Goal: Information Seeking & Learning: Learn about a topic

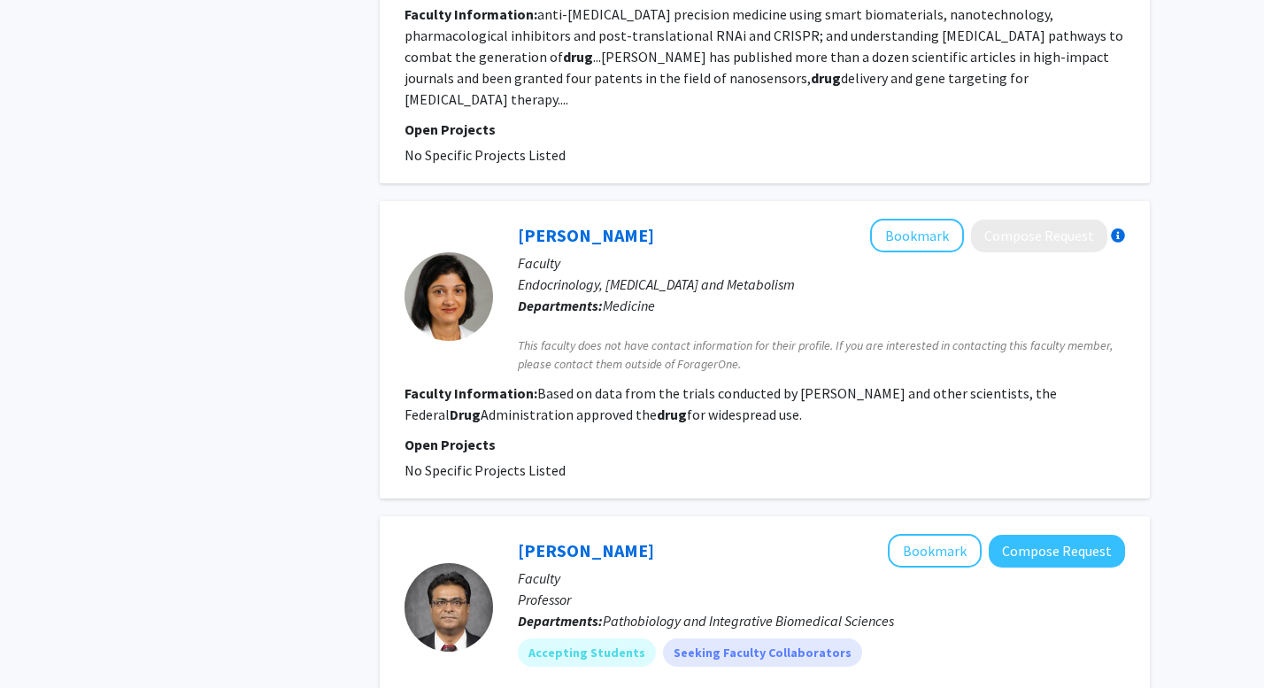
scroll to position [1684, 0]
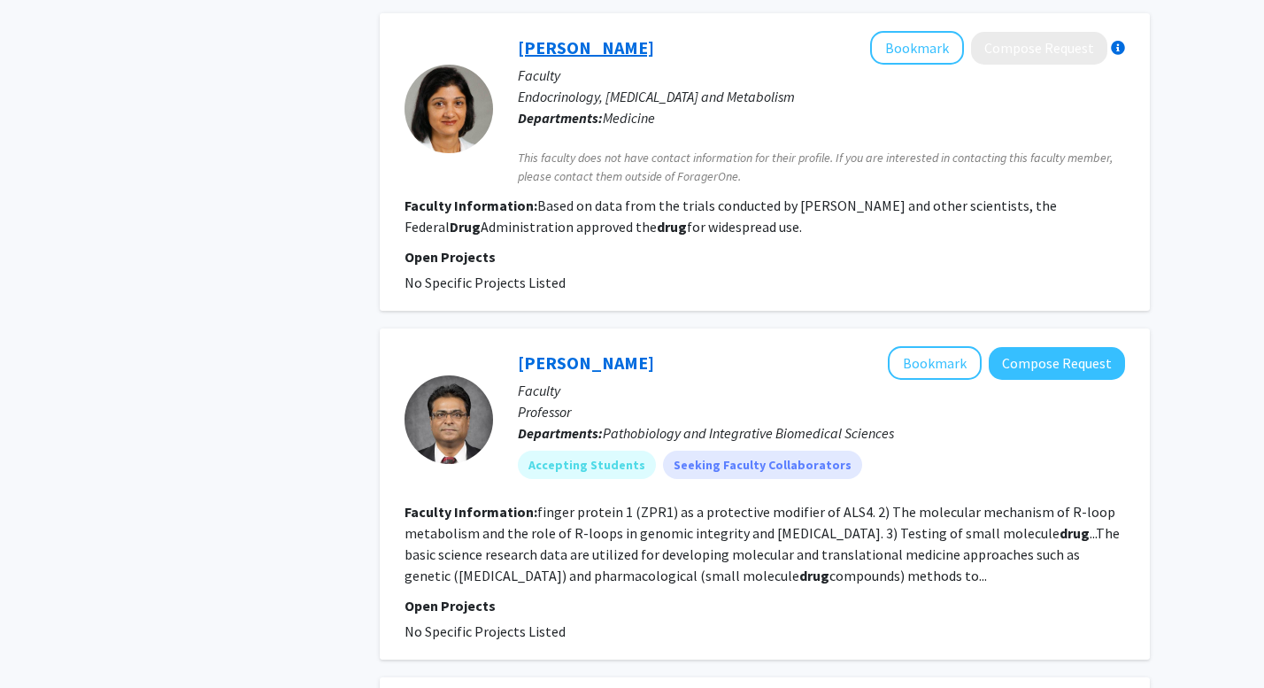
click at [550, 36] on link "[PERSON_NAME]" at bounding box center [586, 47] width 136 height 22
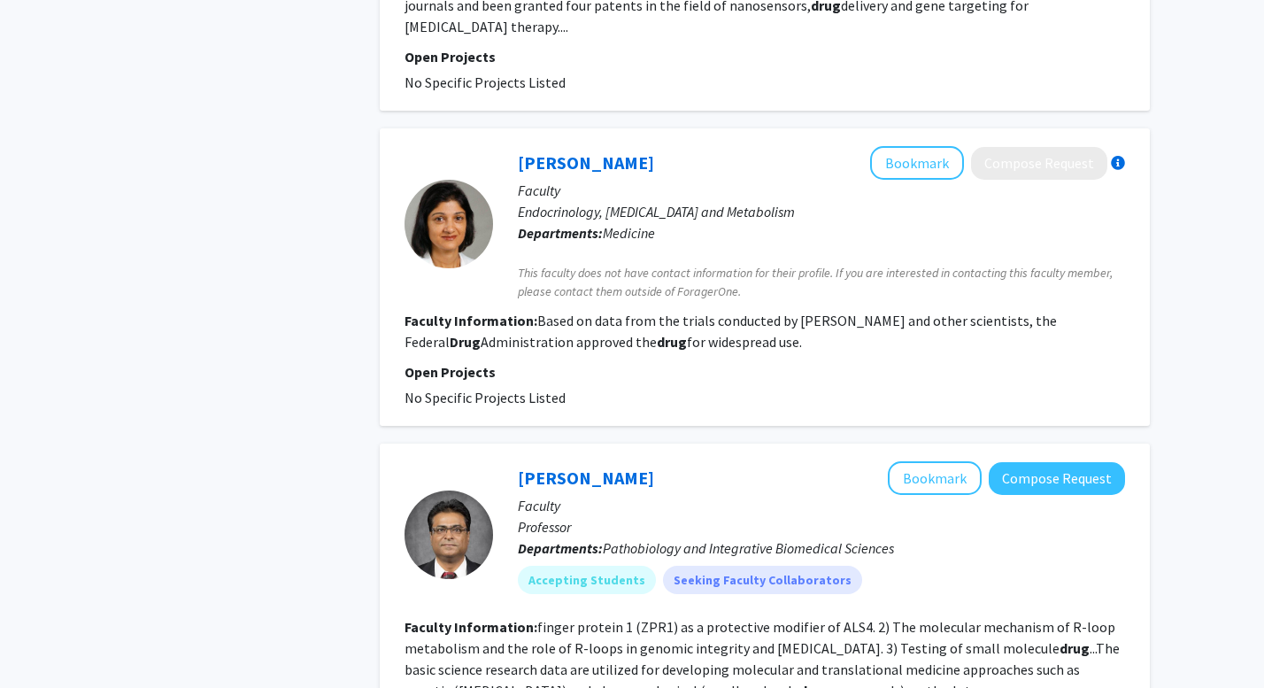
scroll to position [1570, 0]
drag, startPoint x: 543, startPoint y: 126, endPoint x: 528, endPoint y: 119, distance: 16.3
click at [528, 150] on link "[PERSON_NAME]" at bounding box center [586, 161] width 136 height 22
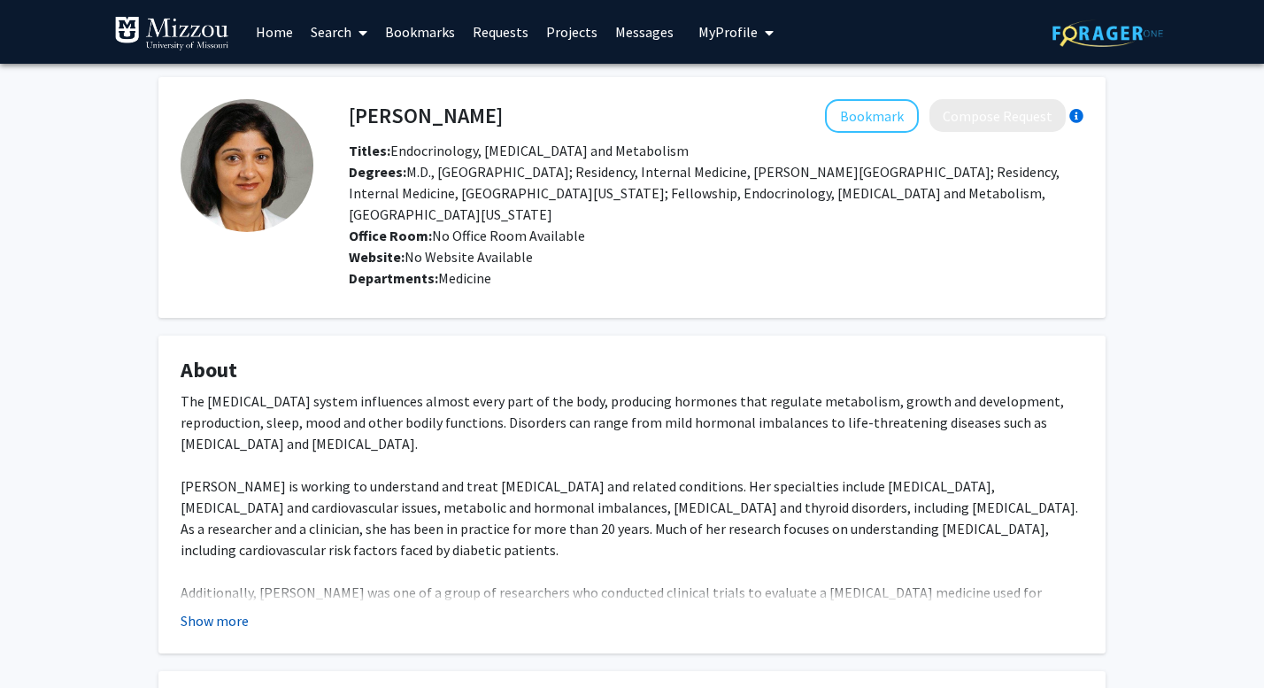
click at [208, 627] on button "Show more" at bounding box center [215, 620] width 68 height 21
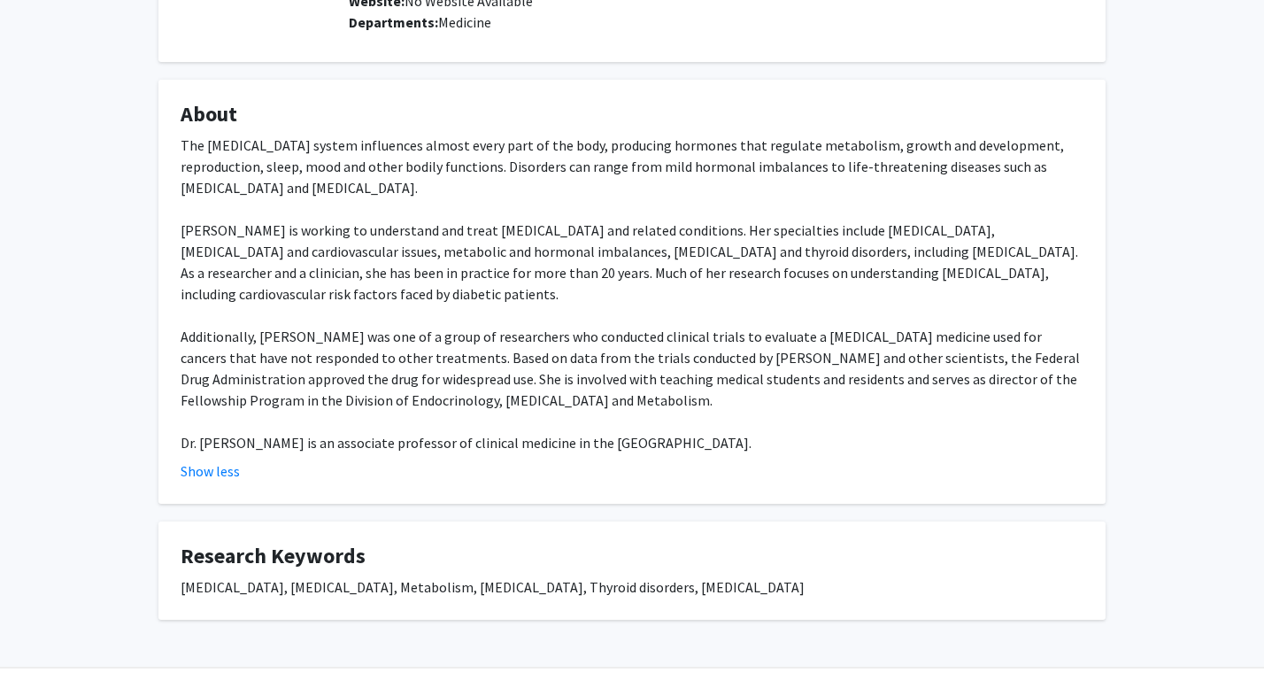
scroll to position [276, 0]
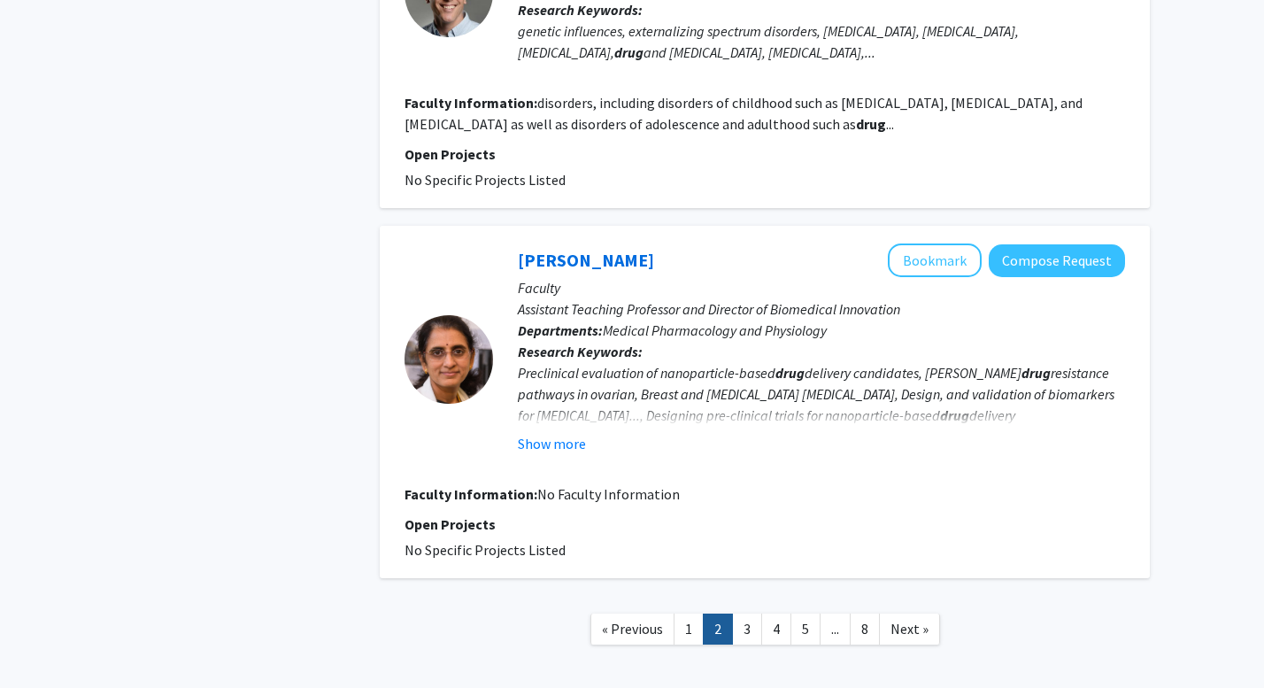
scroll to position [3140, 0]
click at [748, 612] on link "3" at bounding box center [747, 627] width 30 height 31
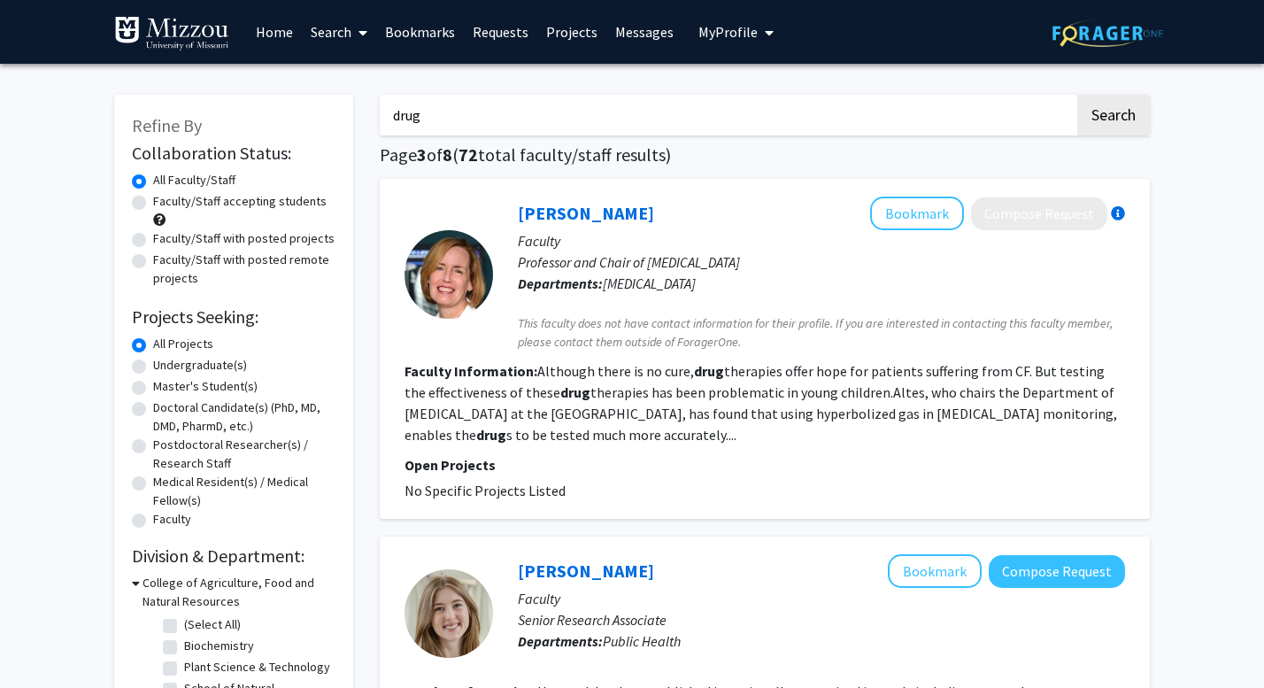
drag, startPoint x: 696, startPoint y: 120, endPoint x: 268, endPoint y: 100, distance: 428.8
click at [430, 36] on link "Bookmarks" at bounding box center [420, 32] width 88 height 62
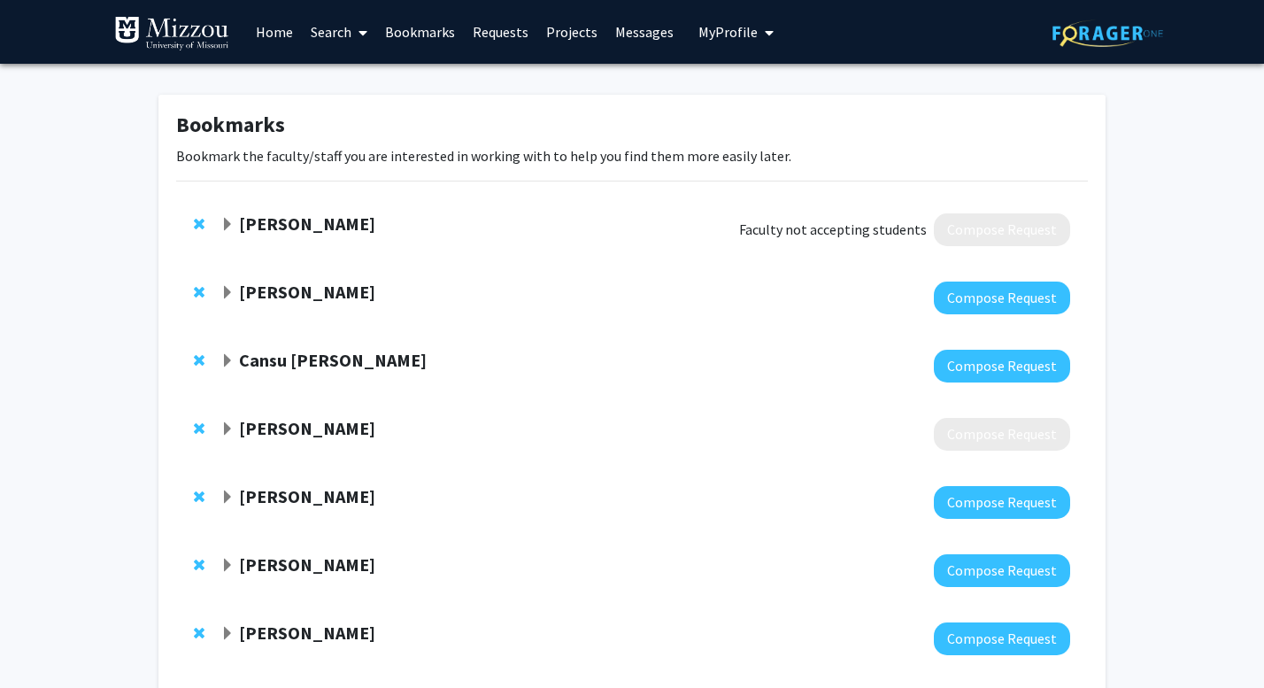
click at [231, 224] on span "Expand Elizabeth Bryda Bookmark" at bounding box center [227, 225] width 14 height 14
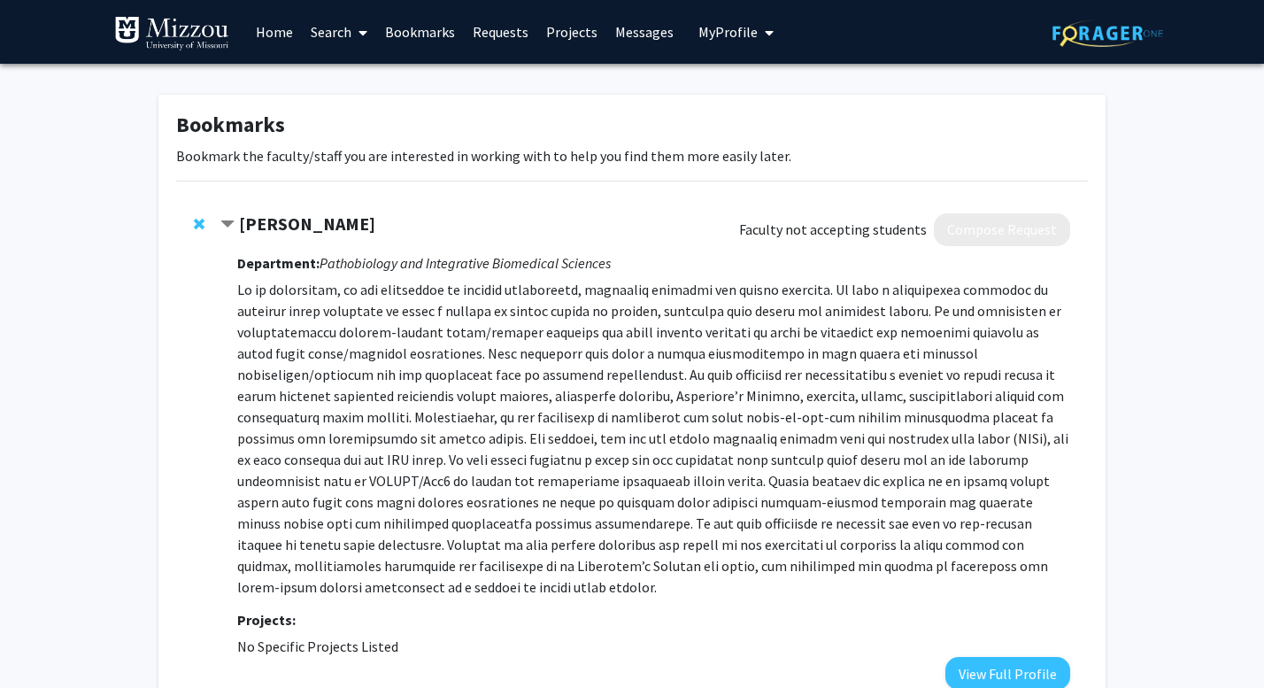
drag, startPoint x: 223, startPoint y: 218, endPoint x: 225, endPoint y: 195, distance: 23.1
click at [224, 220] on span "Contract Elizabeth Bryda Bookmark" at bounding box center [227, 225] width 14 height 14
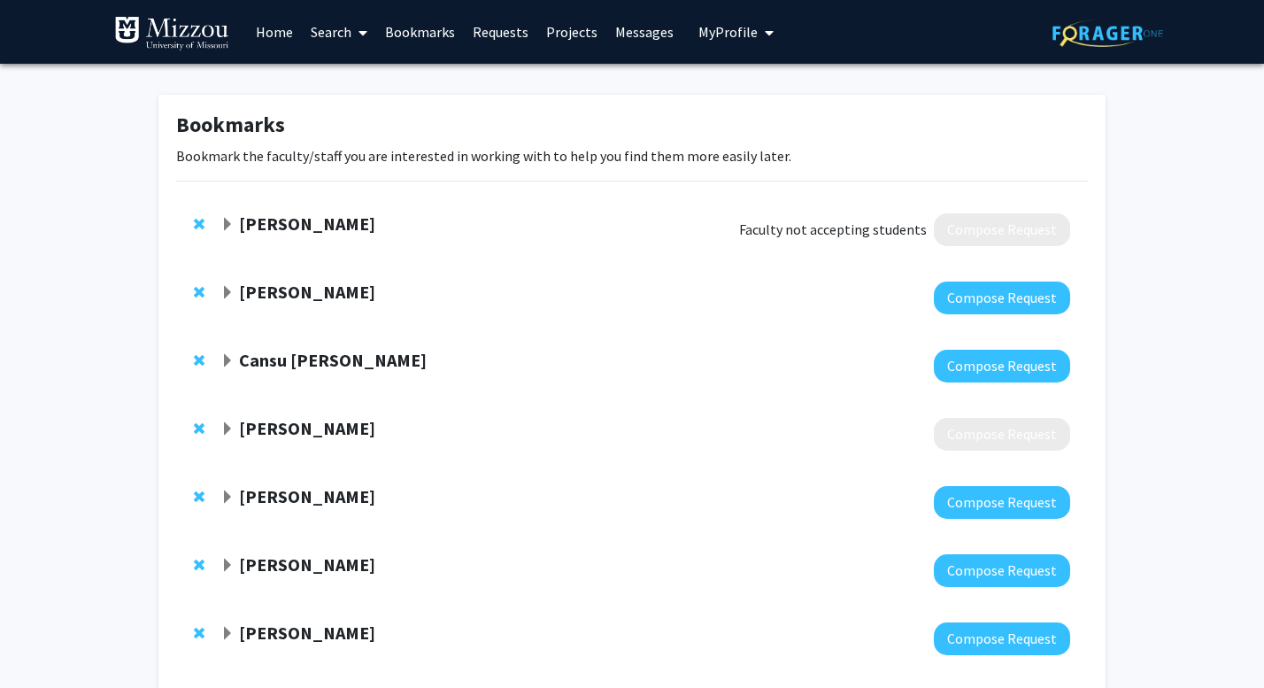
click at [229, 288] on span "Expand Carolyn Orbann Bookmark" at bounding box center [227, 293] width 14 height 14
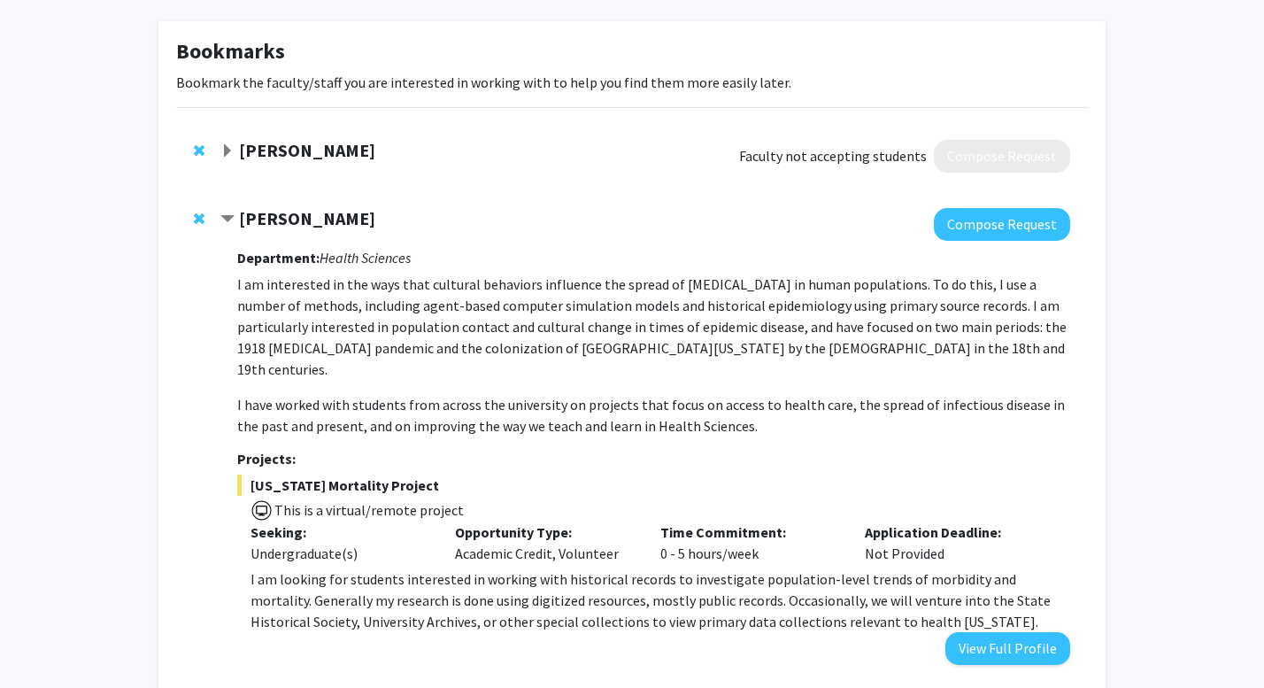
scroll to position [81, 0]
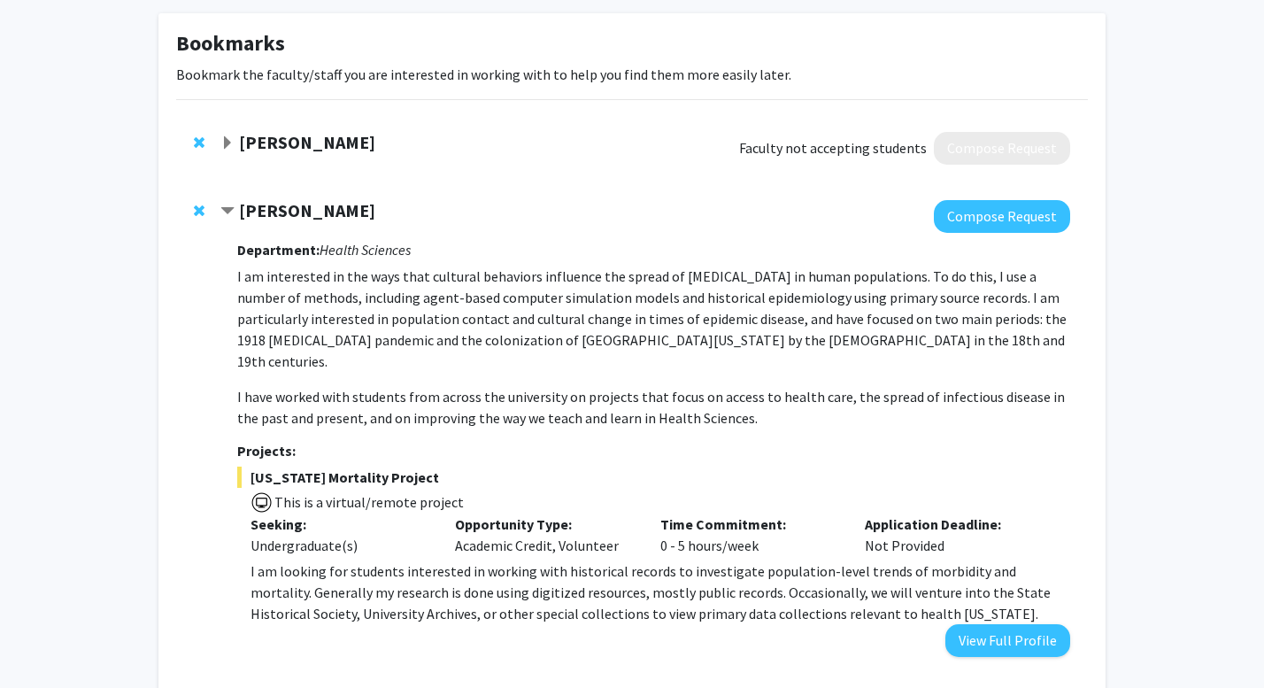
click at [227, 211] on span "Contract Carolyn Orbann Bookmark" at bounding box center [227, 211] width 14 height 14
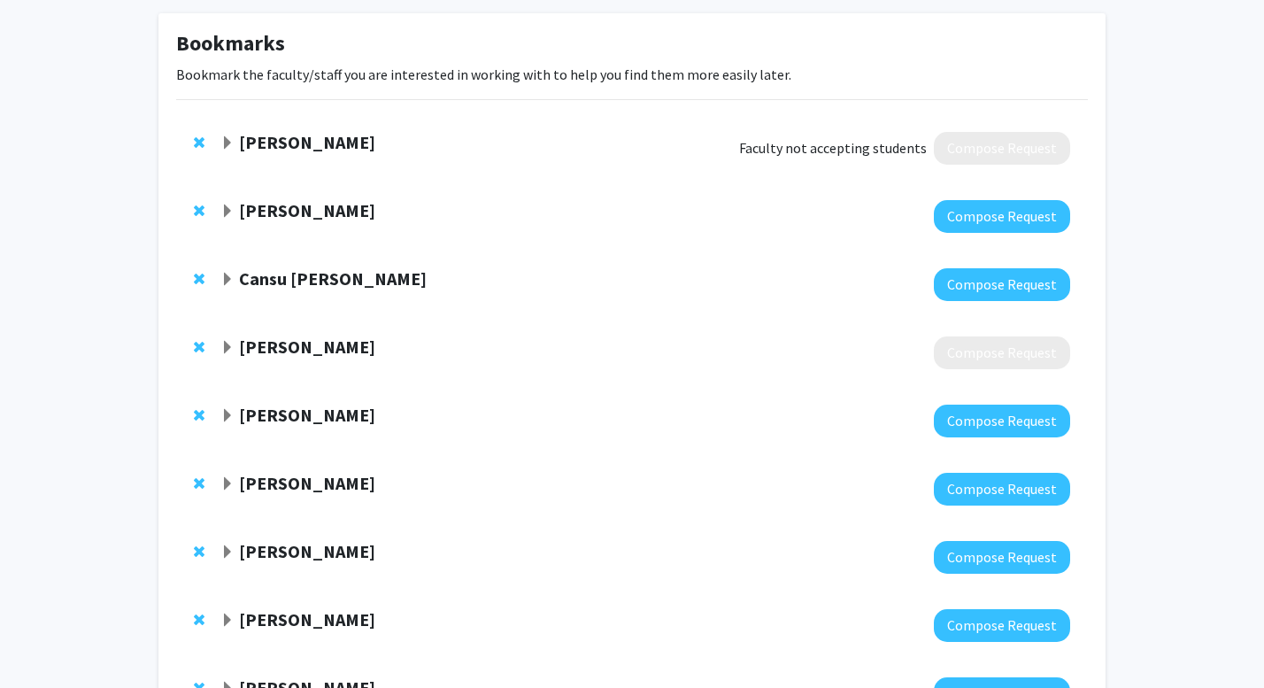
click at [196, 146] on span "Remove Elizabeth Bryda from bookmarks" at bounding box center [199, 142] width 11 height 14
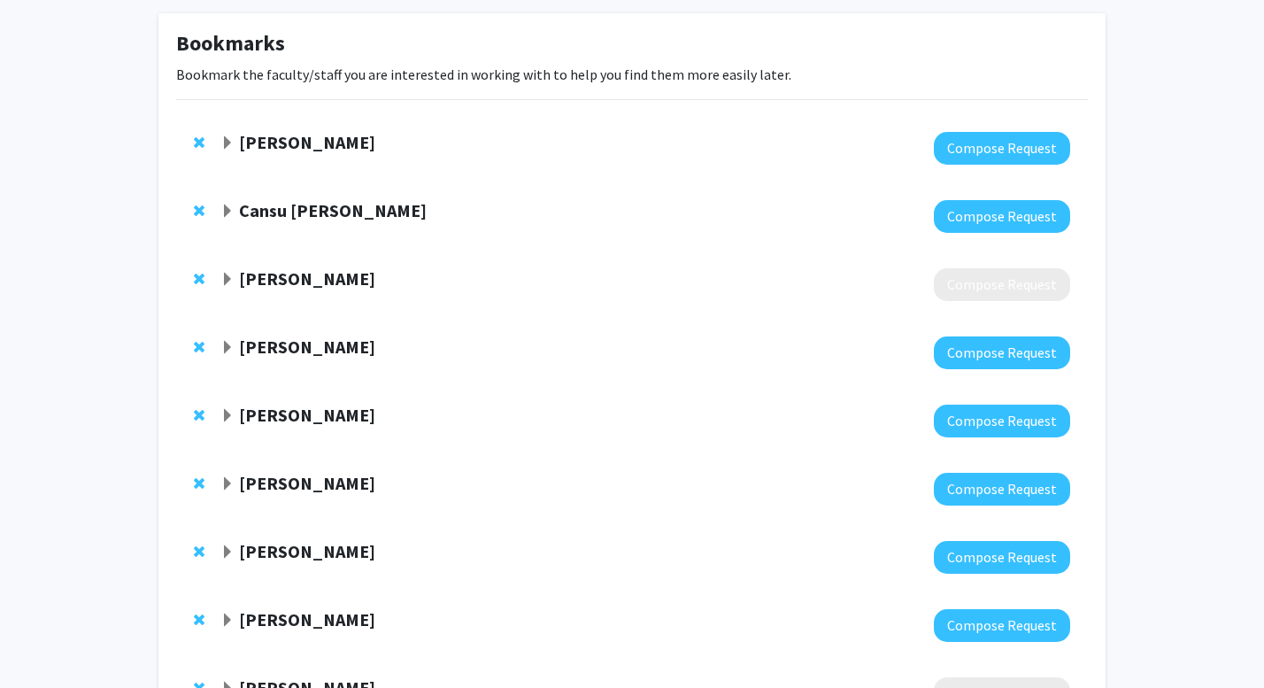
click at [196, 144] on span "Remove Carolyn Orbann from bookmarks" at bounding box center [199, 142] width 11 height 14
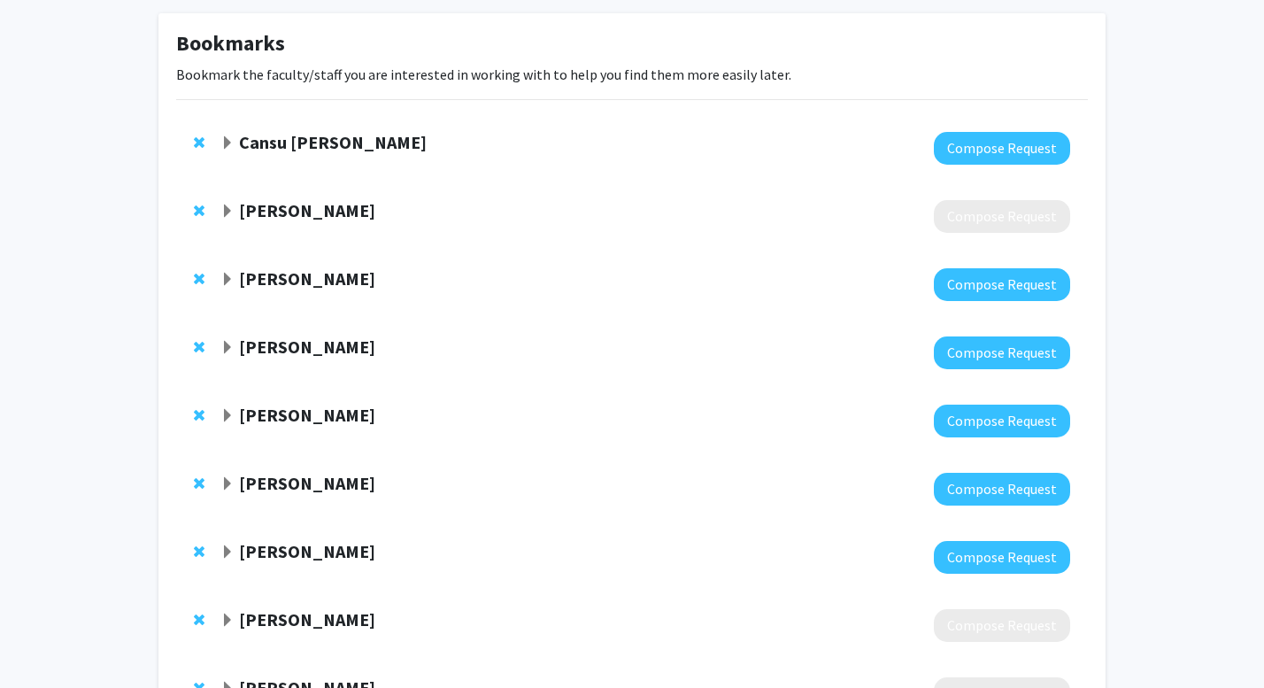
click at [223, 151] on div "Cansu [PERSON_NAME]" at bounding box center [411, 143] width 382 height 22
click at [226, 147] on span "Expand Cansu Agca Bookmark" at bounding box center [227, 143] width 14 height 14
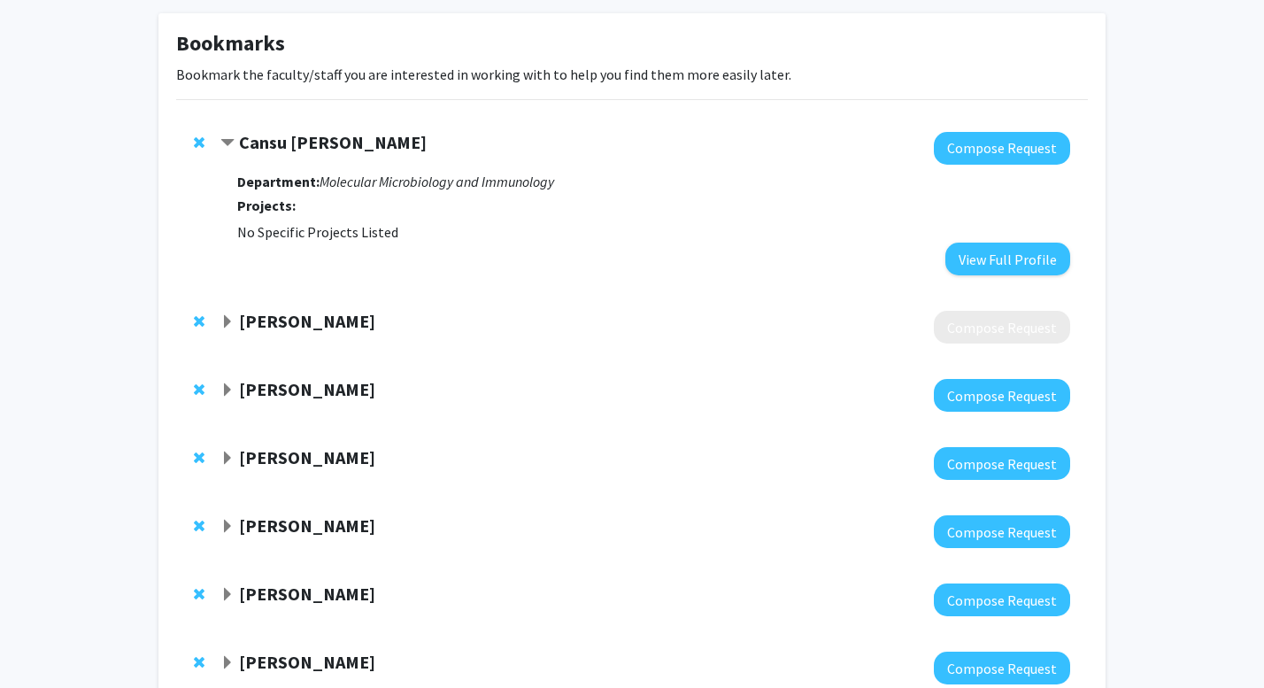
click at [231, 142] on span "Contract Cansu Agca Bookmark" at bounding box center [227, 143] width 14 height 14
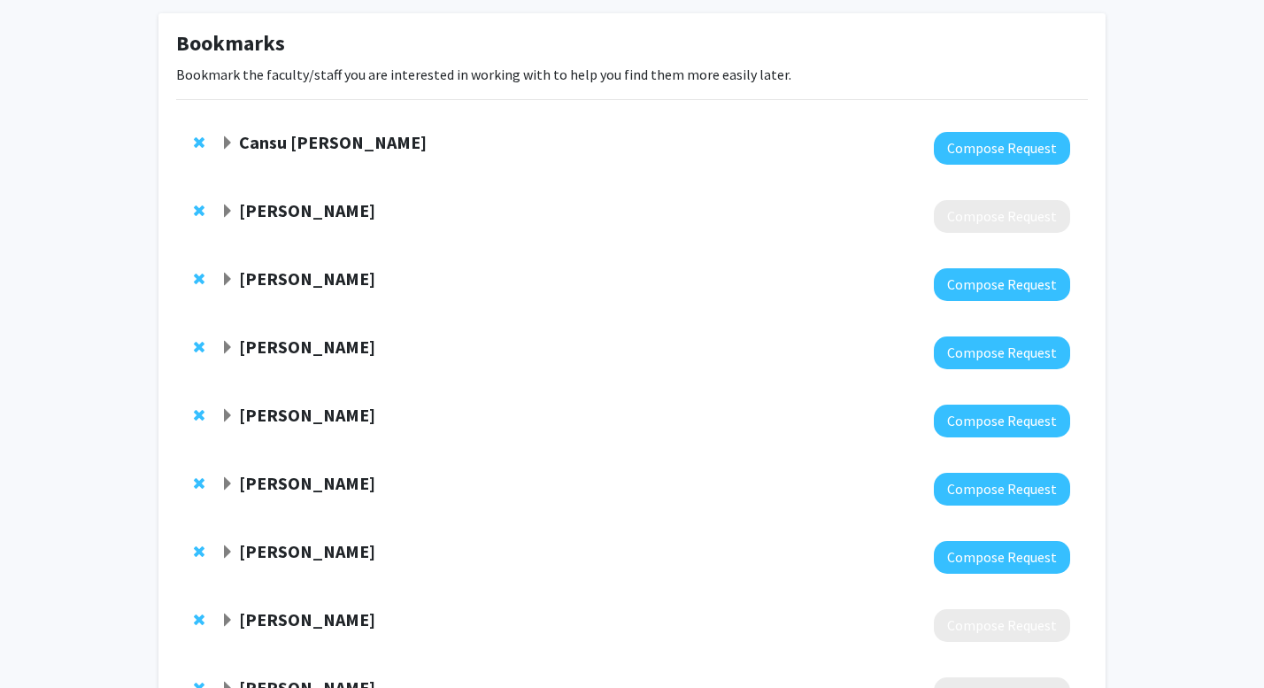
click at [304, 148] on strong "Cansu [PERSON_NAME]" at bounding box center [333, 142] width 188 height 22
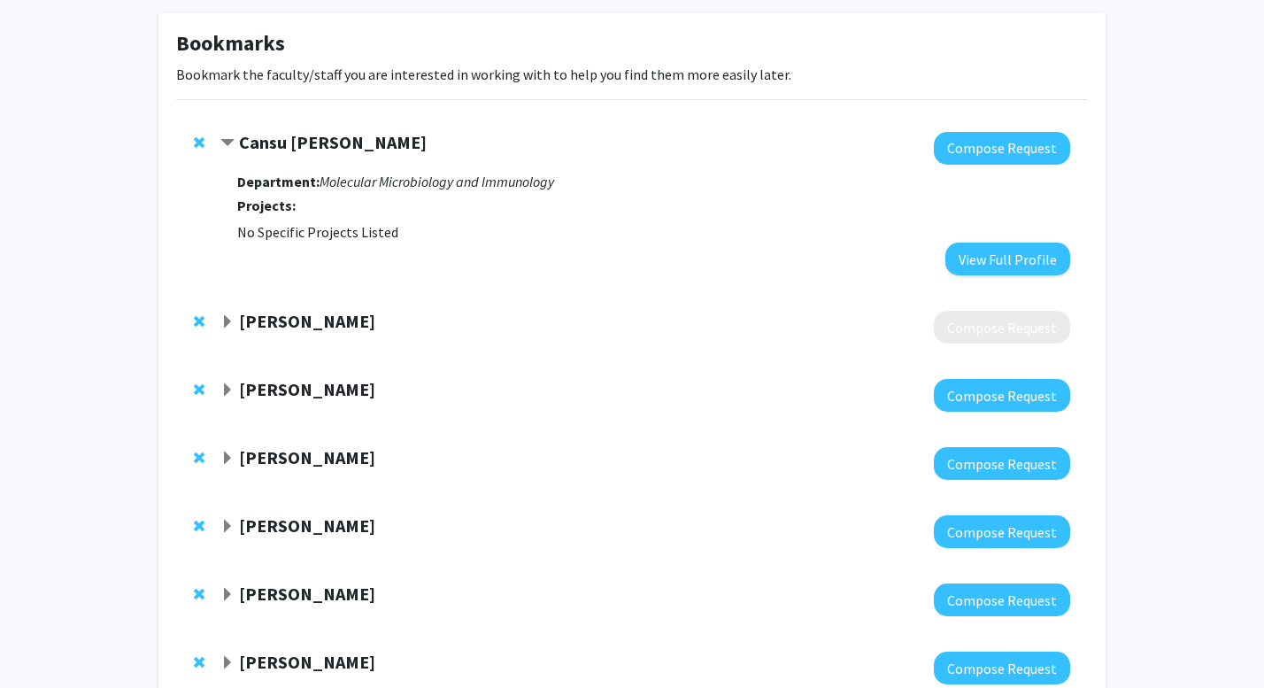
click at [268, 196] on div "Department: Molecular Microbiology and Immunology Projects: No Specific Project…" at bounding box center [653, 220] width 833 height 111
click at [227, 142] on span "Contract Cansu Agca Bookmark" at bounding box center [227, 143] width 14 height 14
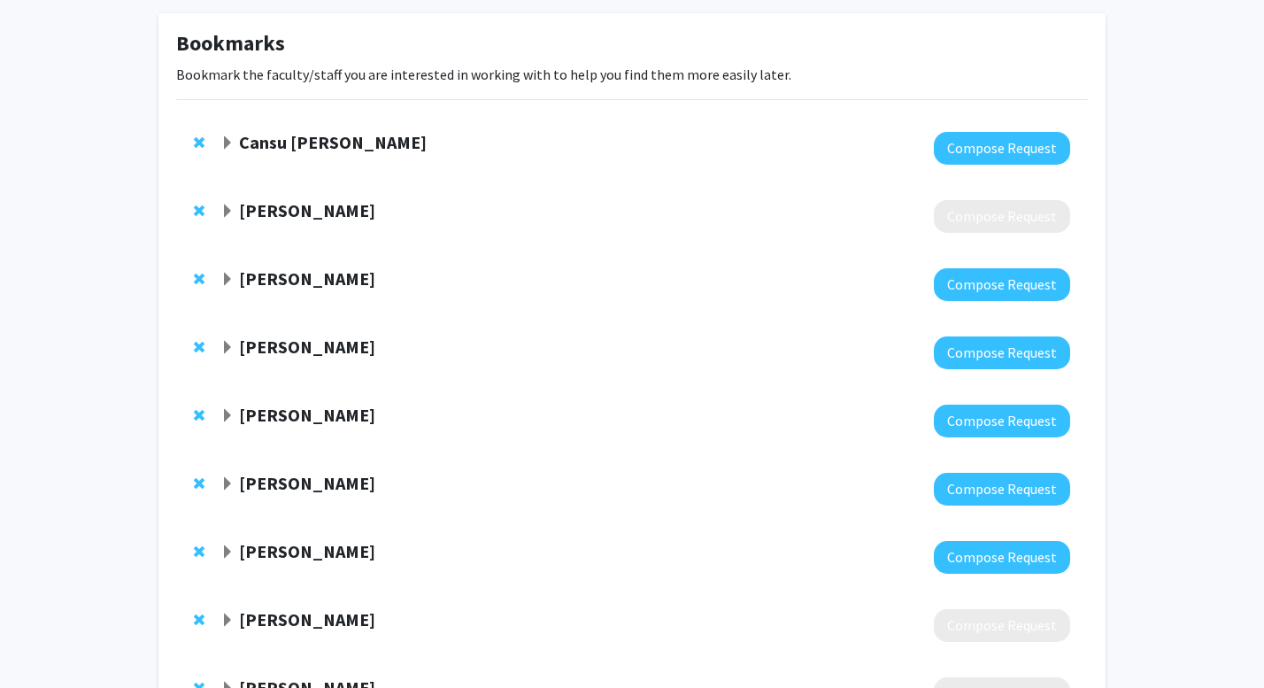
click at [193, 135] on div "Cansu [PERSON_NAME] Compose Request" at bounding box center [631, 148] width 911 height 68
click at [204, 139] on span "Remove Cansu Agca from bookmarks" at bounding box center [199, 142] width 11 height 14
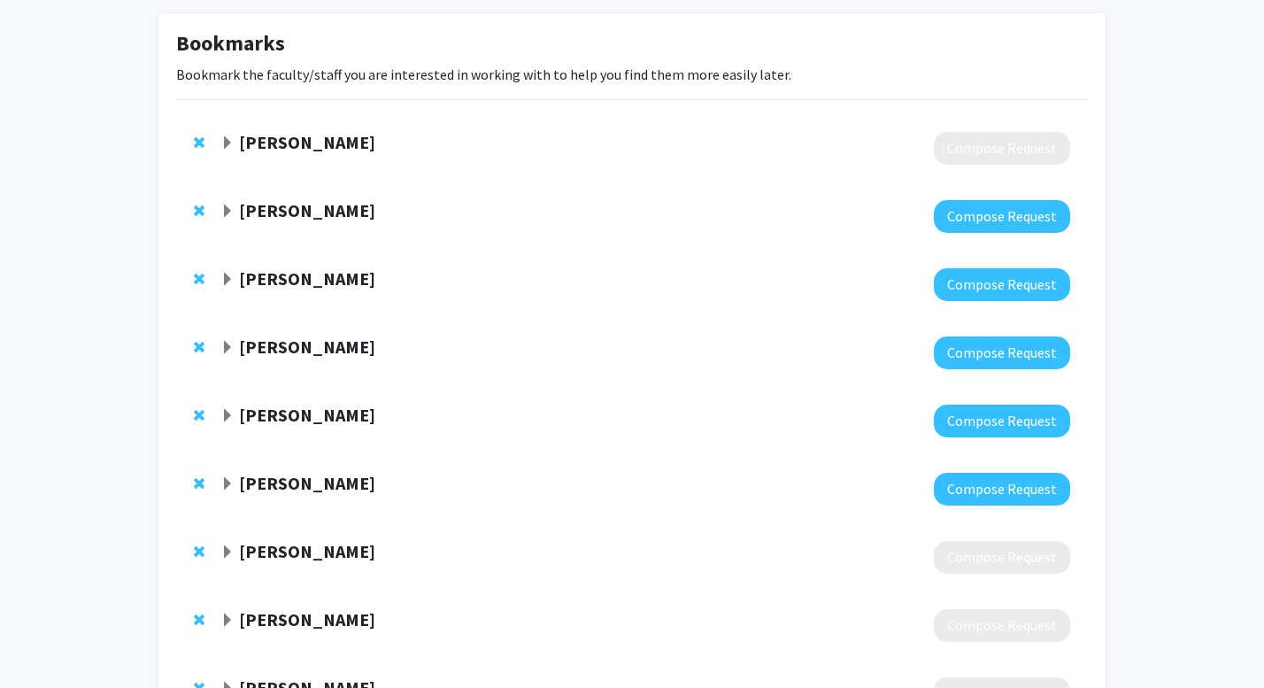
click at [228, 144] on span "Expand Leszek Vincent Bookmark" at bounding box center [227, 143] width 14 height 14
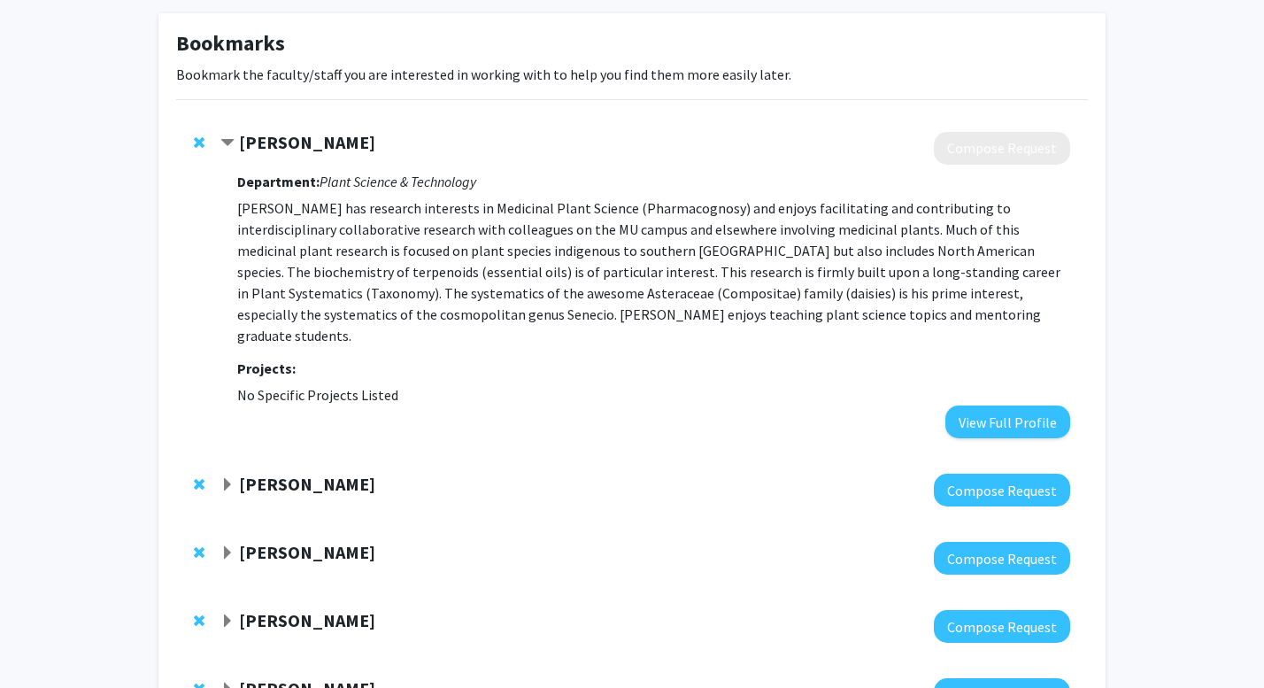
click at [234, 141] on span "Contract Leszek Vincent Bookmark" at bounding box center [227, 143] width 14 height 14
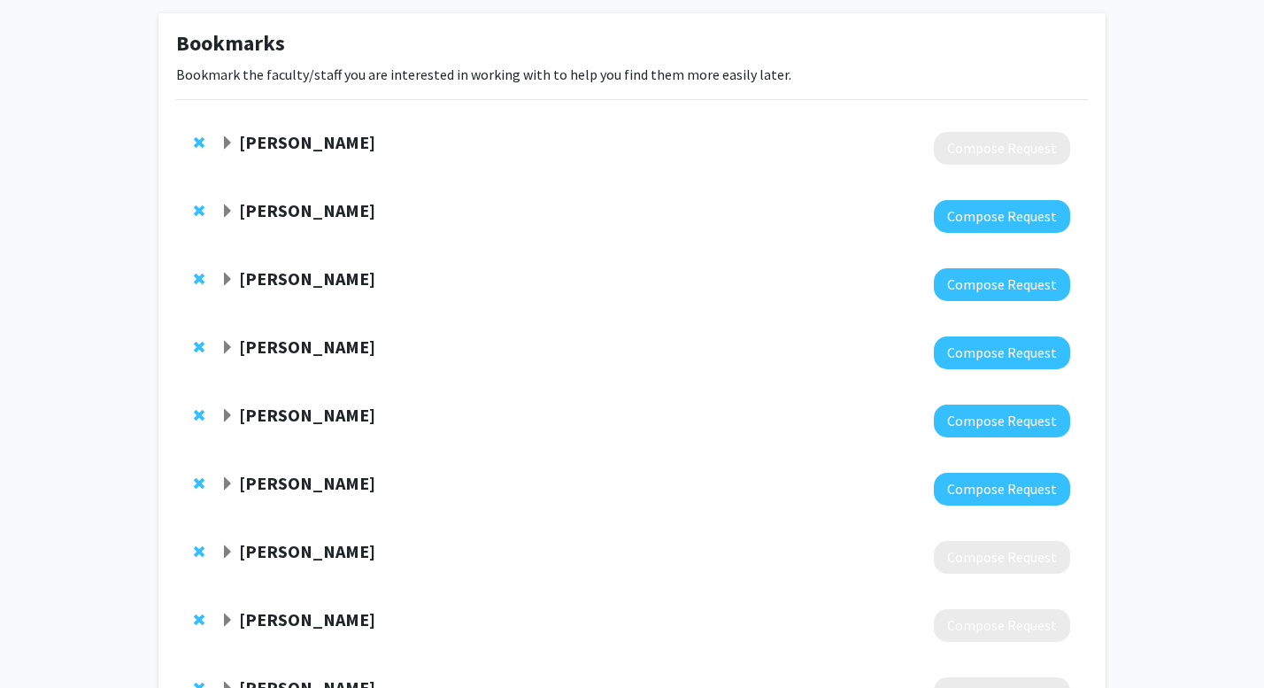
click at [227, 142] on span "Expand Leszek Vincent Bookmark" at bounding box center [227, 143] width 14 height 14
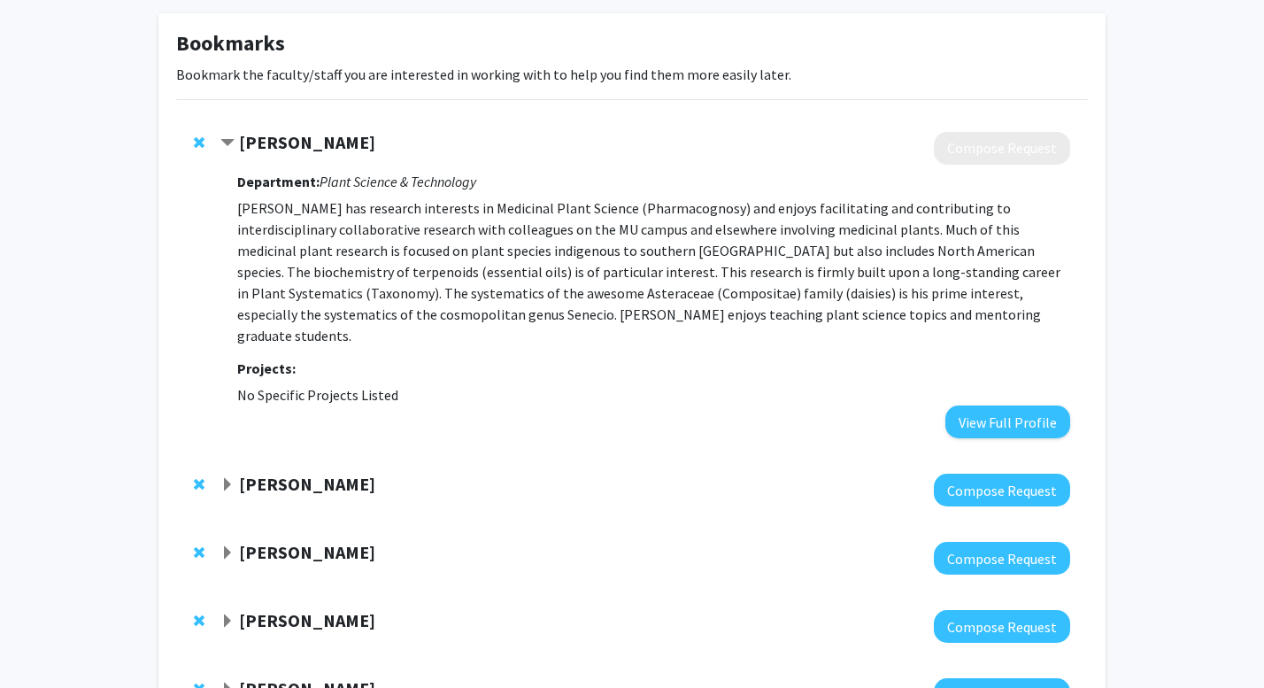
click at [227, 142] on span "Contract Leszek Vincent Bookmark" at bounding box center [227, 143] width 14 height 14
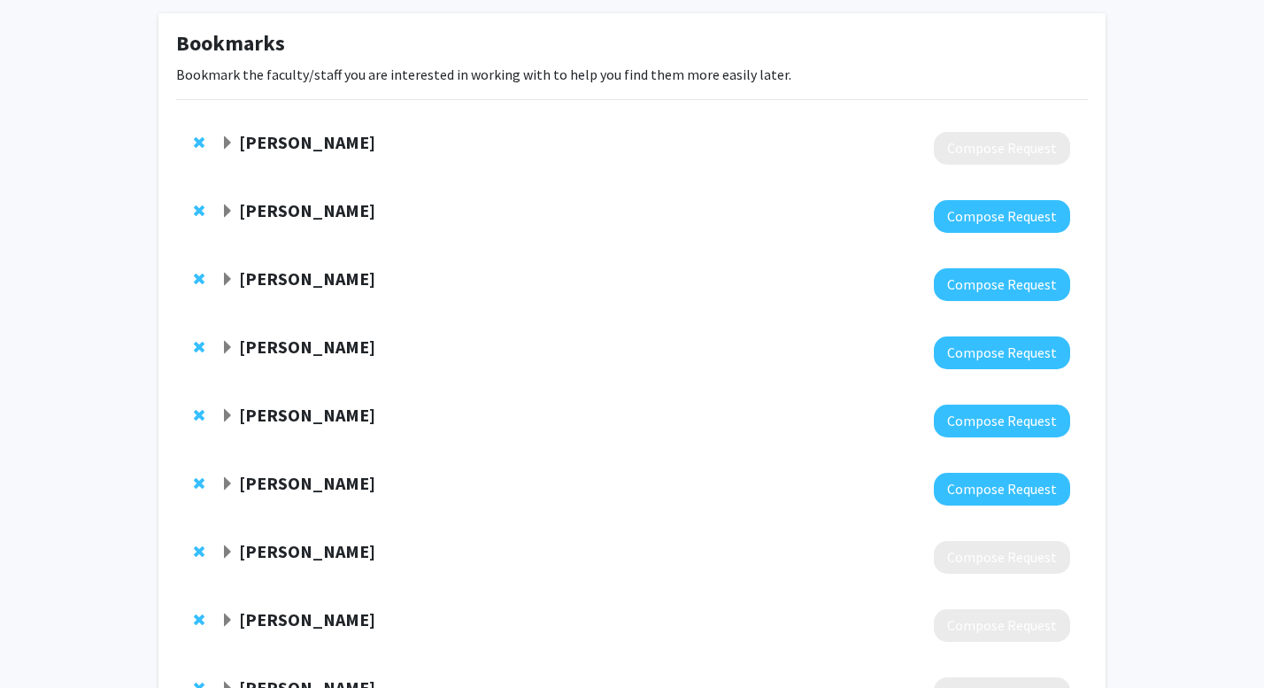
drag, startPoint x: 227, startPoint y: 142, endPoint x: 226, endPoint y: 123, distance: 18.7
click at [226, 123] on div "[PERSON_NAME] Compose Request" at bounding box center [631, 148] width 911 height 68
click at [227, 142] on span "Expand Leszek Vincent Bookmark" at bounding box center [227, 143] width 14 height 14
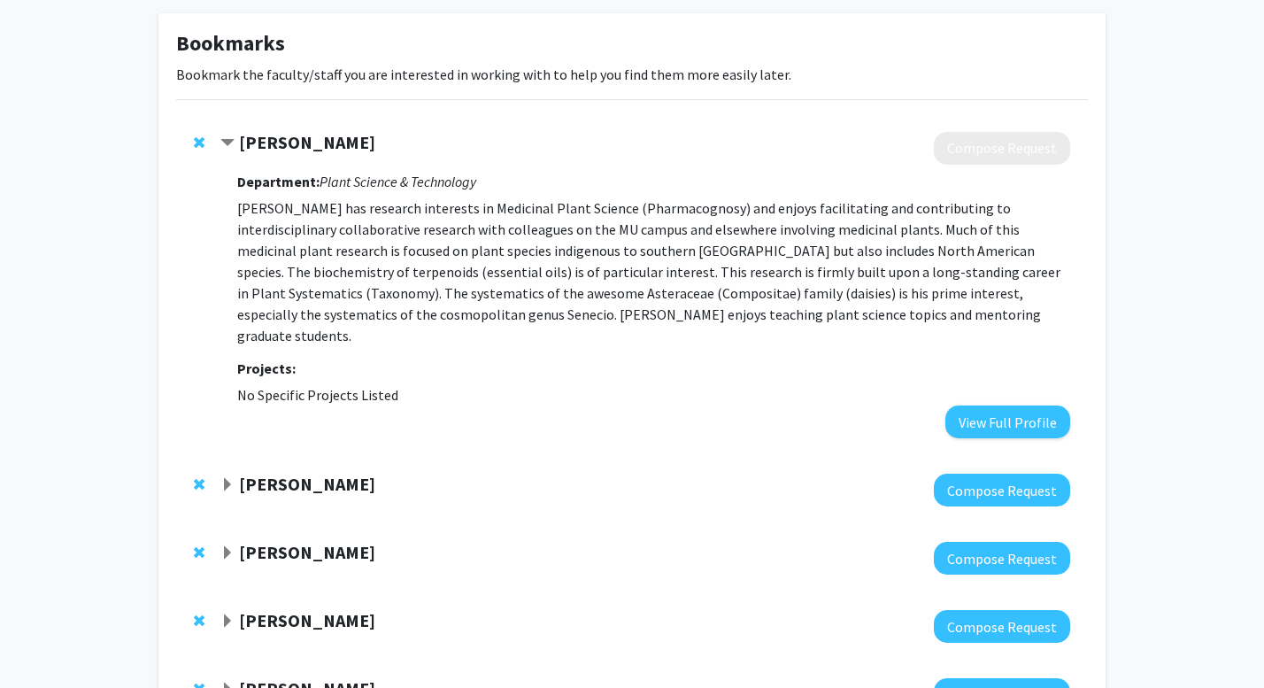
click at [227, 142] on span "Contract Leszek Vincent Bookmark" at bounding box center [227, 143] width 14 height 14
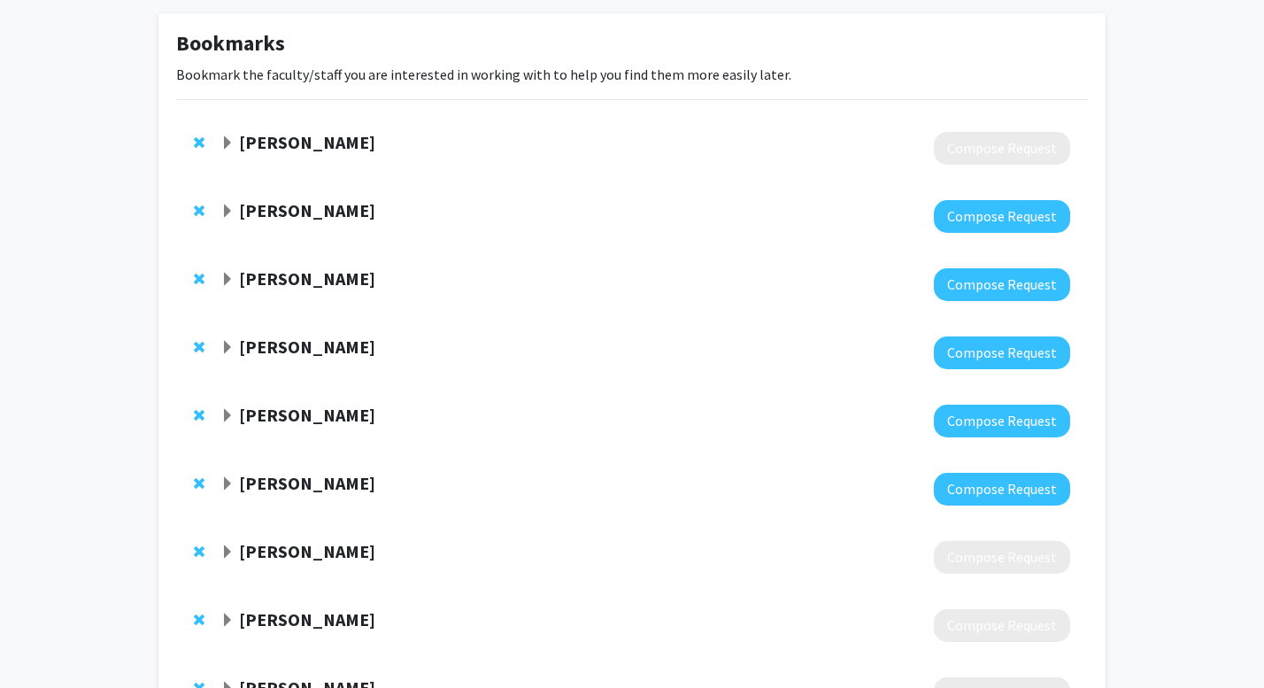
click at [228, 211] on span "Expand Yujiang Fang Bookmark" at bounding box center [227, 211] width 14 height 14
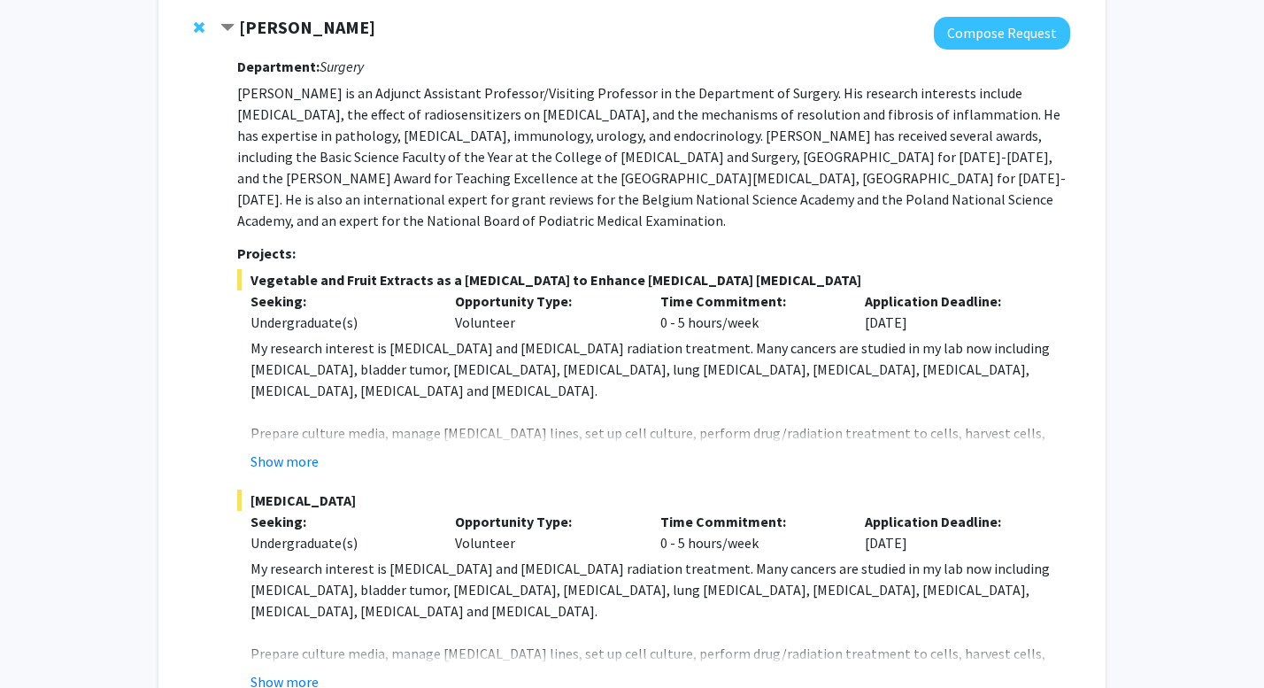
scroll to position [248, 0]
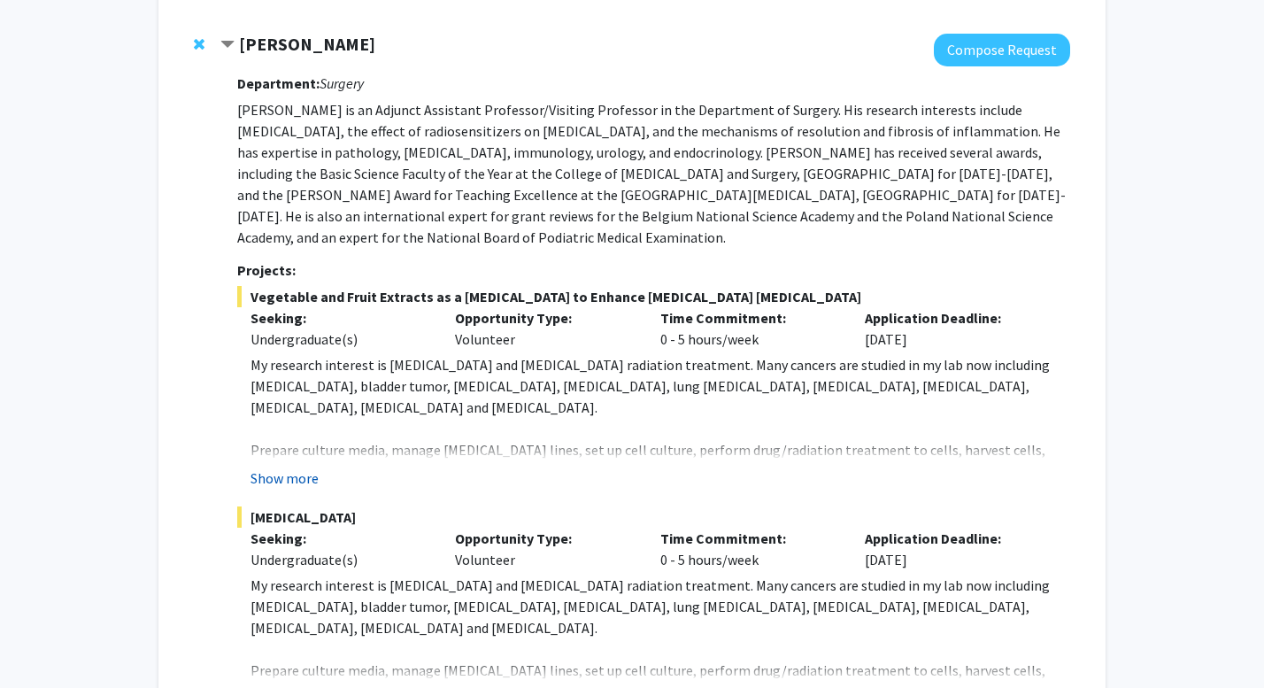
click at [304, 473] on button "Show more" at bounding box center [284, 477] width 68 height 21
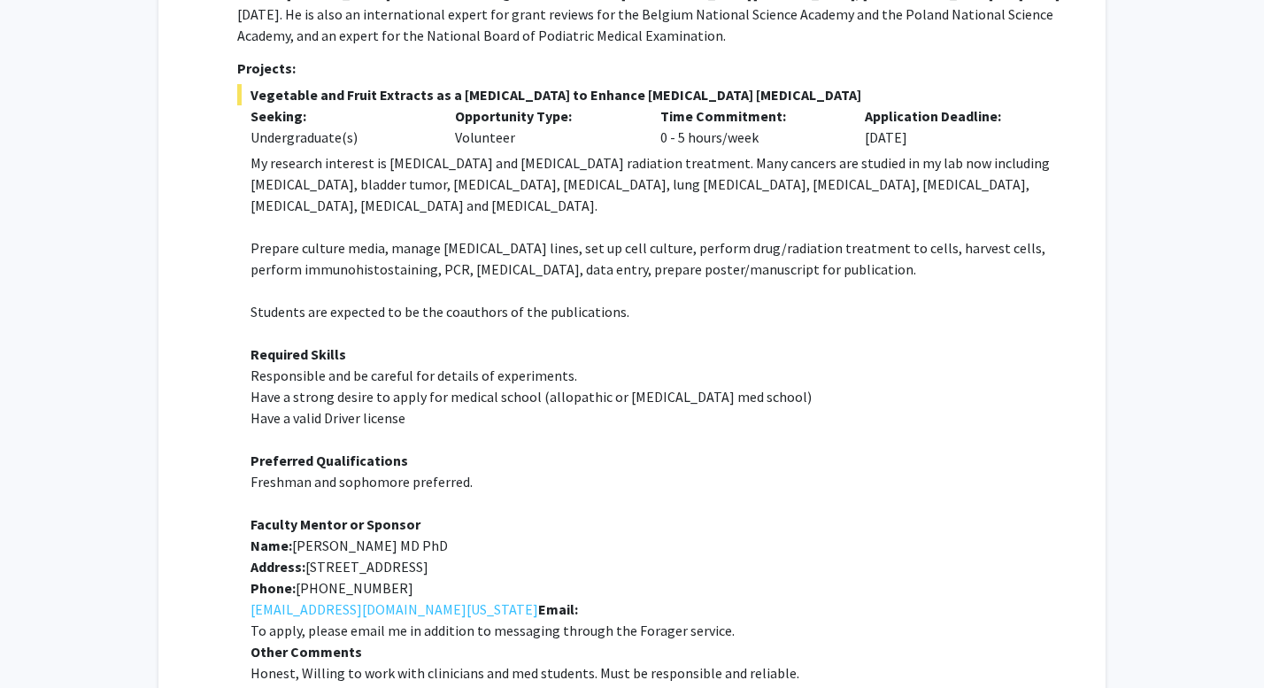
scroll to position [99, 0]
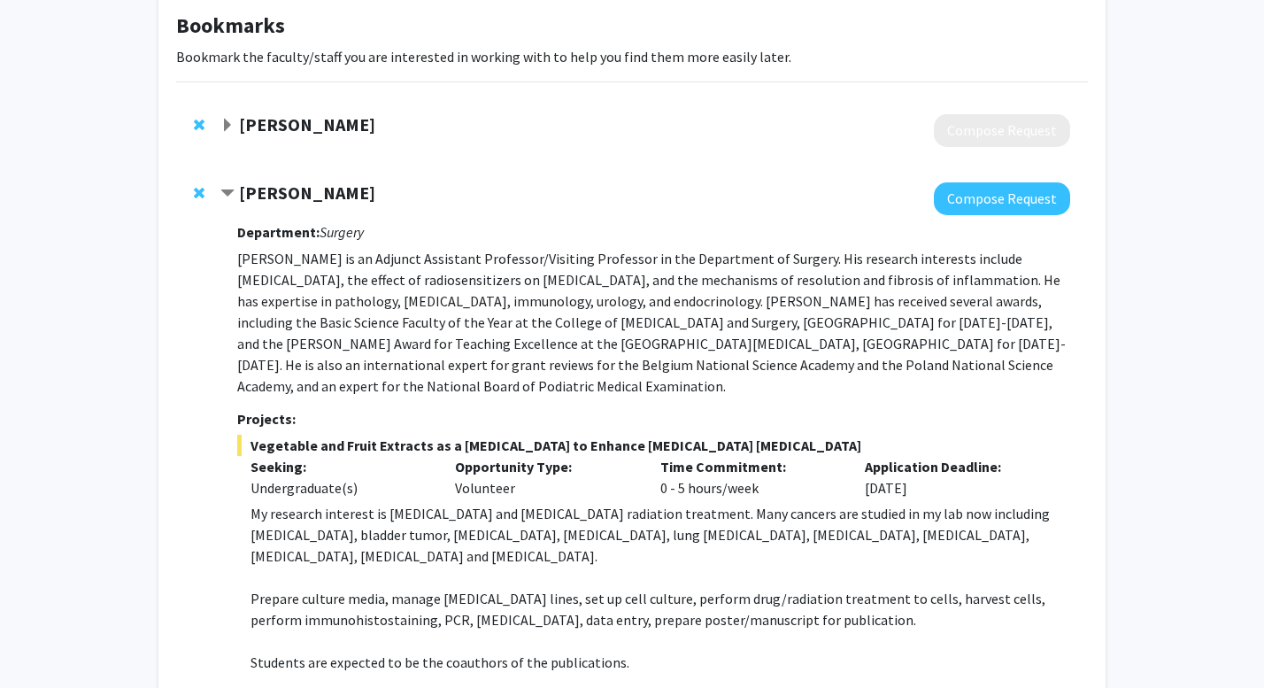
drag, startPoint x: 233, startPoint y: 195, endPoint x: 227, endPoint y: 183, distance: 13.1
click at [227, 183] on div "[PERSON_NAME]" at bounding box center [411, 193] width 382 height 22
click at [227, 187] on span "Contract Yujiang Fang Bookmark" at bounding box center [227, 194] width 14 height 14
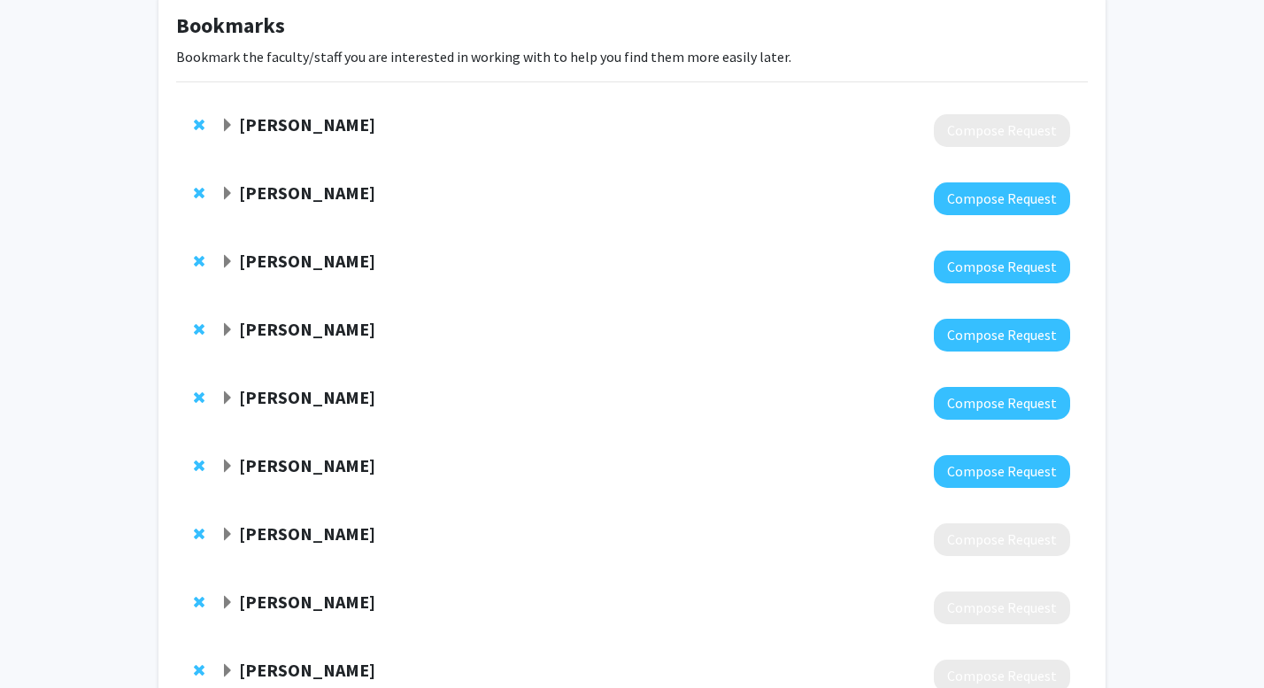
click at [230, 267] on span "Expand Prashant Sonawane Bookmark" at bounding box center [227, 262] width 14 height 14
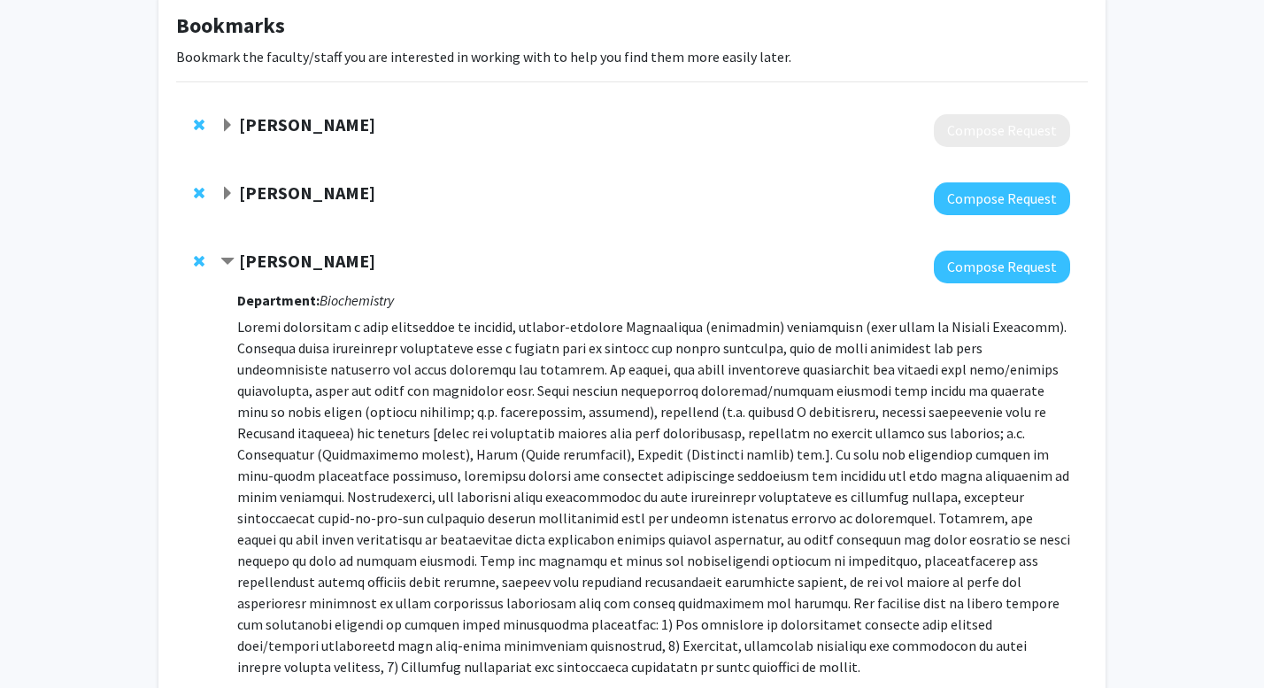
click at [199, 190] on span "Remove Yujiang Fang from bookmarks" at bounding box center [199, 193] width 11 height 14
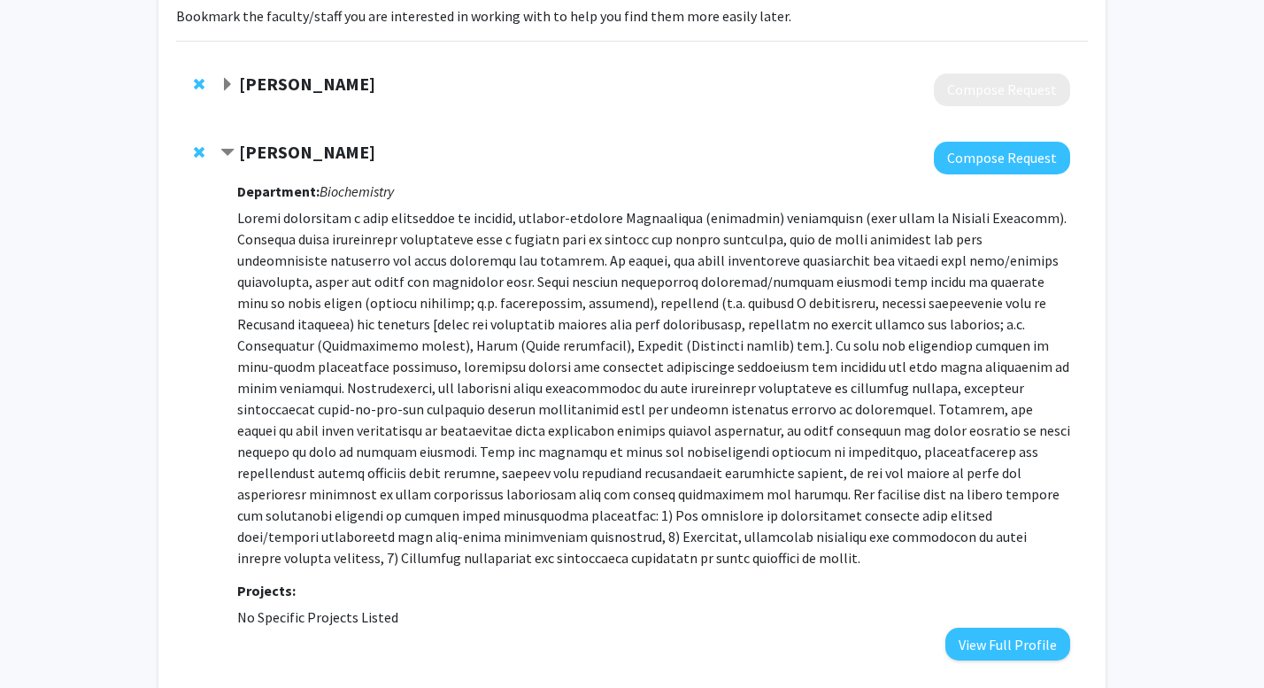
scroll to position [200, 0]
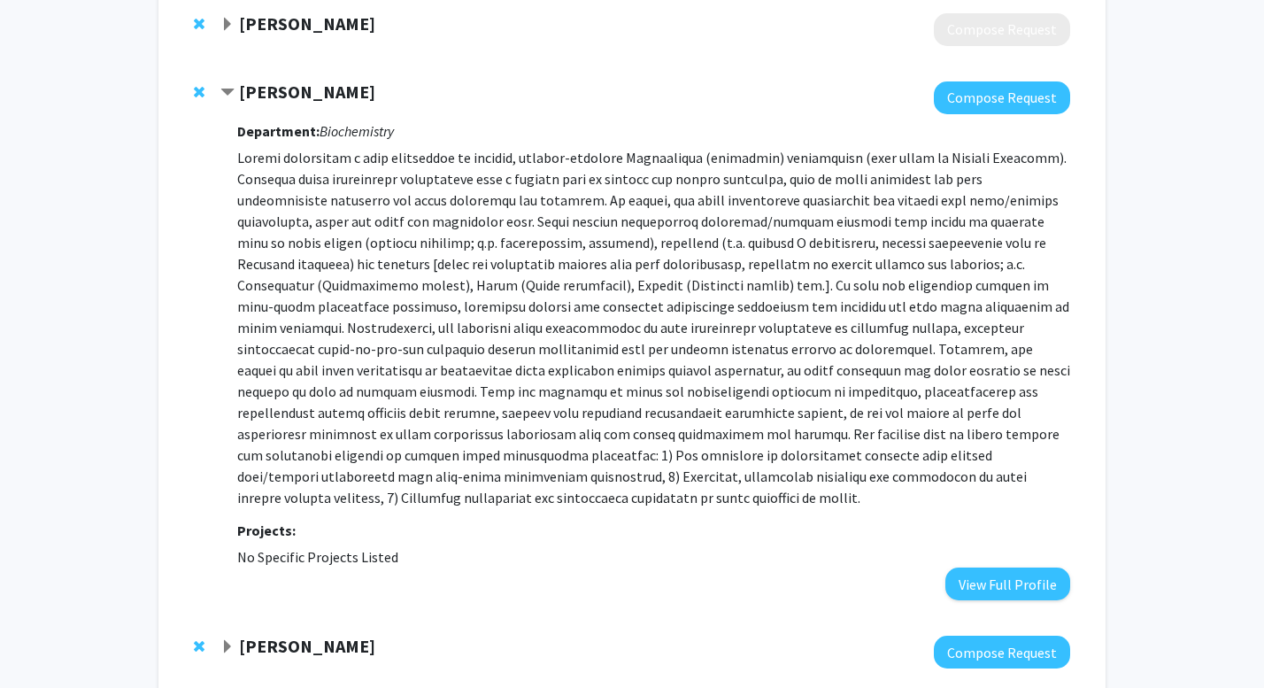
click at [232, 86] on span "Contract Prashant Sonawane Bookmark" at bounding box center [227, 93] width 14 height 14
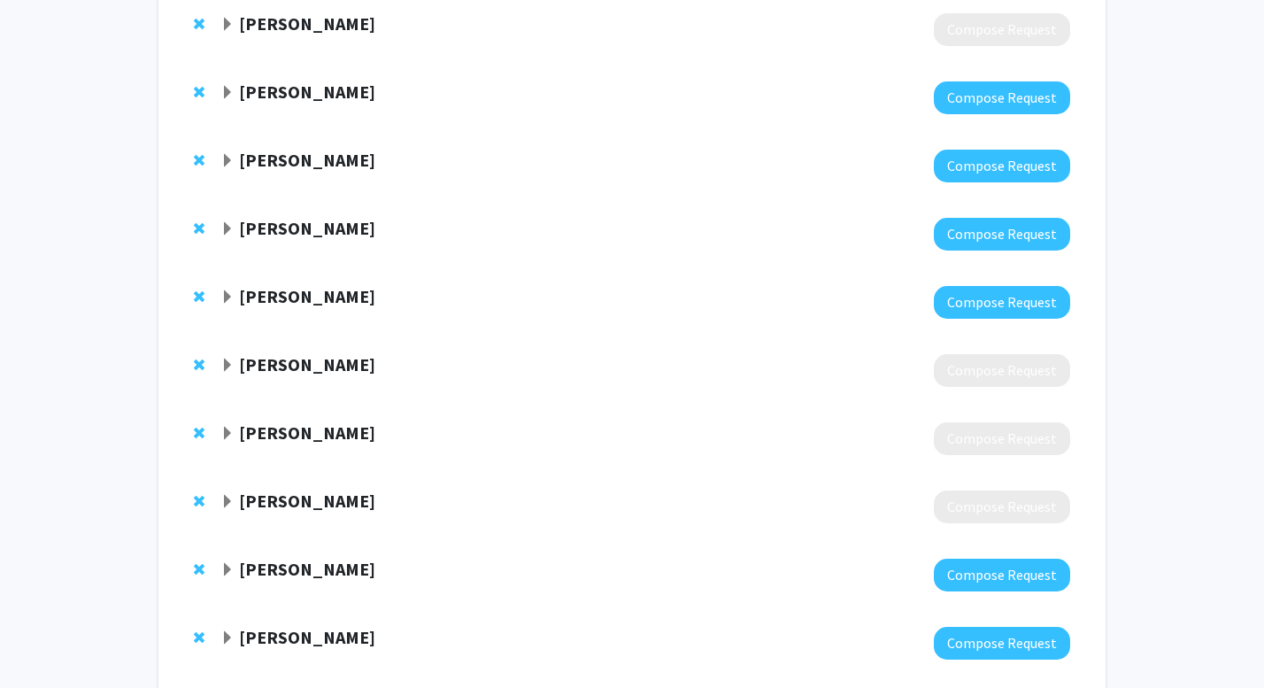
click at [230, 160] on span "Expand Jeffrey Stevens Bookmark" at bounding box center [227, 161] width 14 height 14
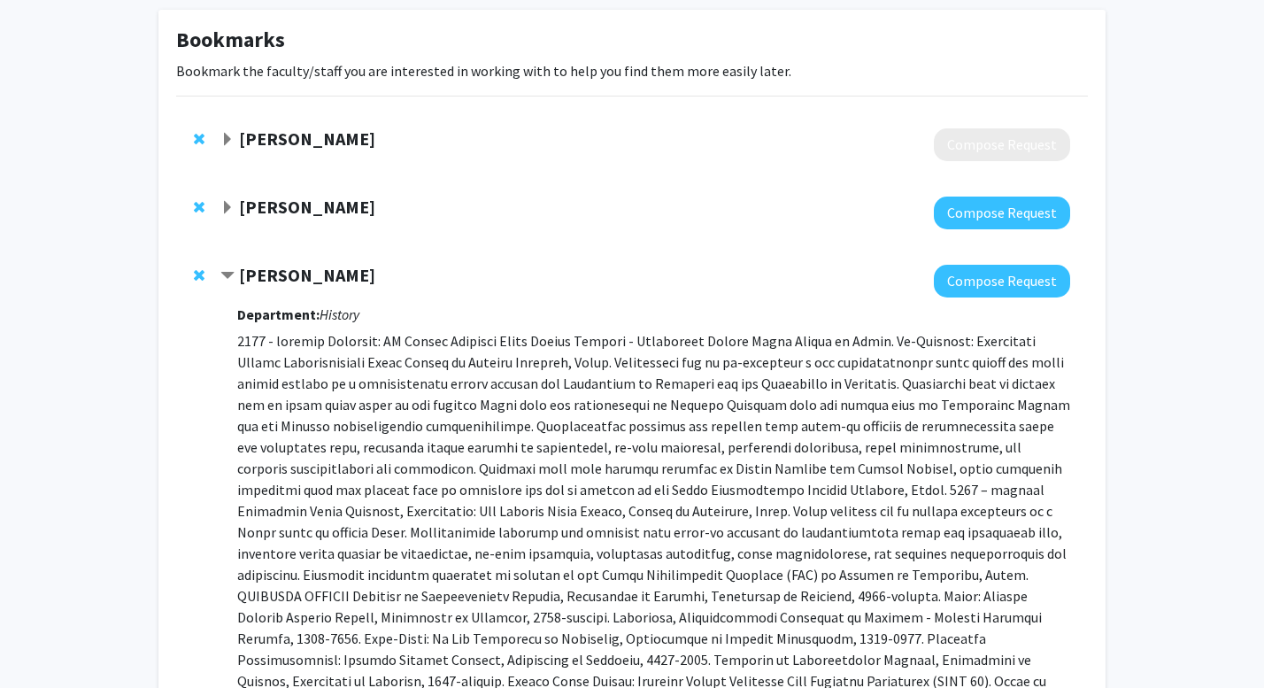
scroll to position [84, 0]
click at [227, 270] on span "Contract Jeffrey Stevens Bookmark" at bounding box center [227, 277] width 14 height 14
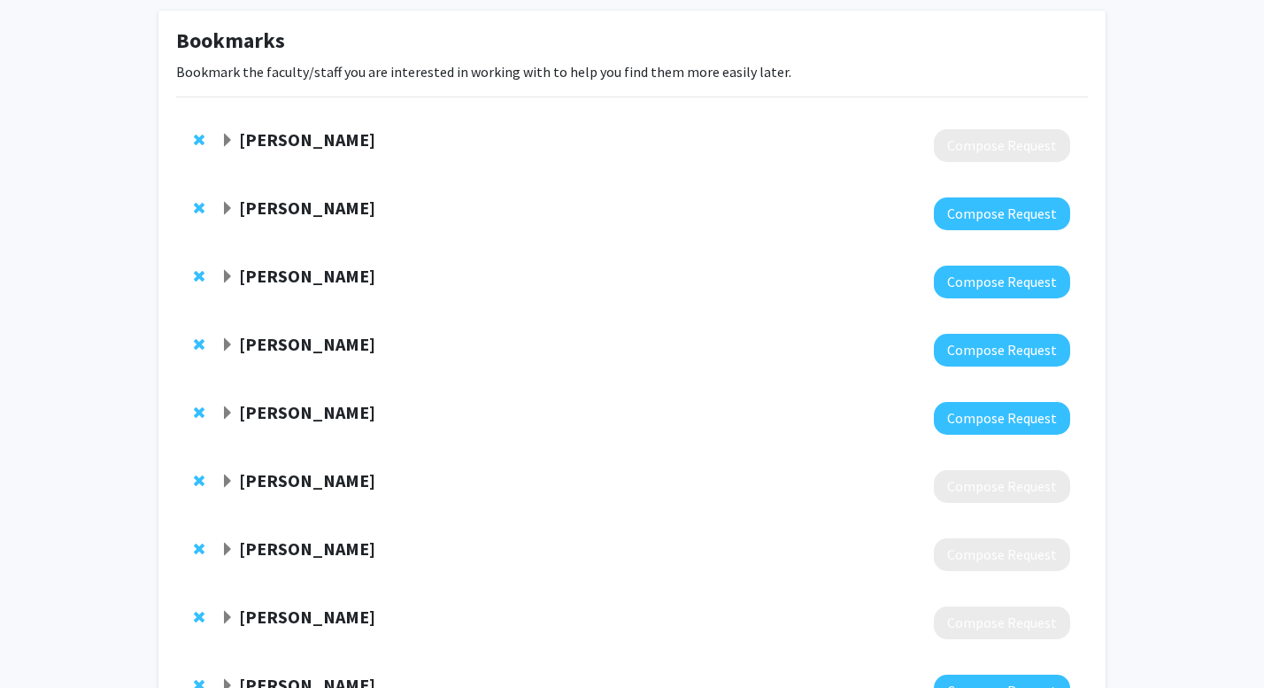
click at [199, 274] on span "Remove Jeffrey Stevens from bookmarks" at bounding box center [199, 276] width 11 height 14
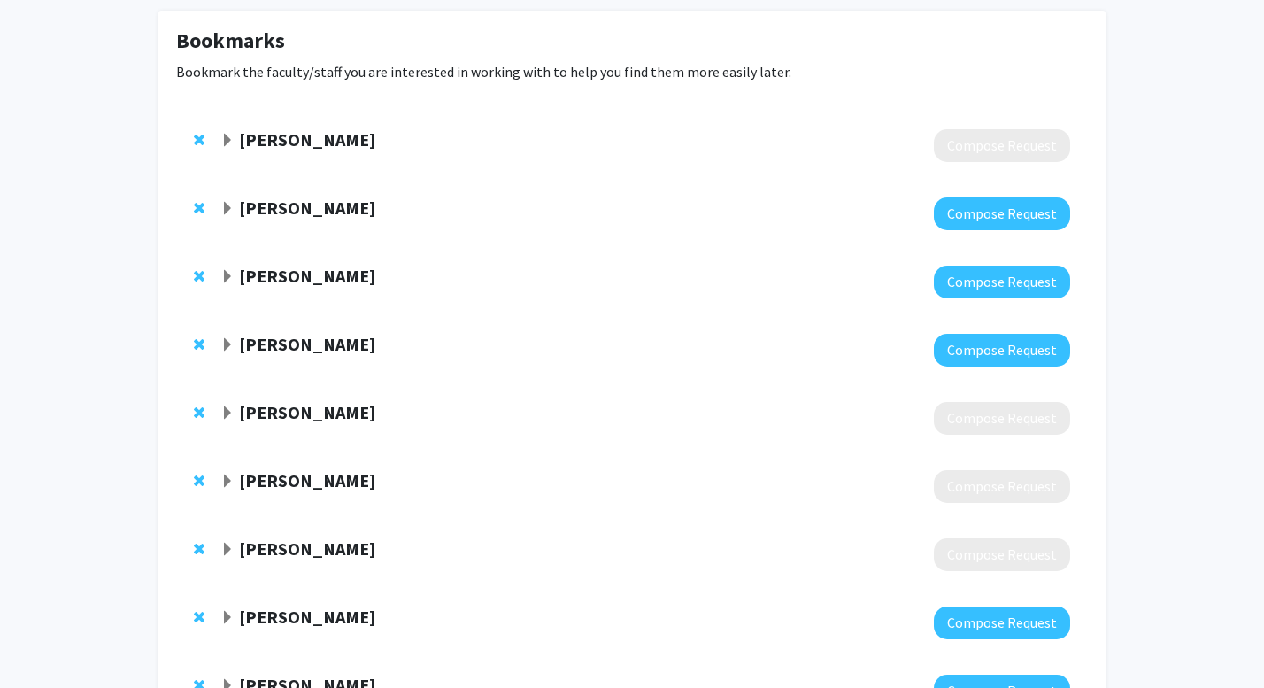
click at [222, 280] on span "Expand Antoinette Burger Bookmark" at bounding box center [227, 277] width 14 height 14
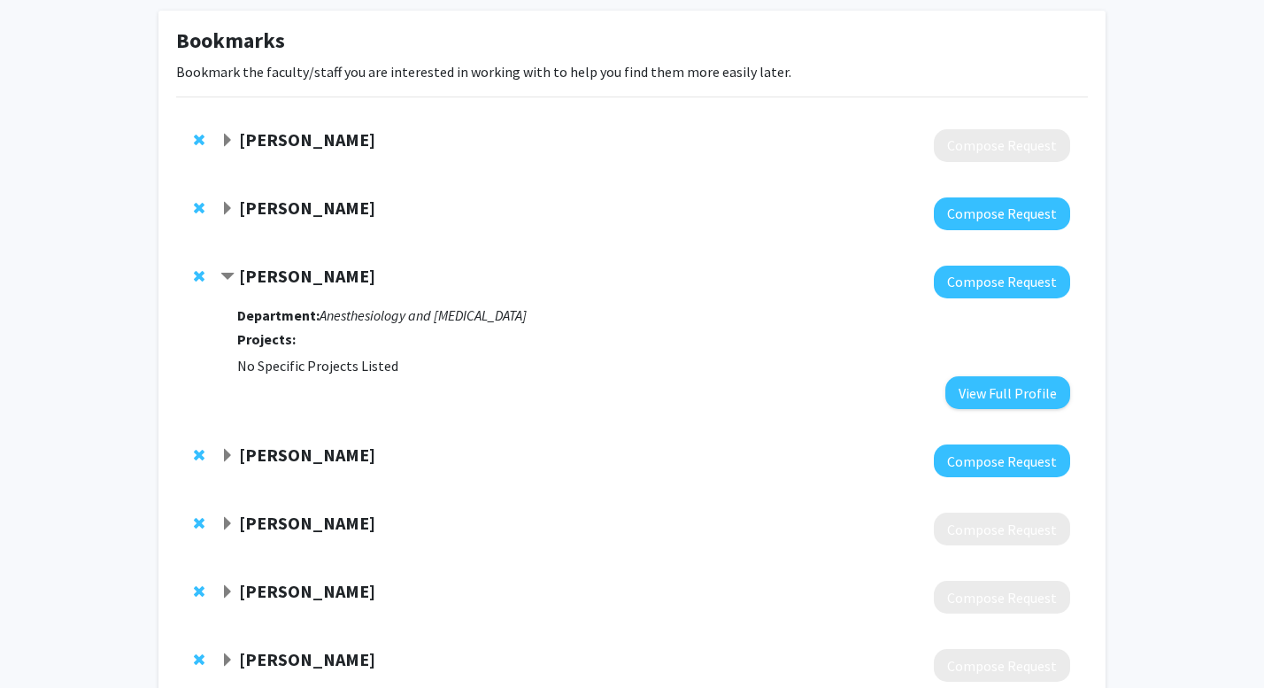
click at [222, 280] on span "Contract Antoinette Burger Bookmark" at bounding box center [227, 277] width 14 height 14
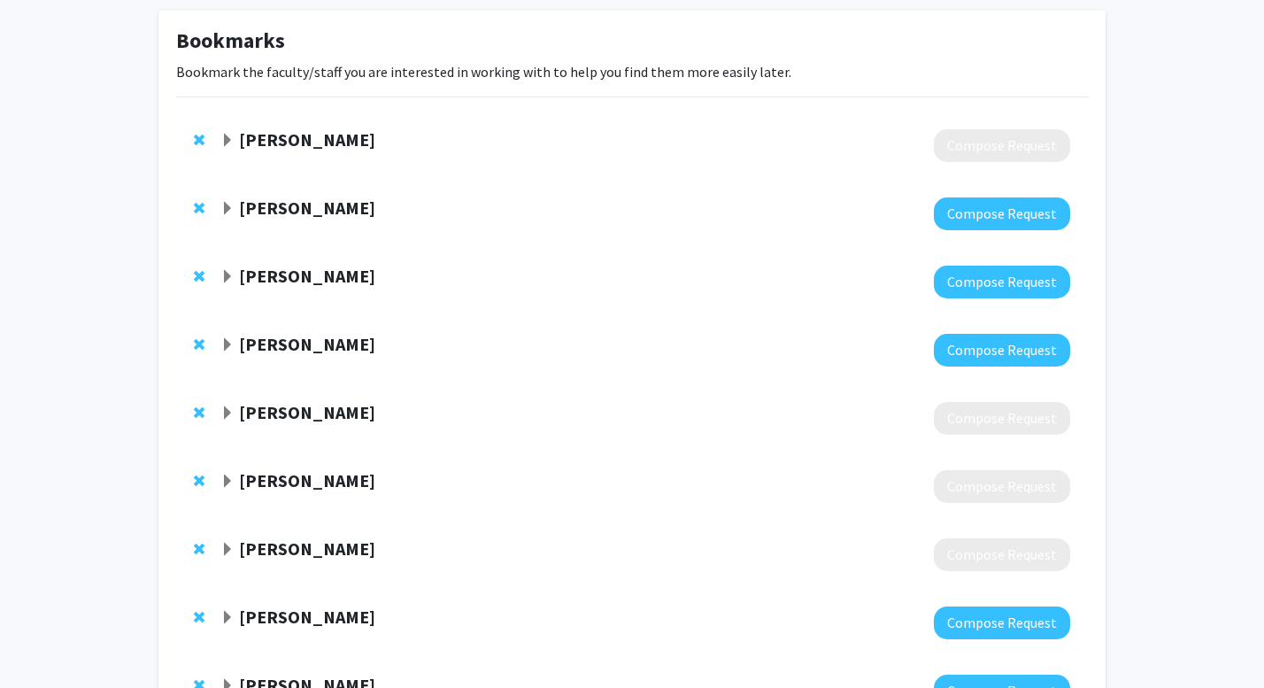
click at [225, 345] on span "Expand Dennis Kelley Bookmark" at bounding box center [227, 345] width 14 height 14
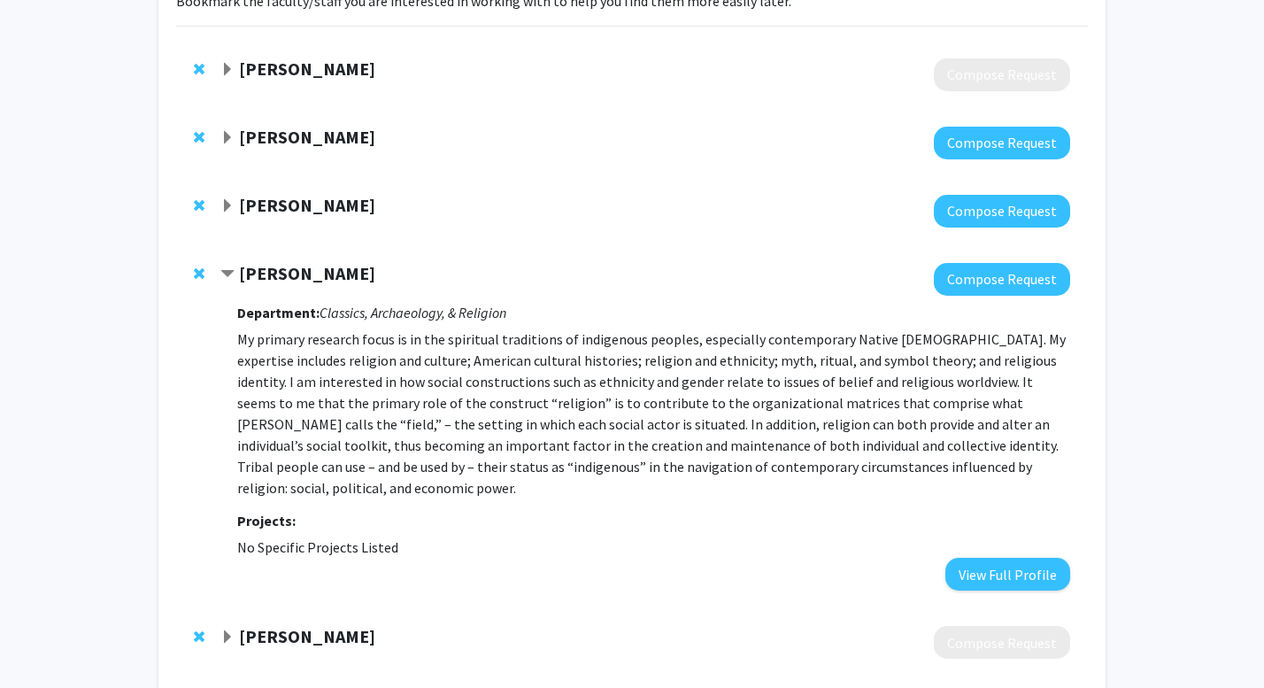
scroll to position [161, 0]
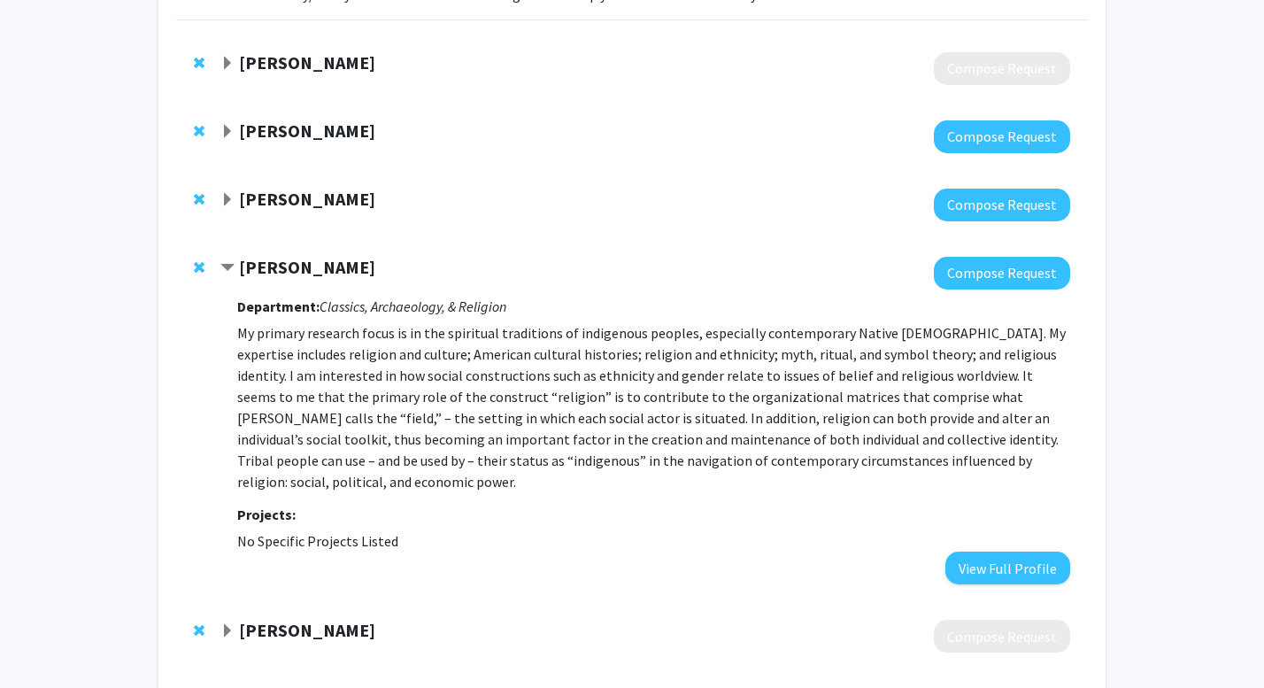
click at [232, 269] on span "Contract Dennis Kelley Bookmark" at bounding box center [227, 268] width 14 height 14
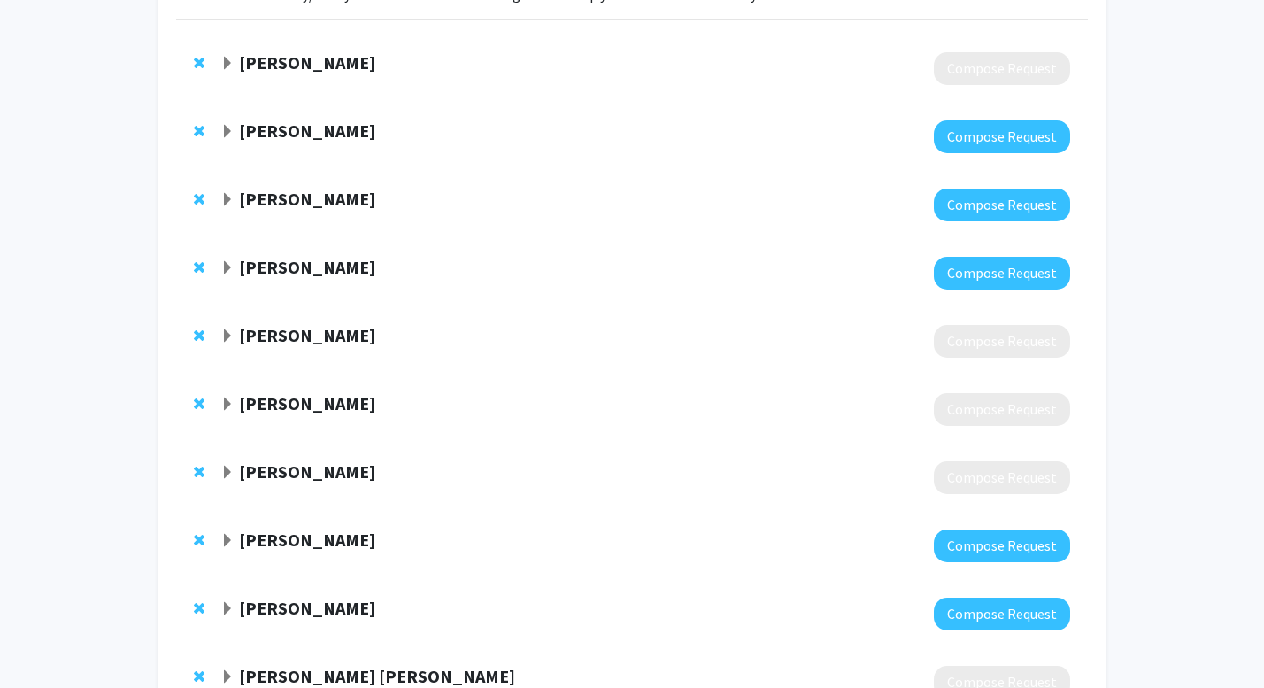
click at [209, 265] on div at bounding box center [203, 267] width 18 height 21
click at [197, 269] on span "Remove Dennis Kelley from bookmarks" at bounding box center [199, 267] width 11 height 14
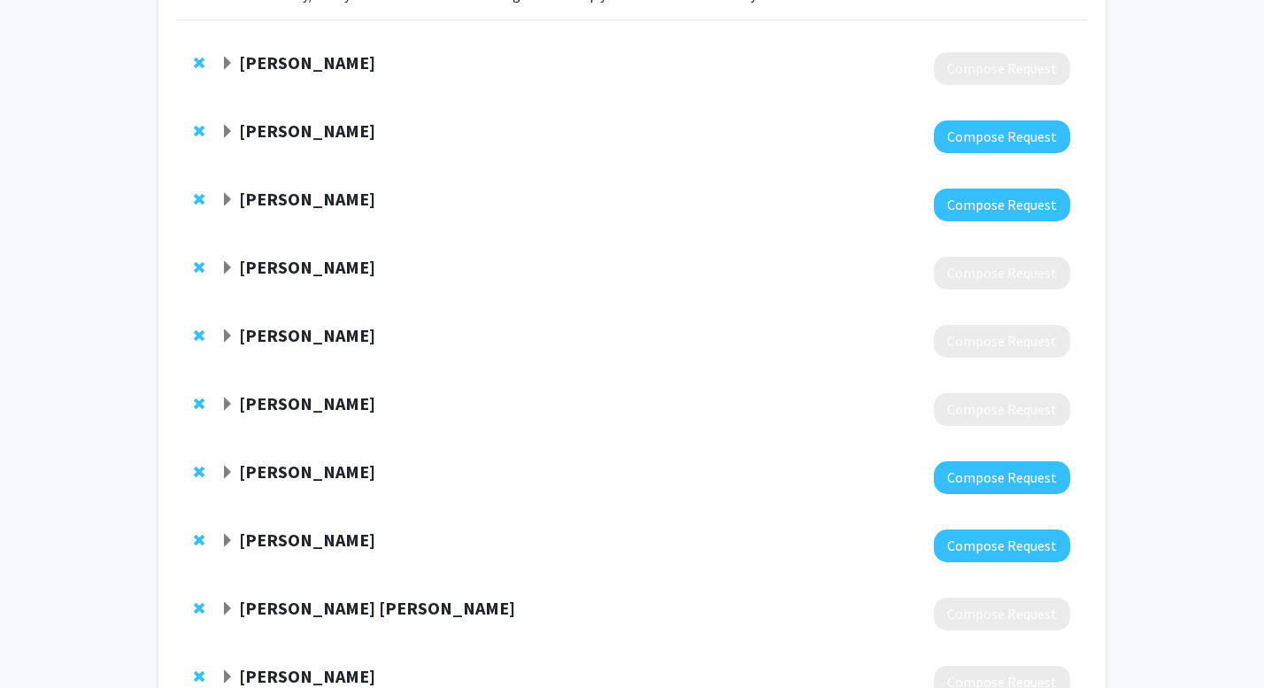
click at [219, 270] on div "[PERSON_NAME] Compose Request" at bounding box center [631, 273] width 911 height 68
click at [228, 270] on span "Expand Kristin Hutchins Bookmark" at bounding box center [227, 268] width 14 height 14
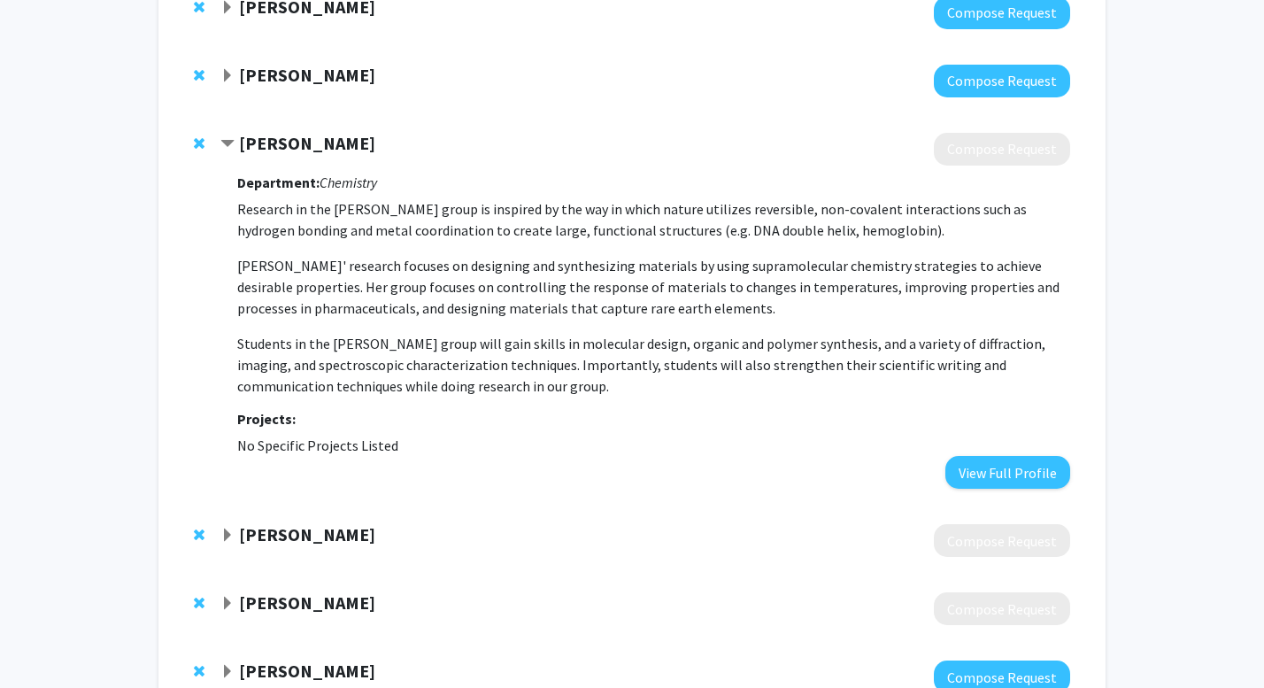
scroll to position [284, 0]
drag, startPoint x: 243, startPoint y: 244, endPoint x: 280, endPoint y: 249, distance: 36.5
click at [280, 249] on p "Research in the [PERSON_NAME] group is inspired by the way in which nature util…" at bounding box center [653, 298] width 833 height 198
drag, startPoint x: 280, startPoint y: 249, endPoint x: 270, endPoint y: 253, distance: 10.7
click at [270, 253] on p "Research in the [PERSON_NAME] group is inspired by the way in which nature util…" at bounding box center [653, 298] width 833 height 198
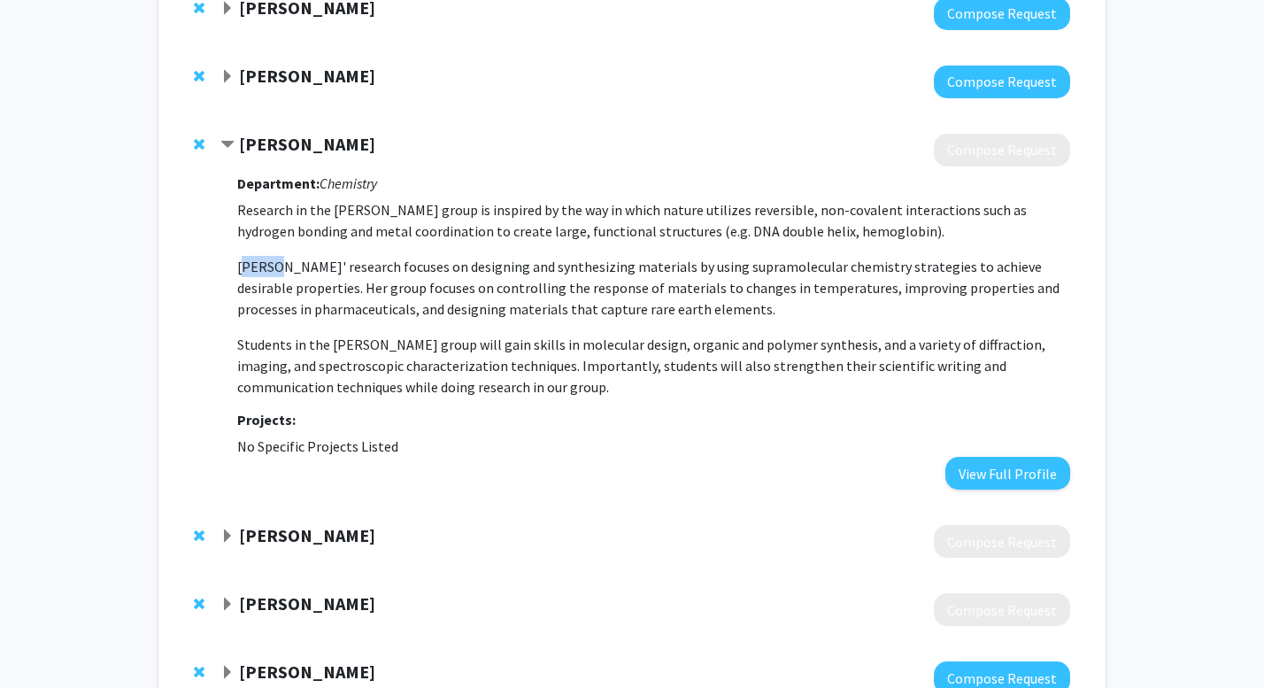
click at [279, 269] on p "[PERSON_NAME]' research focuses on designing and synthesizing materials by usin…" at bounding box center [653, 288] width 833 height 64
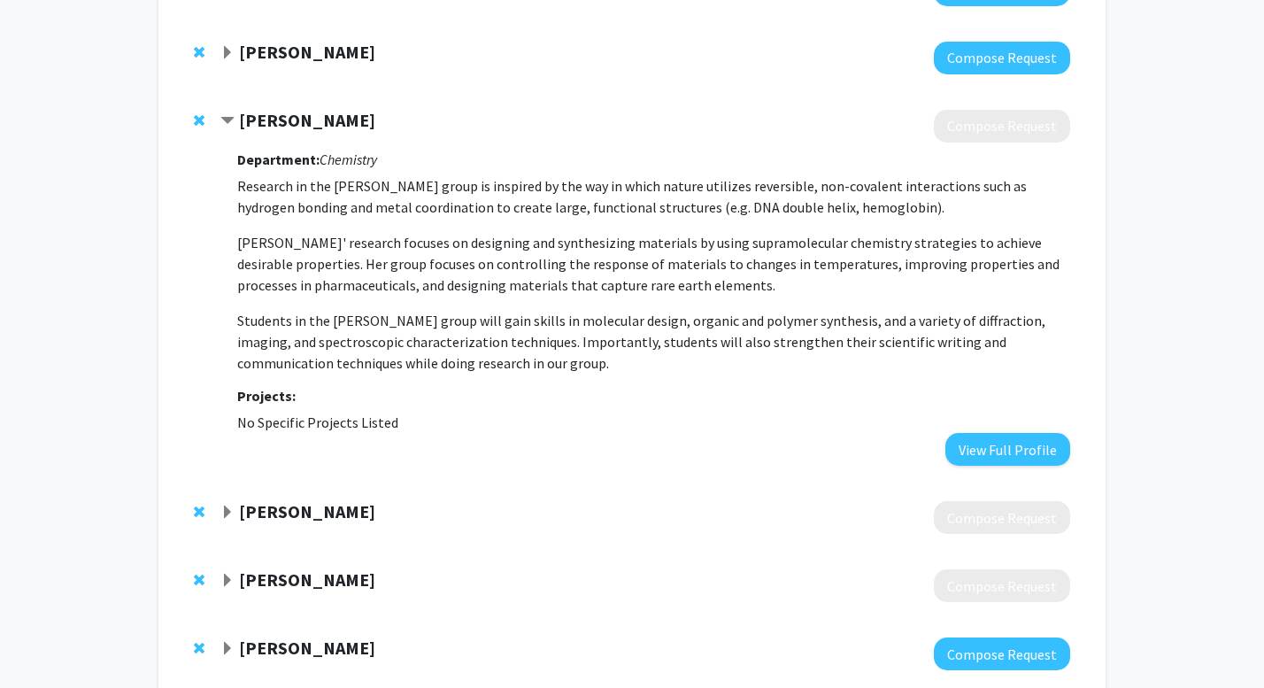
scroll to position [309, 0]
click at [232, 122] on span "Contract Kristin Hutchins Bookmark" at bounding box center [227, 120] width 14 height 14
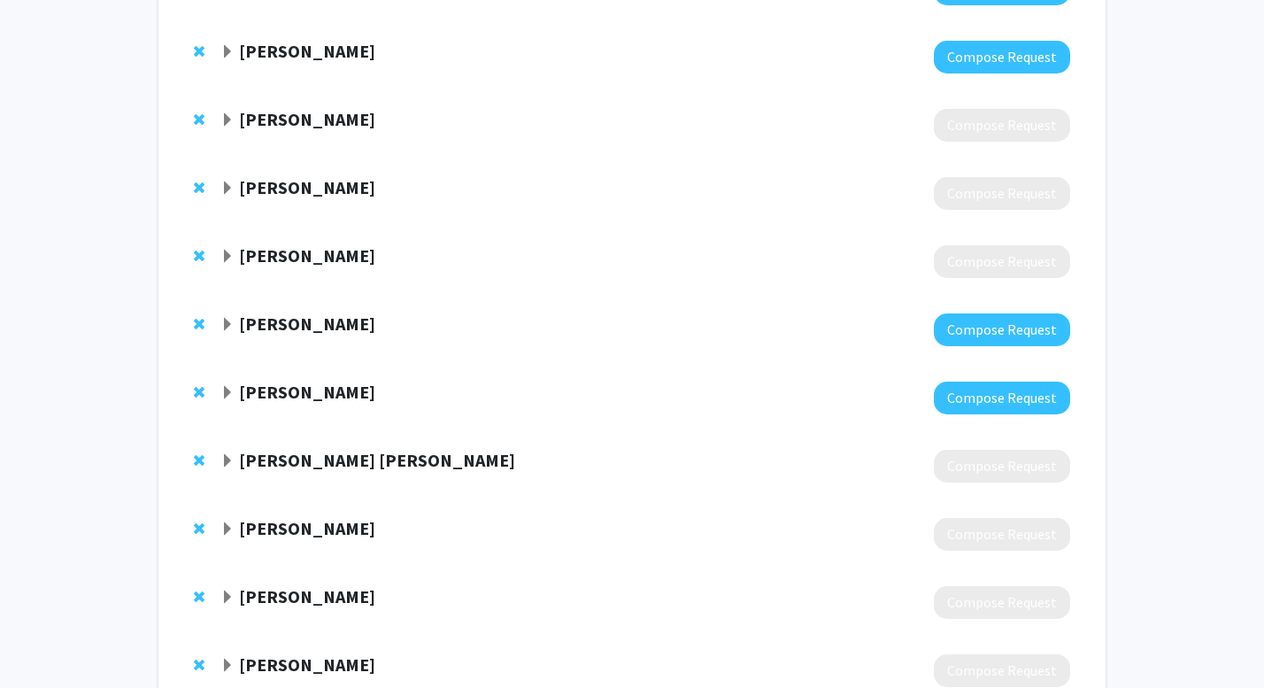
click at [231, 181] on span "Expand Barry Edwards Bookmark" at bounding box center [227, 188] width 14 height 14
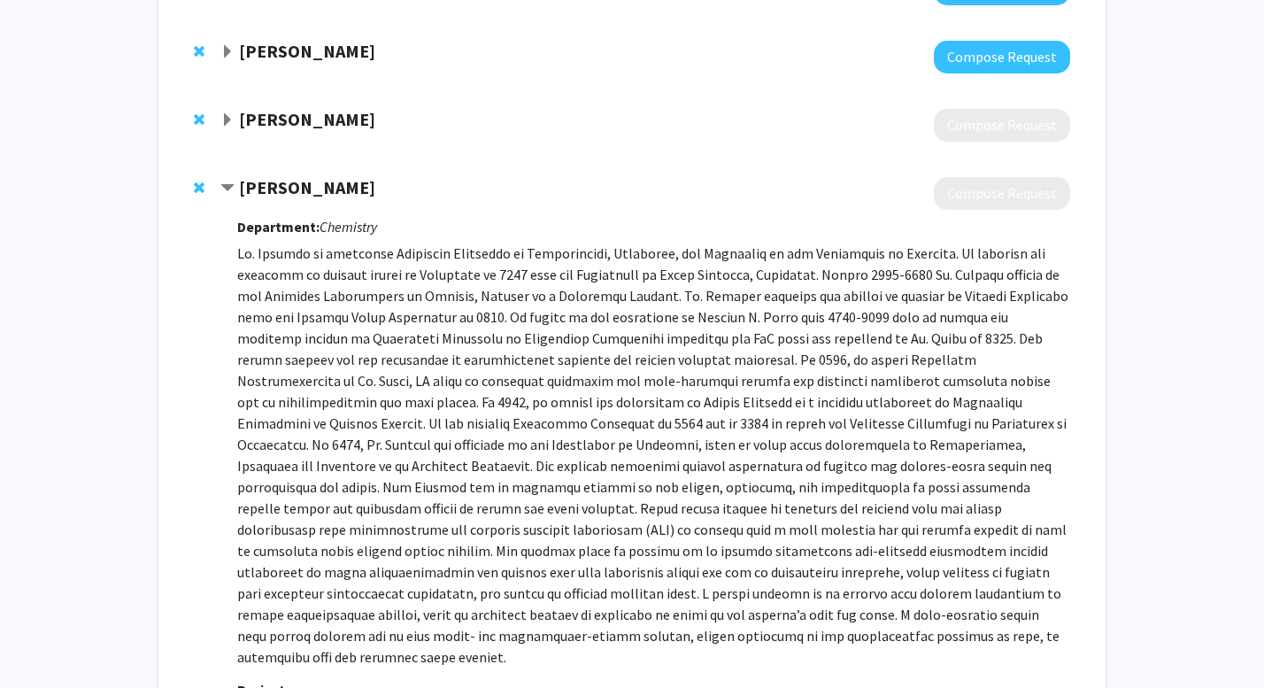
scroll to position [308, 0]
click at [231, 186] on span "Contract Barry Edwards Bookmark" at bounding box center [227, 189] width 14 height 14
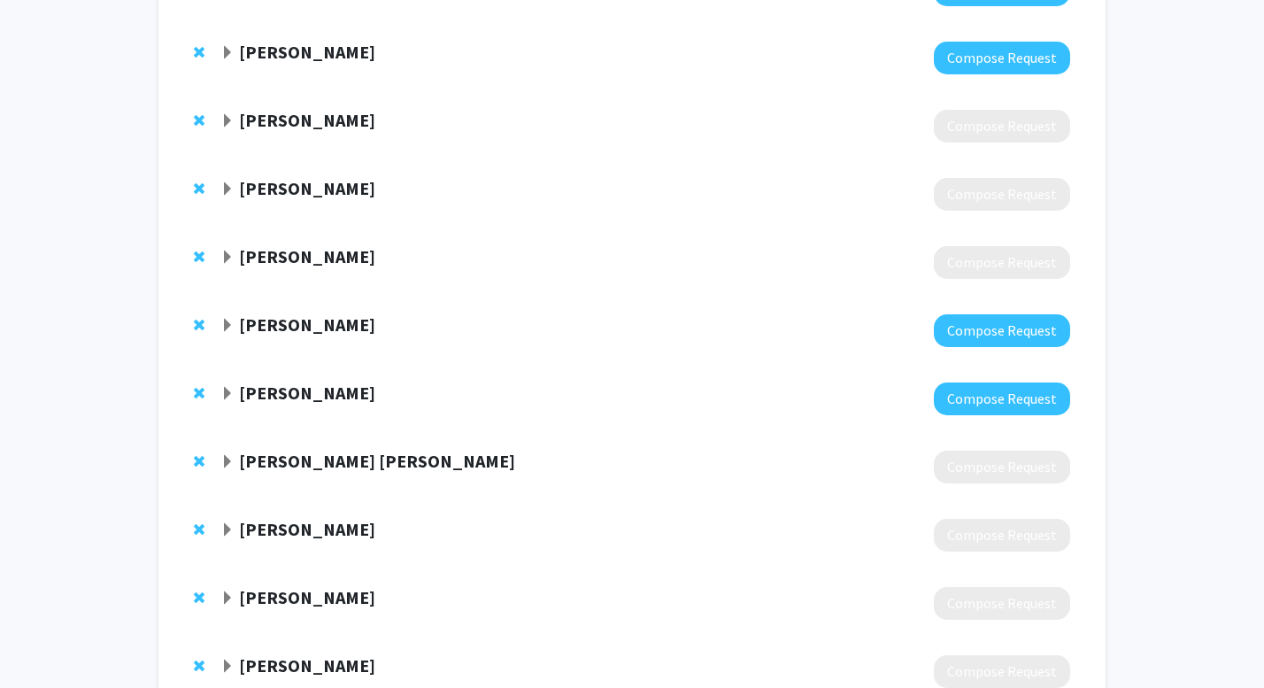
click at [234, 255] on span "Expand Abraham Koo Bookmark" at bounding box center [227, 257] width 14 height 14
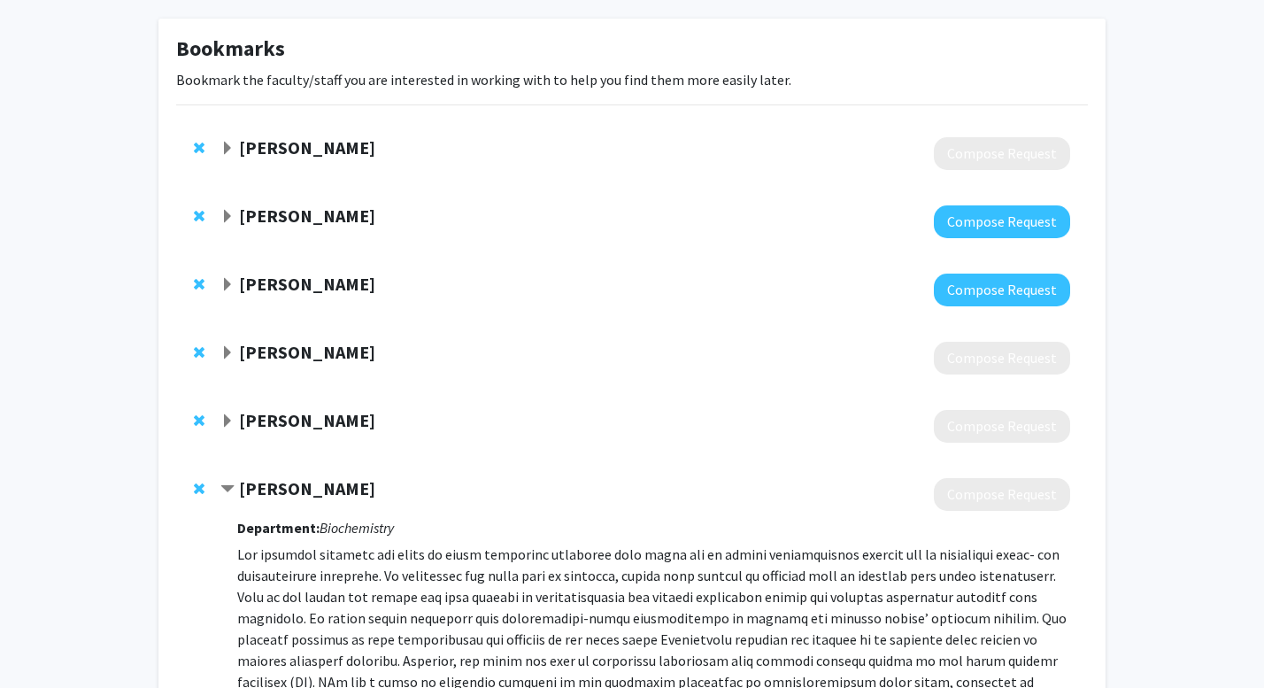
scroll to position [75, 0]
click at [197, 488] on span "Remove Abraham Koo from bookmarks" at bounding box center [199, 489] width 11 height 14
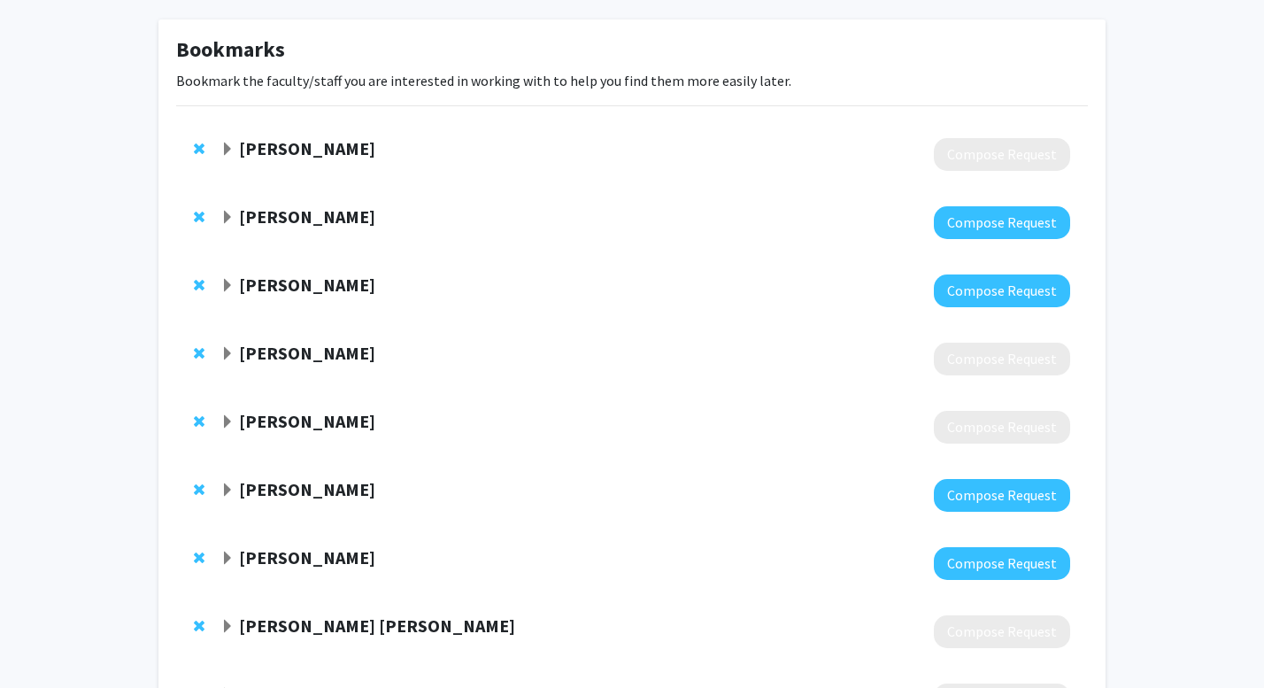
click at [259, 491] on strong "[PERSON_NAME]" at bounding box center [307, 489] width 136 height 22
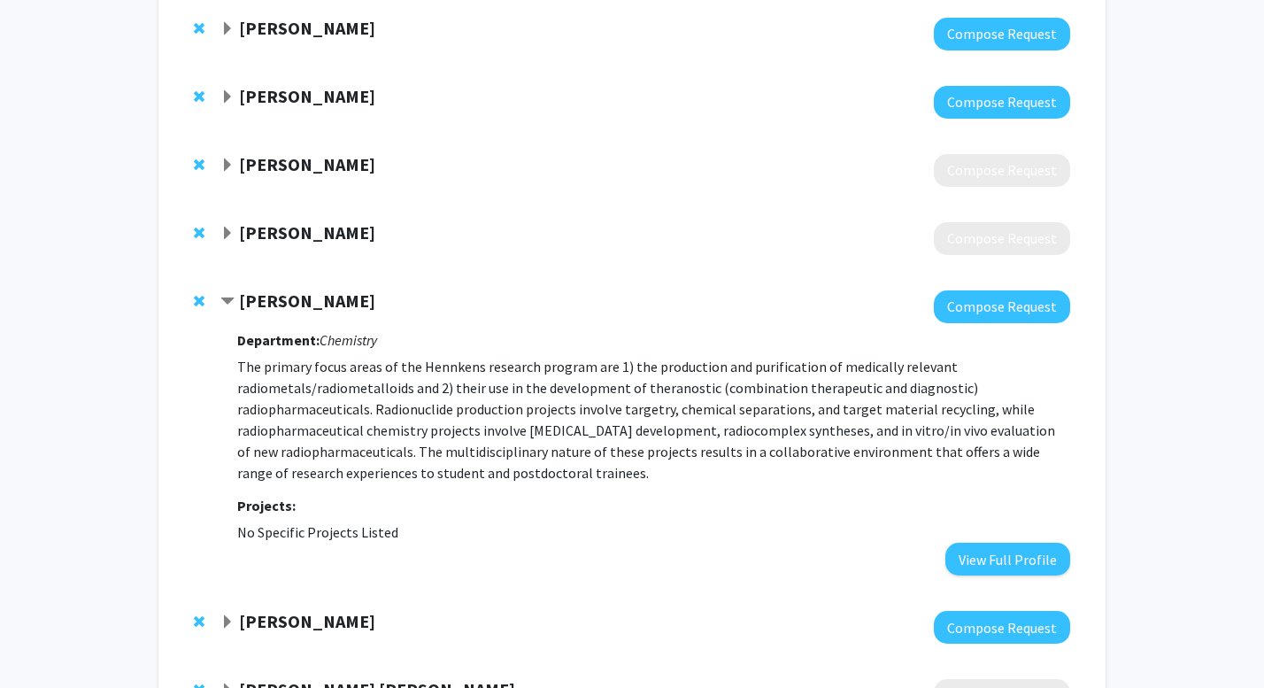
scroll to position [265, 0]
click at [241, 242] on strong "[PERSON_NAME]" at bounding box center [307, 231] width 136 height 22
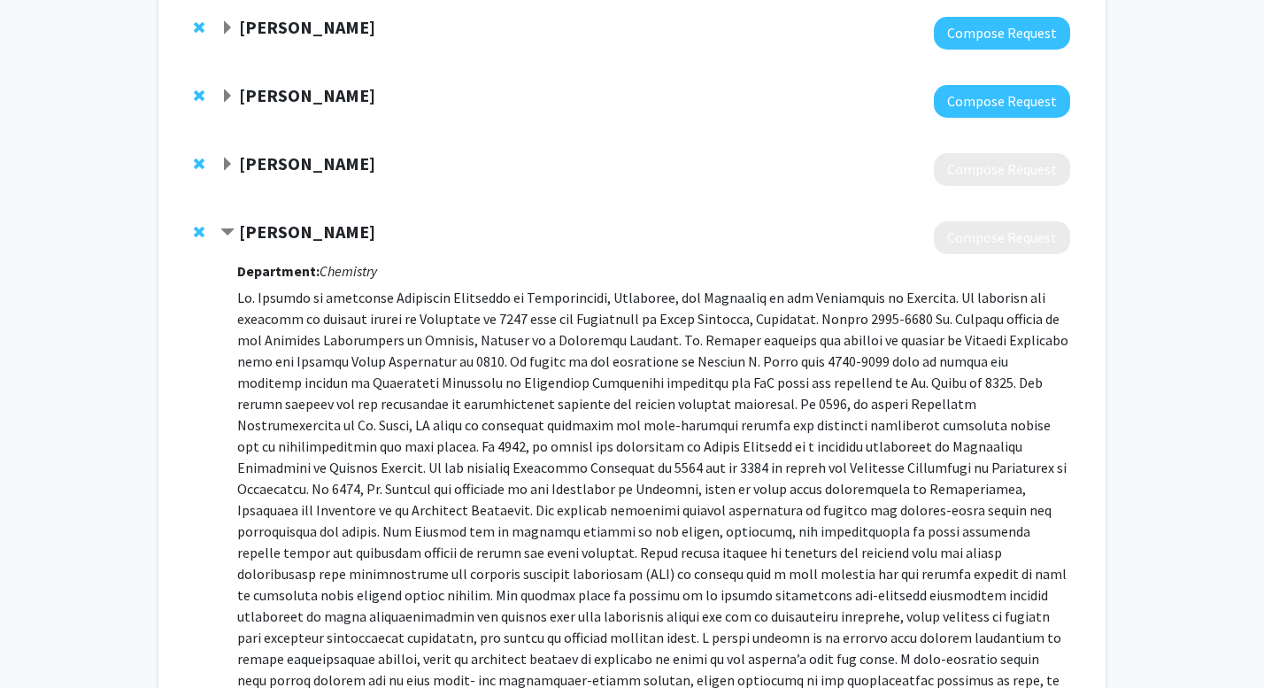
click at [246, 234] on strong "[PERSON_NAME]" at bounding box center [307, 231] width 136 height 22
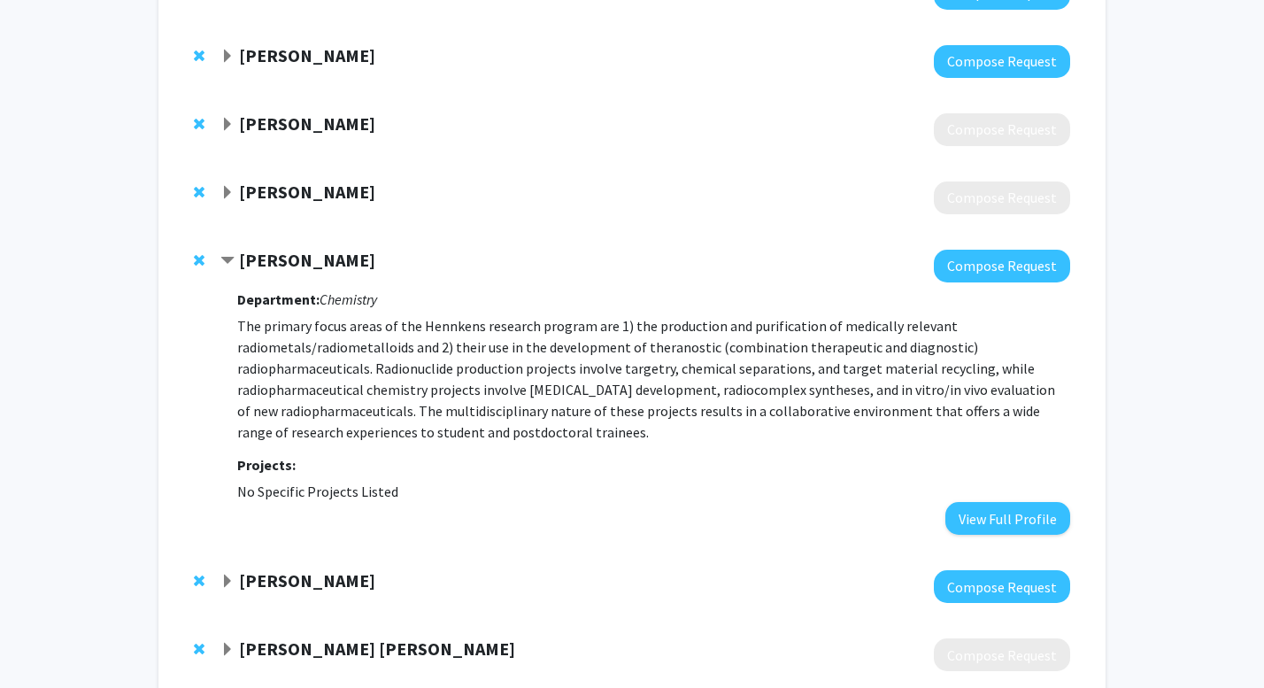
scroll to position [307, 0]
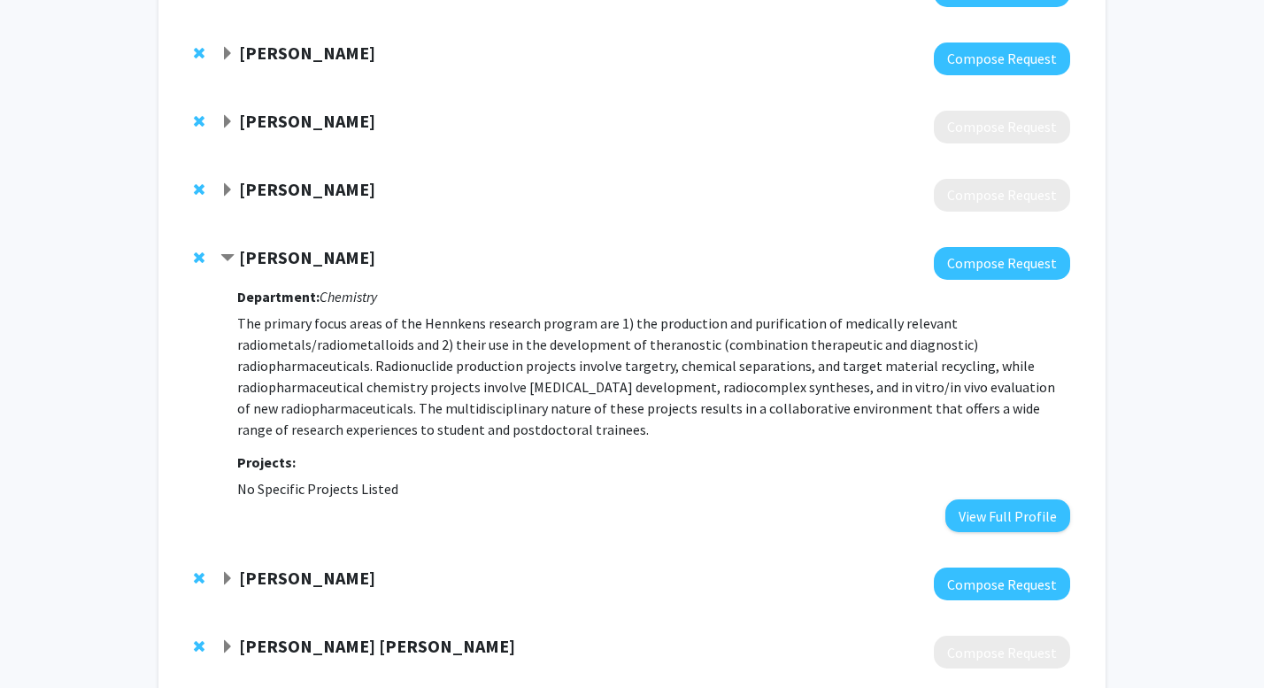
click at [233, 258] on span "Contract Heather Hennkens Bookmark" at bounding box center [227, 258] width 14 height 14
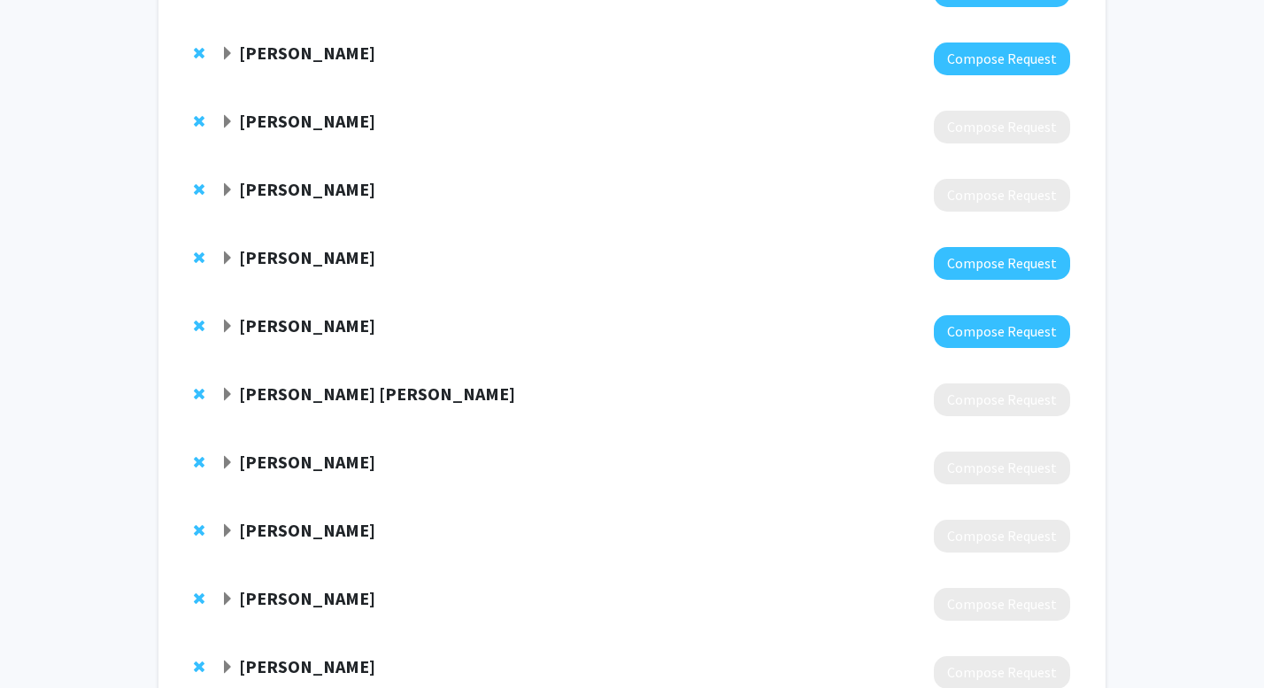
click at [244, 327] on strong "[PERSON_NAME]" at bounding box center [307, 325] width 136 height 22
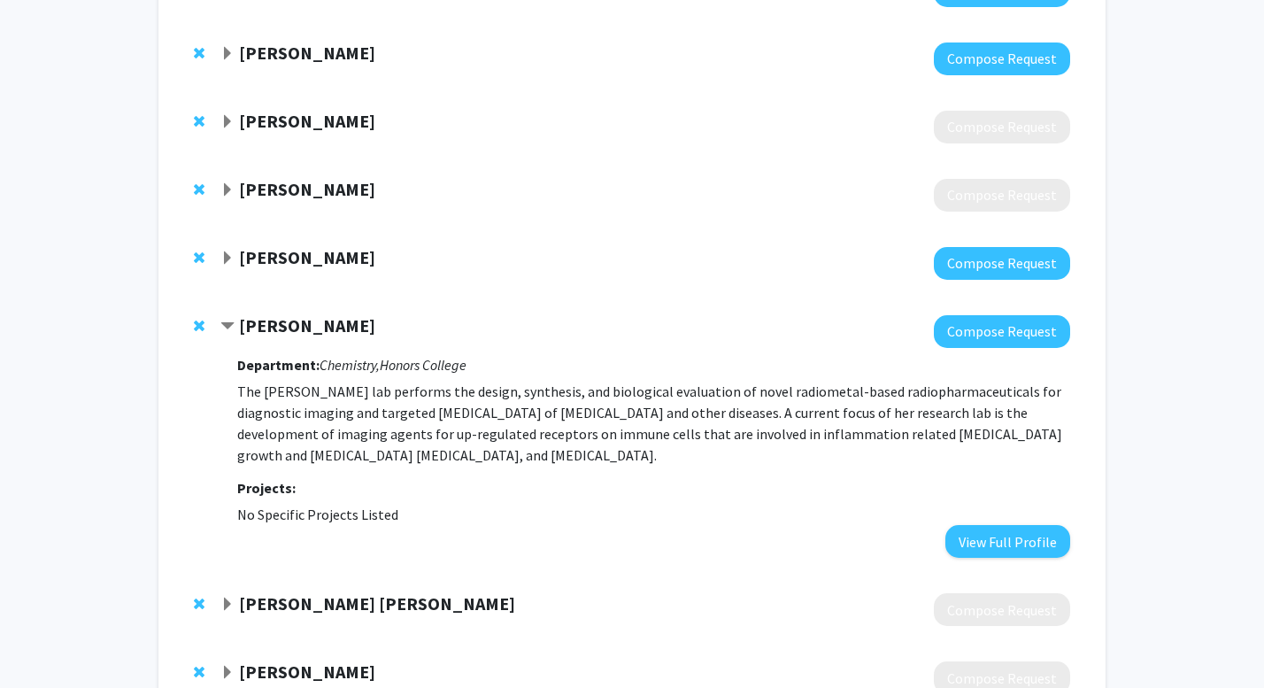
click at [244, 327] on strong "[PERSON_NAME]" at bounding box center [307, 325] width 136 height 22
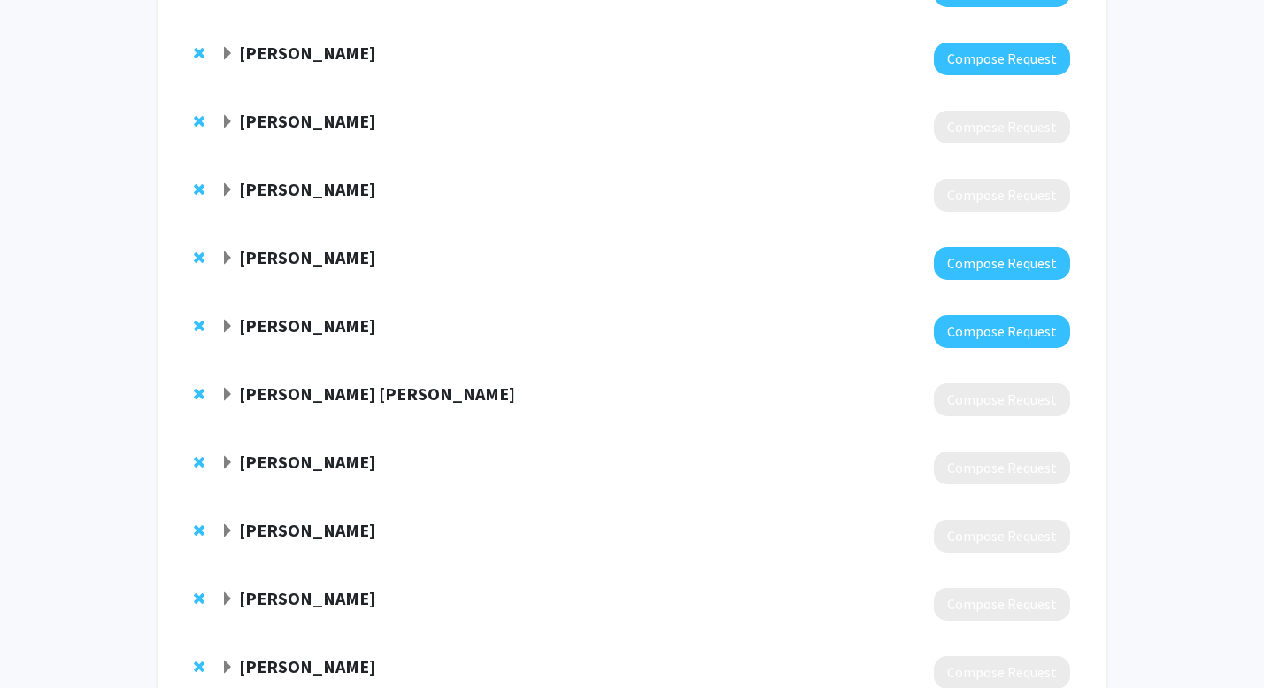
click at [232, 388] on span "Expand Charles Jeff Smith Bookmark" at bounding box center [227, 395] width 14 height 14
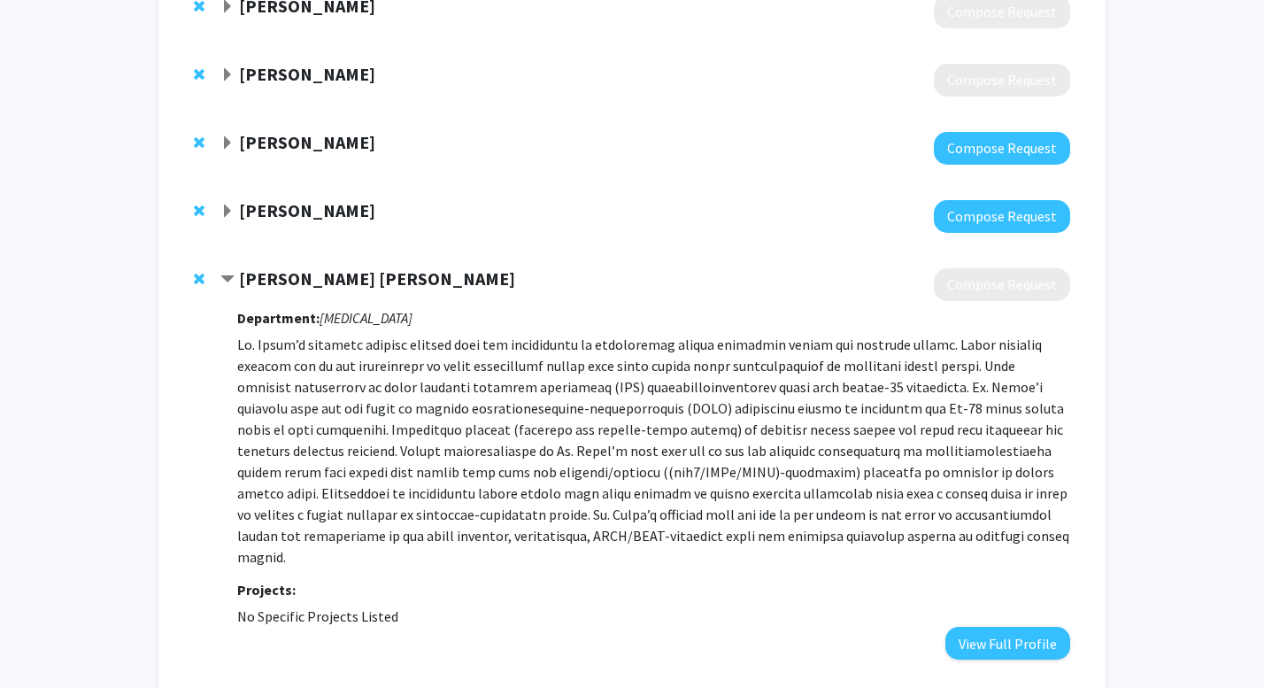
scroll to position [429, 0]
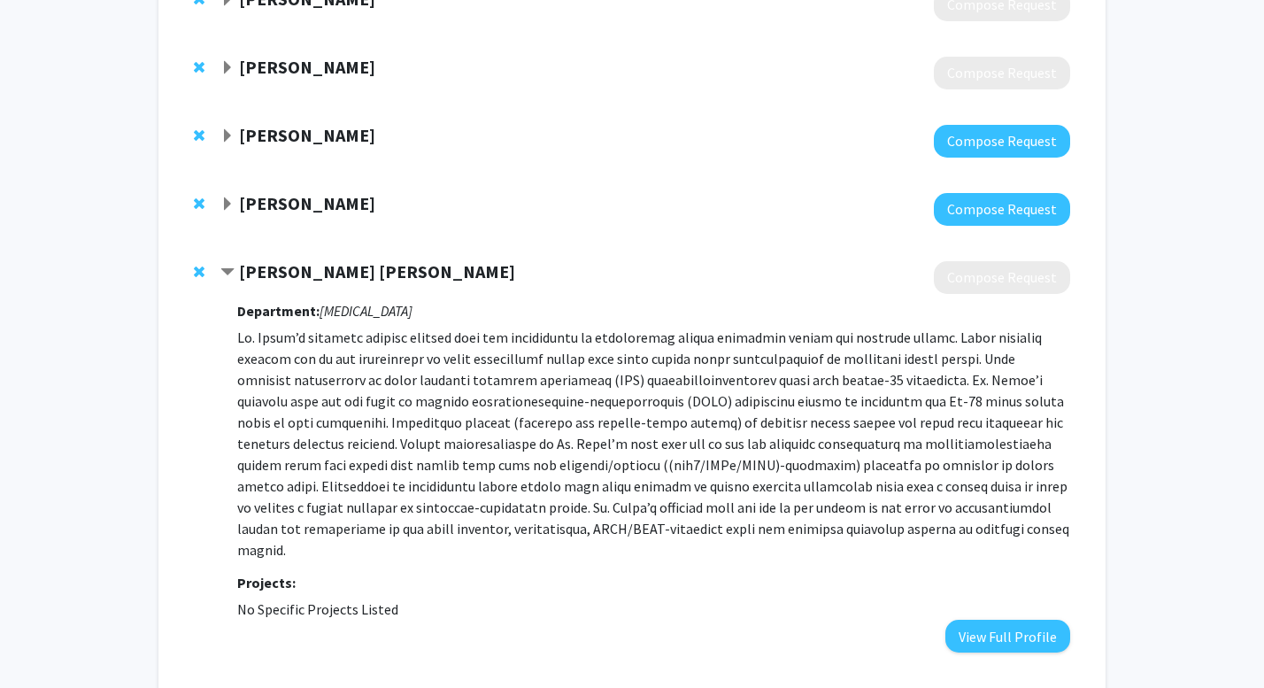
click at [239, 277] on strong "[PERSON_NAME] [PERSON_NAME]" at bounding box center [377, 271] width 276 height 22
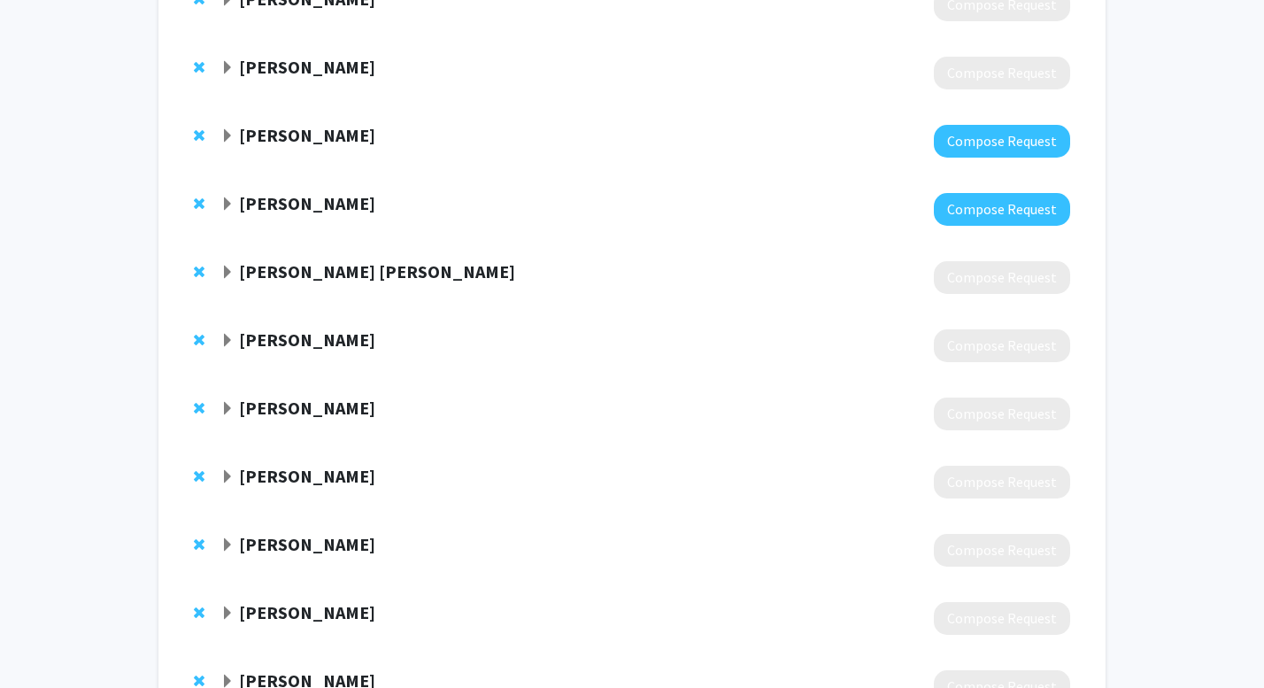
click at [242, 351] on div "[PERSON_NAME]" at bounding box center [411, 340] width 382 height 22
click at [191, 265] on div "[PERSON_NAME] [PERSON_NAME] Compose Request" at bounding box center [631, 277] width 911 height 68
click at [197, 267] on span "Remove Charles Jeff Smith from bookmarks" at bounding box center [199, 272] width 11 height 14
click at [238, 276] on div "[PERSON_NAME]" at bounding box center [411, 272] width 382 height 22
click at [227, 266] on span "Expand David Bauer Bookmark" at bounding box center [227, 272] width 14 height 14
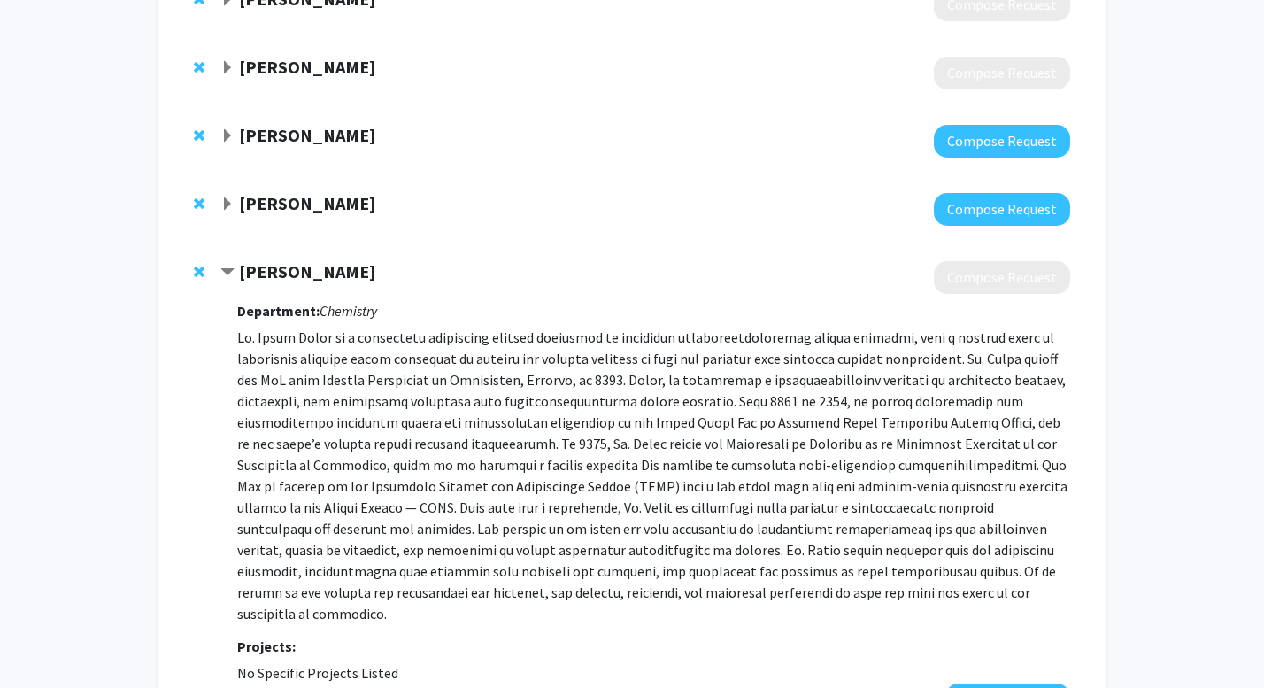
click at [230, 269] on span "Contract David Bauer Bookmark" at bounding box center [227, 272] width 14 height 14
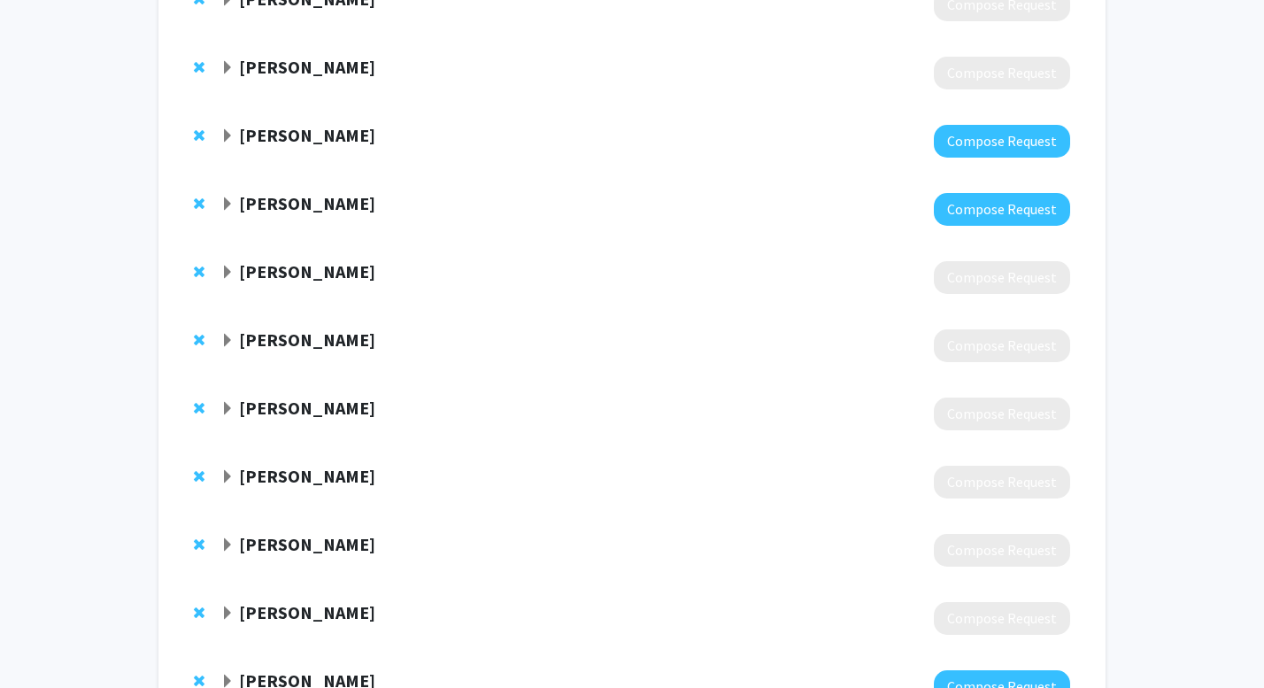
click at [230, 269] on span "Expand David Bauer Bookmark" at bounding box center [227, 272] width 14 height 14
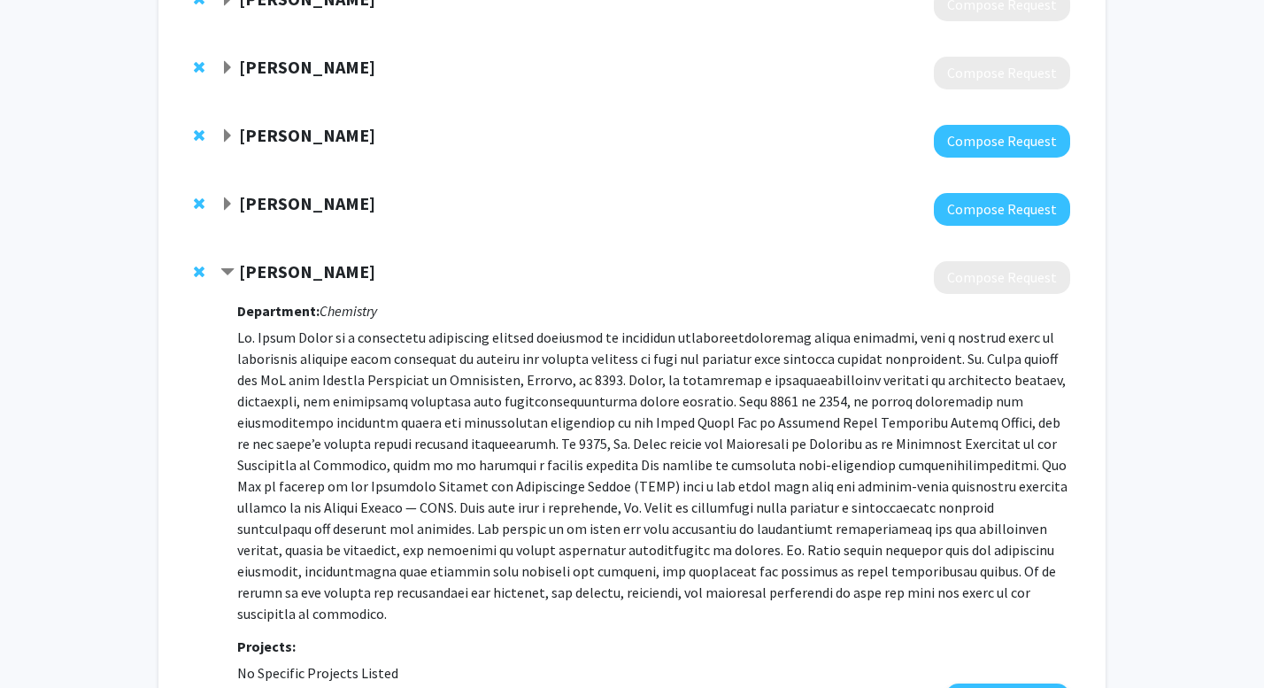
click at [230, 269] on span "Contract David Bauer Bookmark" at bounding box center [227, 272] width 14 height 14
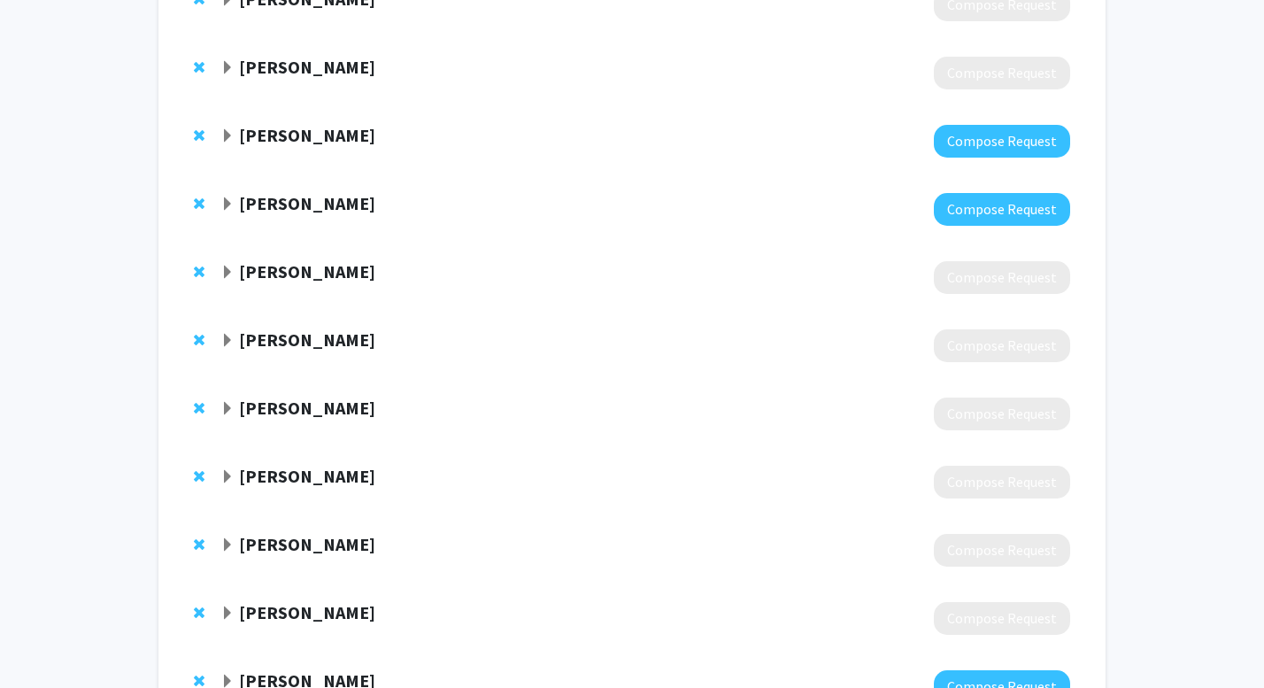
click at [230, 269] on span "Expand David Bauer Bookmark" at bounding box center [227, 272] width 14 height 14
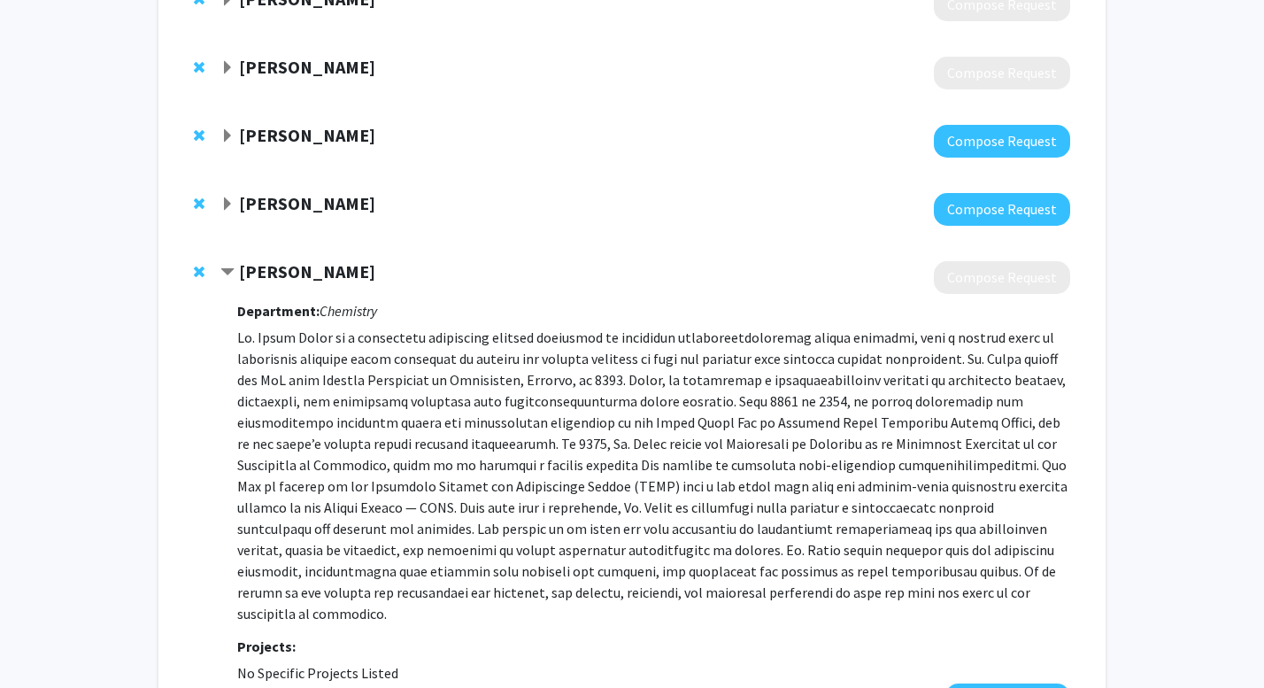
click at [230, 271] on span "Contract David Bauer Bookmark" at bounding box center [227, 272] width 14 height 14
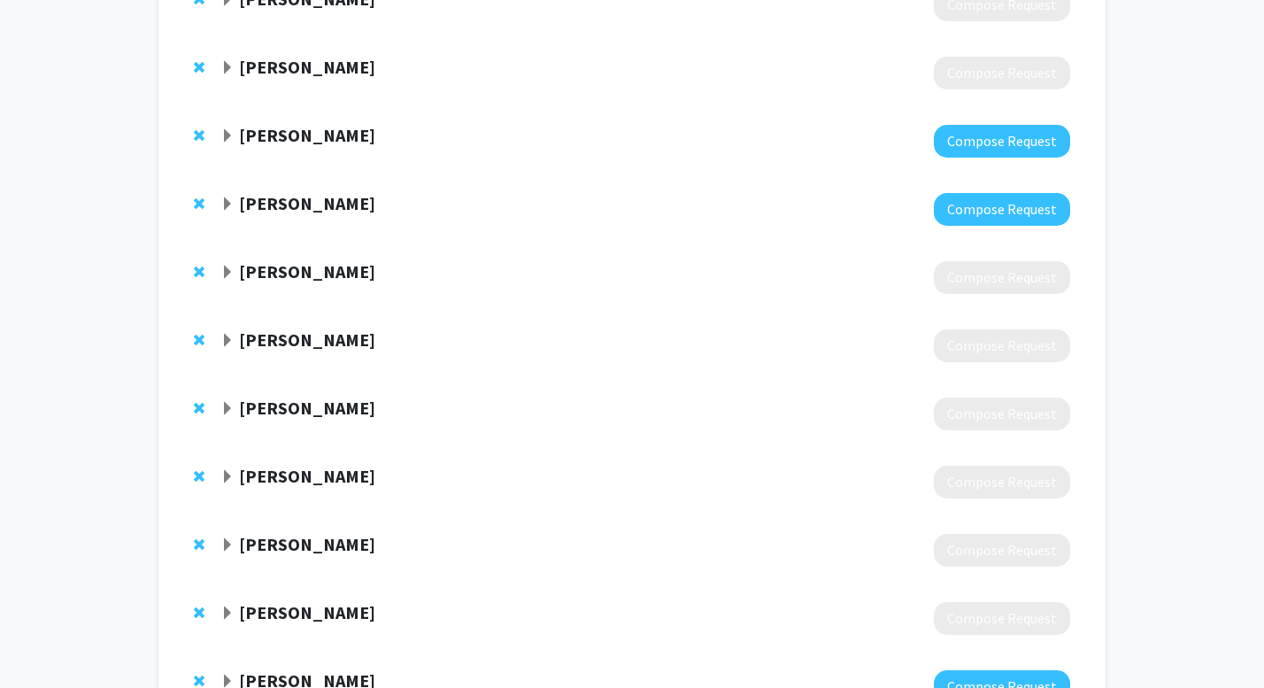
click at [228, 339] on span "Expand Sachin Handa Bookmark" at bounding box center [227, 341] width 14 height 14
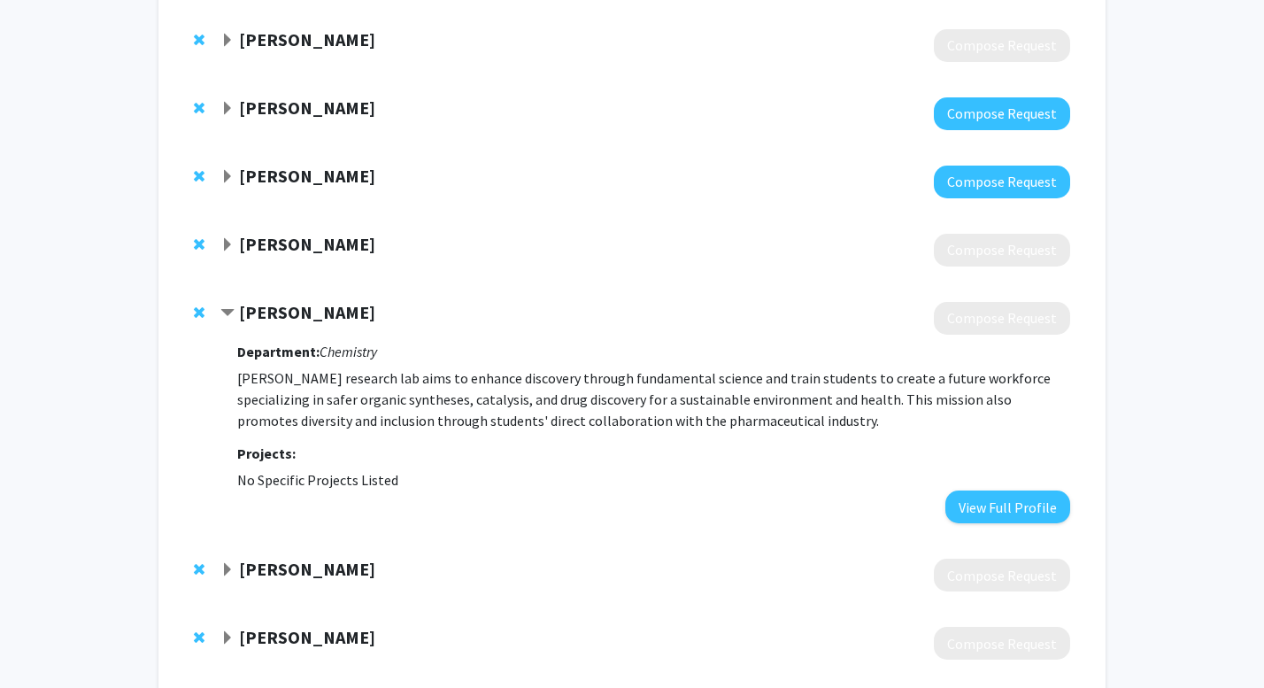
scroll to position [457, 0]
click at [227, 310] on span "Contract Sachin Handa Bookmark" at bounding box center [227, 312] width 14 height 14
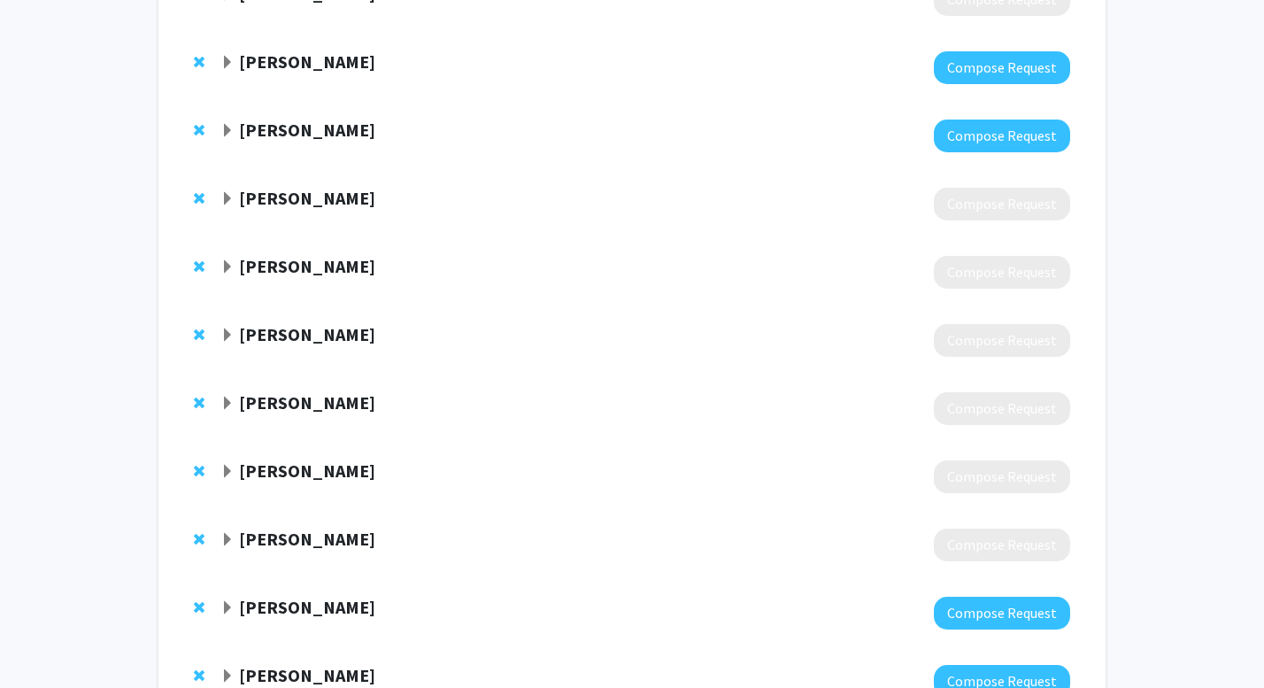
scroll to position [504, 0]
click at [221, 335] on span "Expand Michael Harmata Bookmark" at bounding box center [227, 334] width 14 height 14
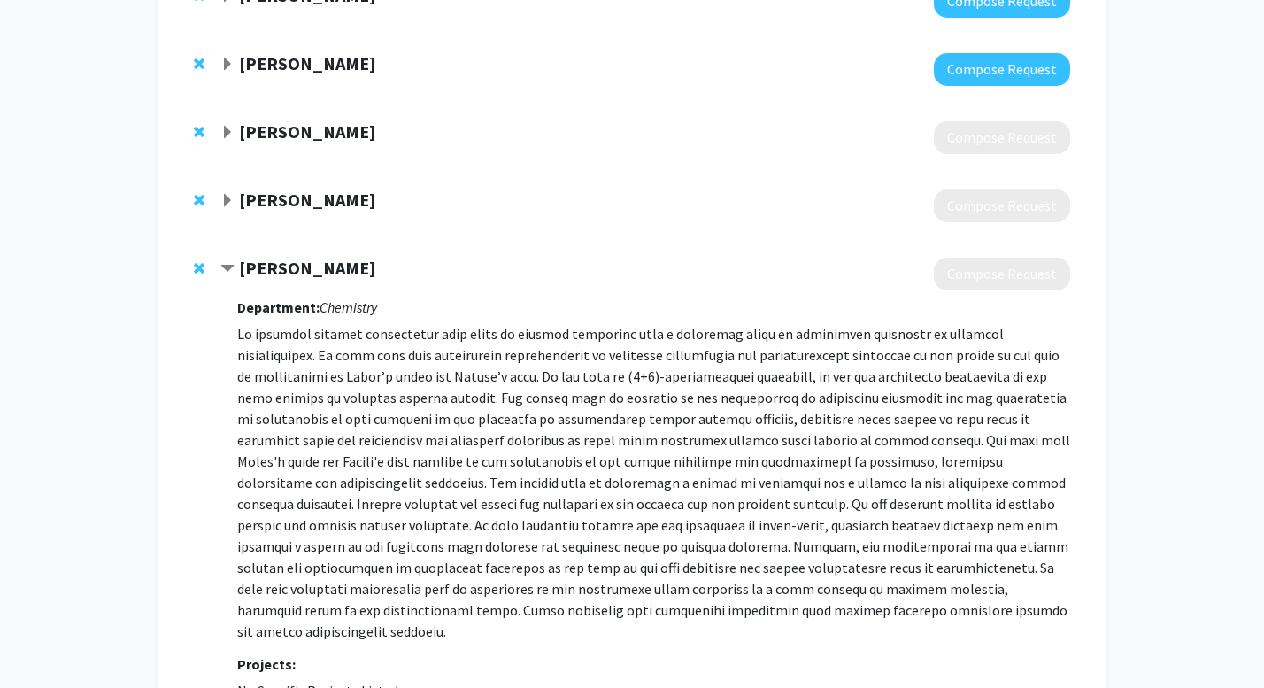
scroll to position [570, 0]
click at [230, 268] on span "Contract Michael Harmata Bookmark" at bounding box center [227, 268] width 14 height 14
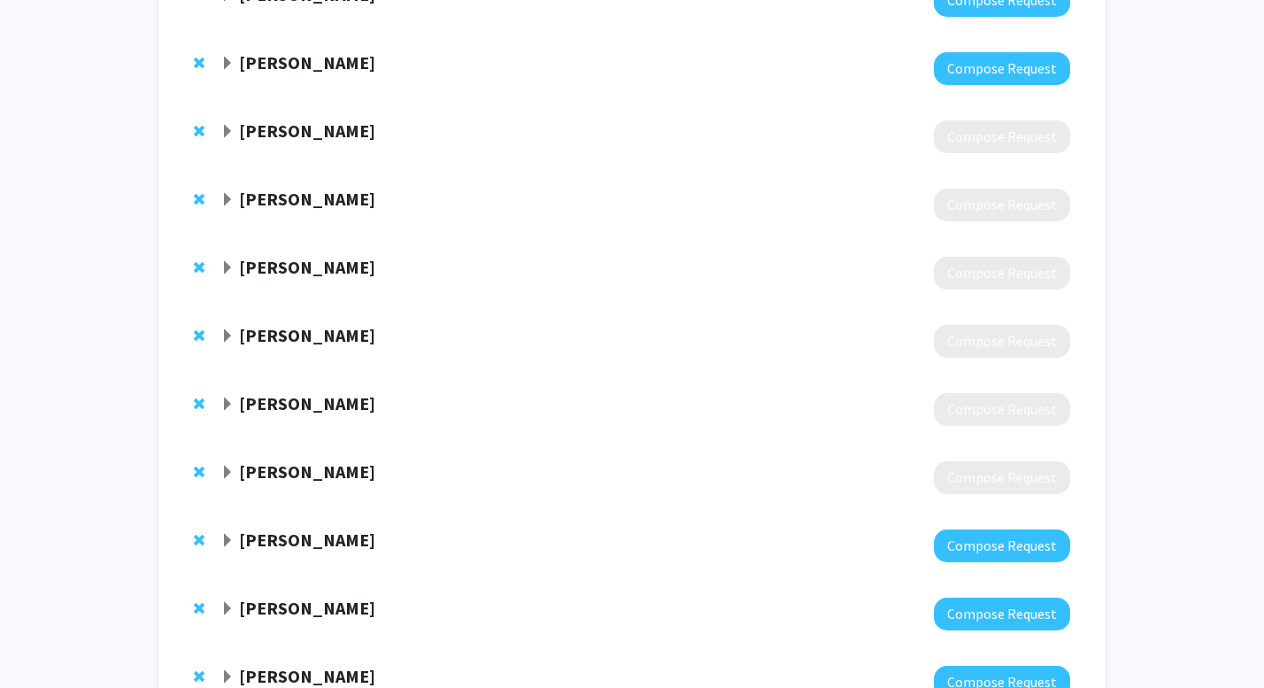
click at [198, 272] on span "Remove Michael Harmata from bookmarks" at bounding box center [199, 267] width 11 height 14
click at [232, 265] on span "Expand Dmitri Kireev Bookmark" at bounding box center [227, 268] width 14 height 14
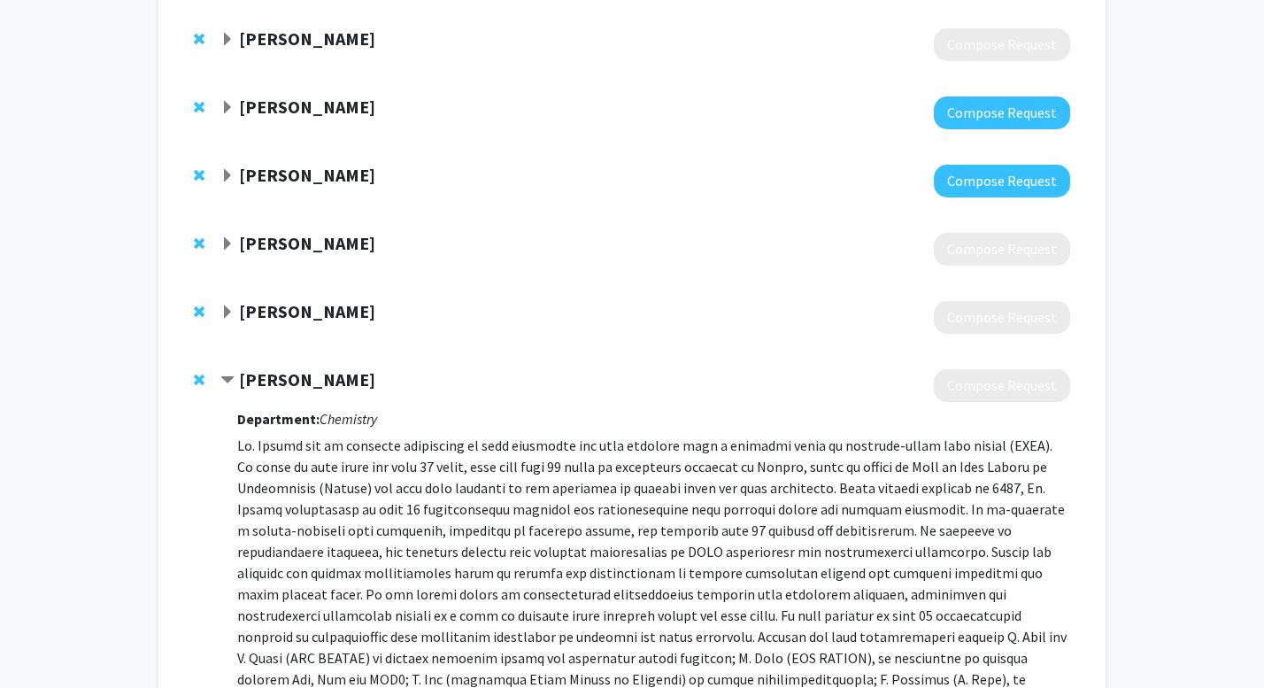
scroll to position [496, 0]
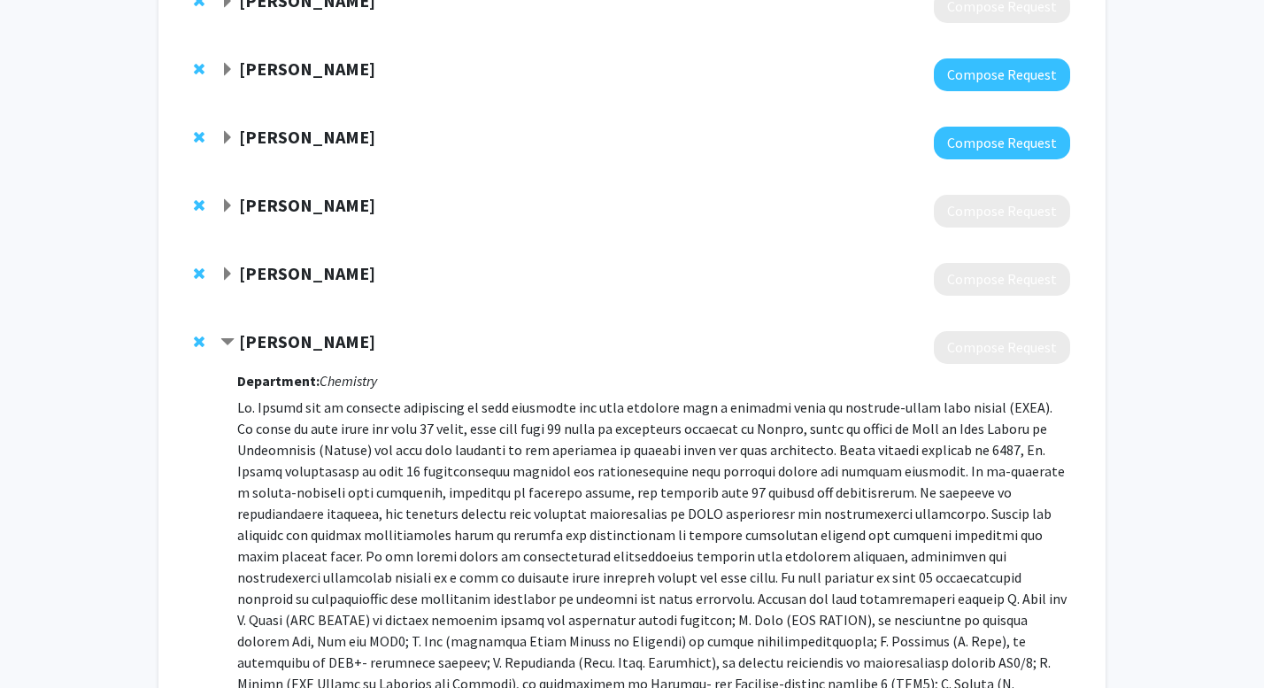
drag, startPoint x: 231, startPoint y: 332, endPoint x: 226, endPoint y: 342, distance: 11.1
click at [226, 342] on span "Contract Dmitri Kireev Bookmark" at bounding box center [227, 342] width 14 height 14
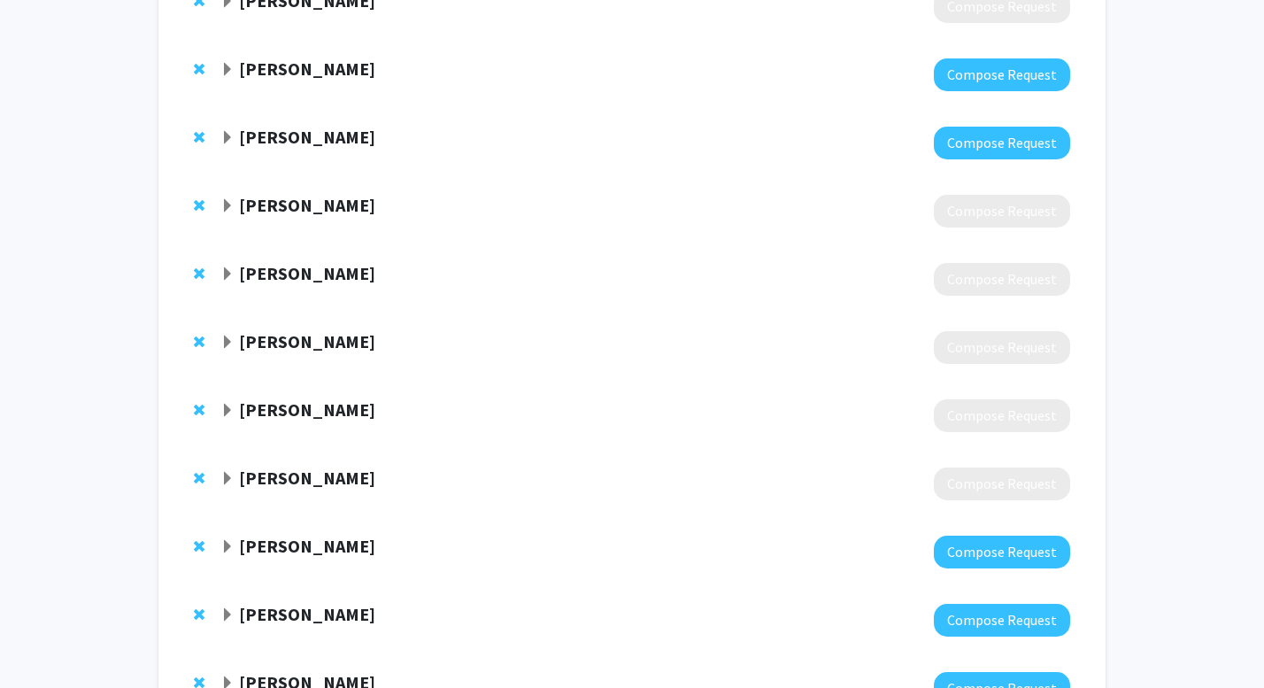
click at [196, 341] on span "Remove Dmitri Kireev from bookmarks" at bounding box center [199, 341] width 11 height 14
drag, startPoint x: 227, startPoint y: 205, endPoint x: 224, endPoint y: 192, distance: 13.7
click at [224, 192] on div "[PERSON_NAME] Compose Request" at bounding box center [631, 211] width 911 height 68
click at [224, 196] on div "[PERSON_NAME]" at bounding box center [411, 206] width 382 height 22
click at [226, 204] on span "Expand David Bauer Bookmark" at bounding box center [227, 206] width 14 height 14
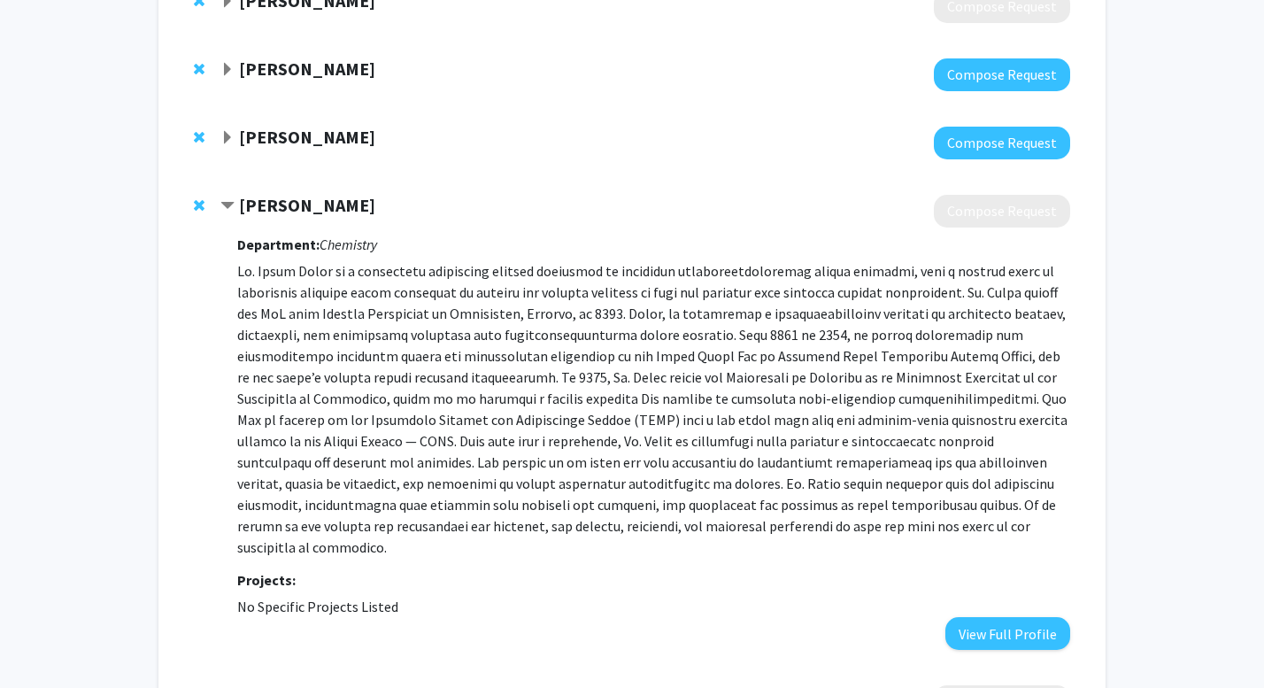
click at [226, 204] on span "Contract David Bauer Bookmark" at bounding box center [227, 206] width 14 height 14
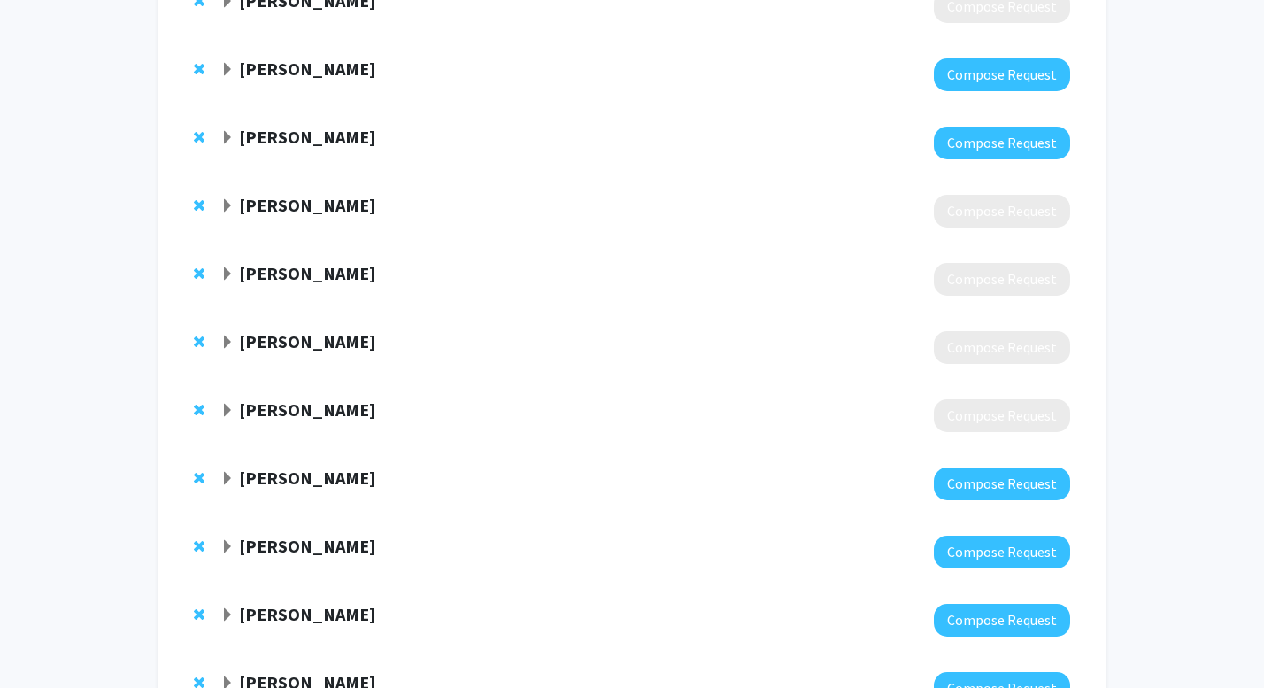
click at [229, 277] on span "Expand Sachin Handa Bookmark" at bounding box center [227, 274] width 14 height 14
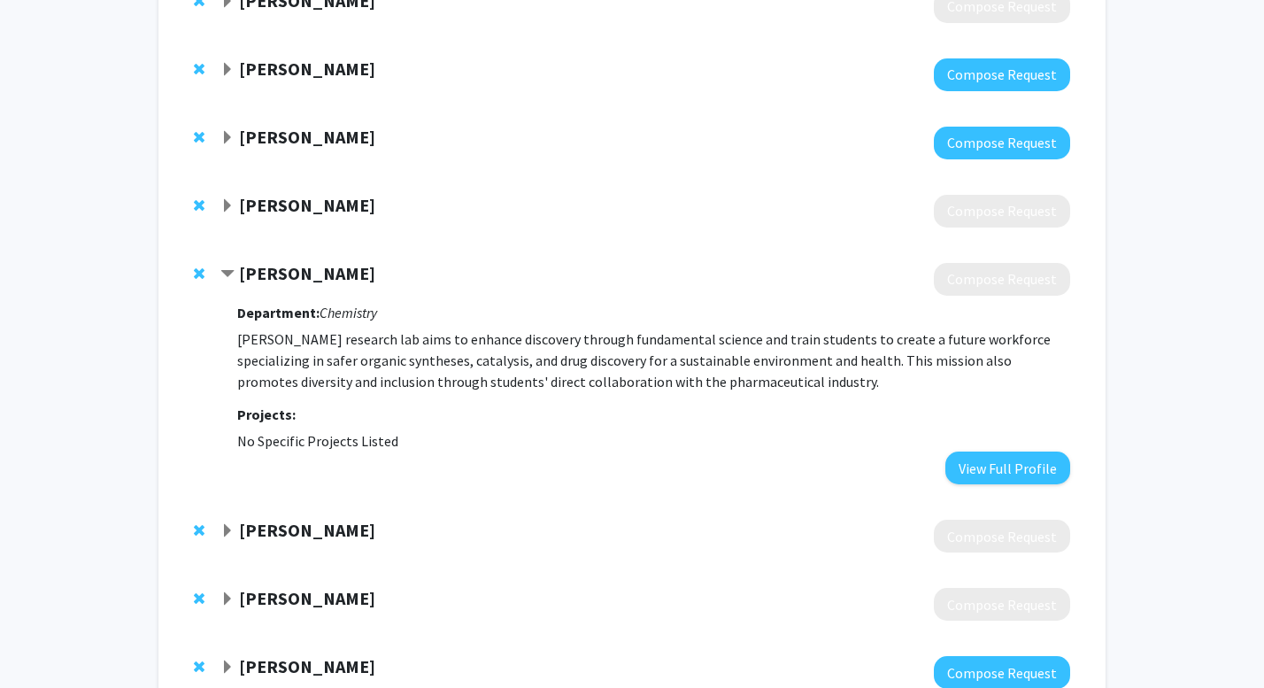
click at [229, 277] on span "Contract Sachin Handa Bookmark" at bounding box center [227, 274] width 14 height 14
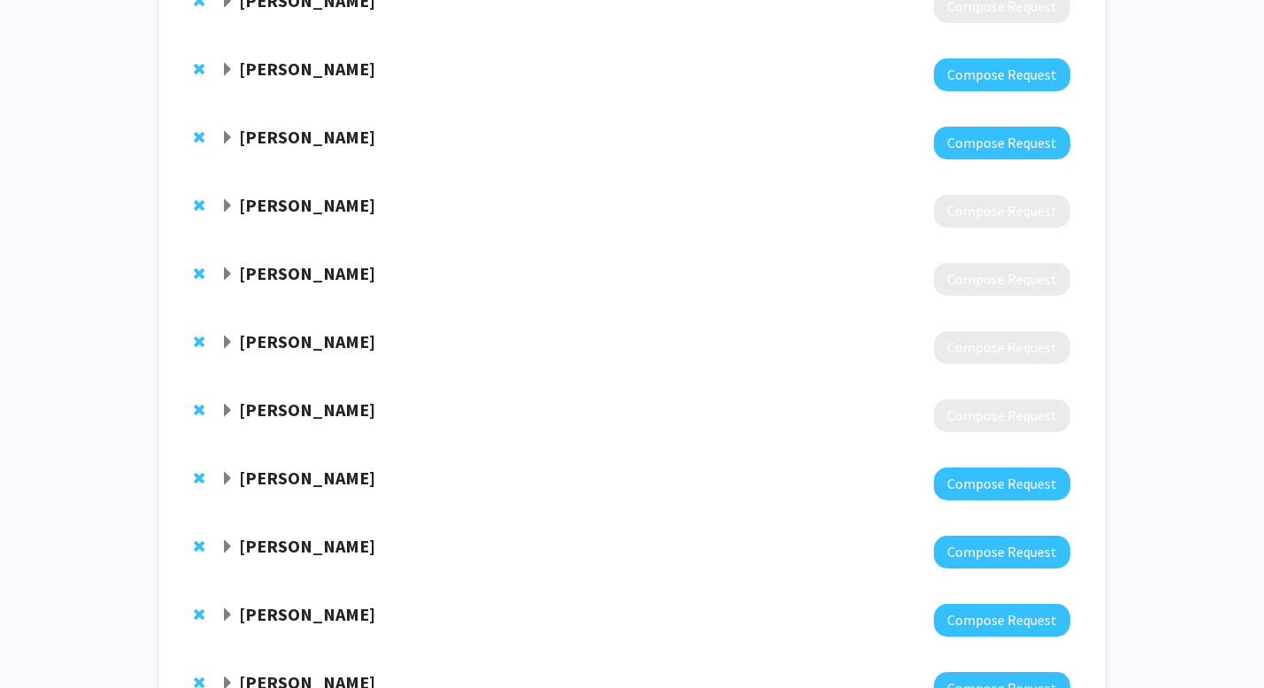
click at [224, 347] on span "Expand Alejandro Figueroa Bookmark" at bounding box center [227, 342] width 14 height 14
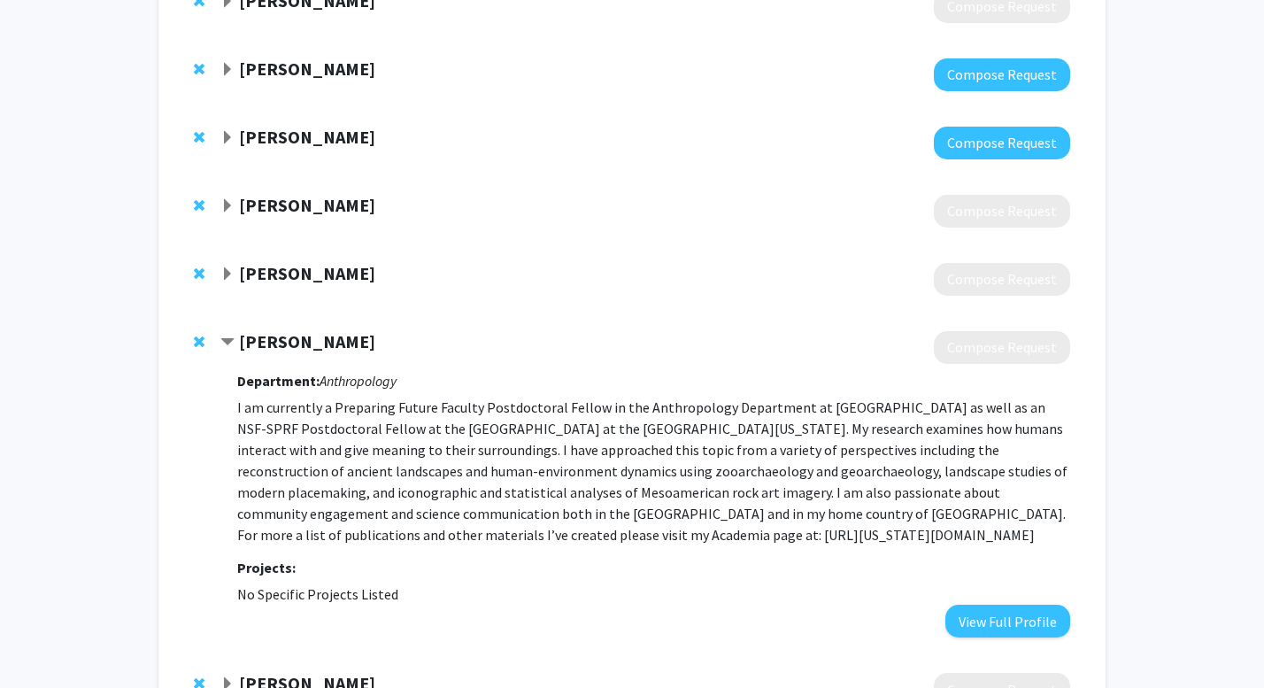
click at [225, 346] on span "Contract Alejandro Figueroa Bookmark" at bounding box center [227, 342] width 14 height 14
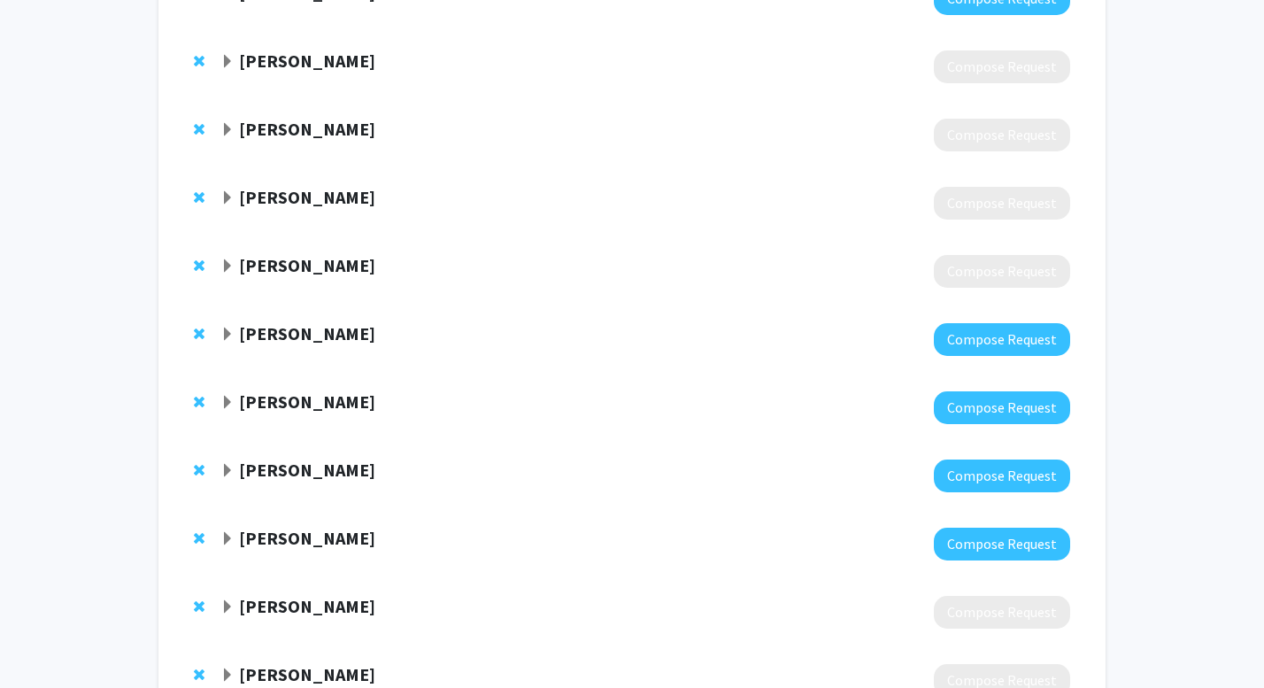
scroll to position [641, 0]
click at [246, 159] on div "[PERSON_NAME] Compose Request" at bounding box center [631, 134] width 911 height 68
click at [224, 197] on span "Expand Alejandro Figueroa Bookmark" at bounding box center [227, 197] width 14 height 14
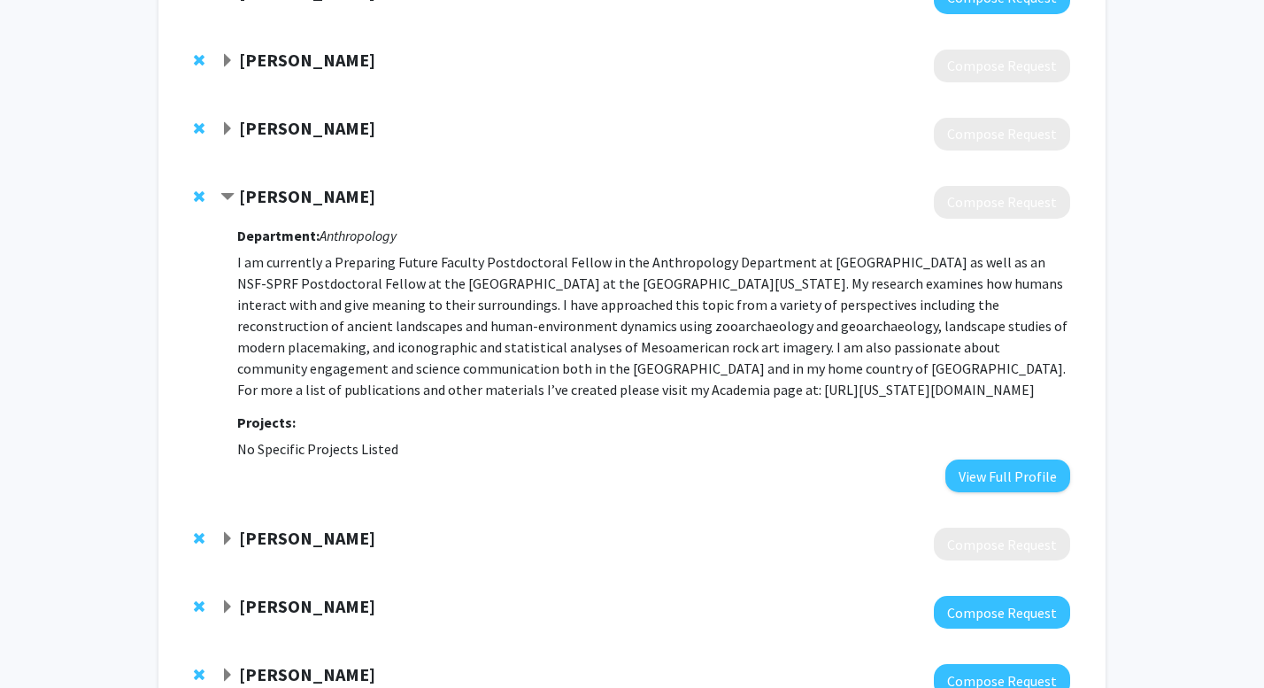
click at [224, 197] on span "Contract Alejandro Figueroa Bookmark" at bounding box center [227, 197] width 14 height 14
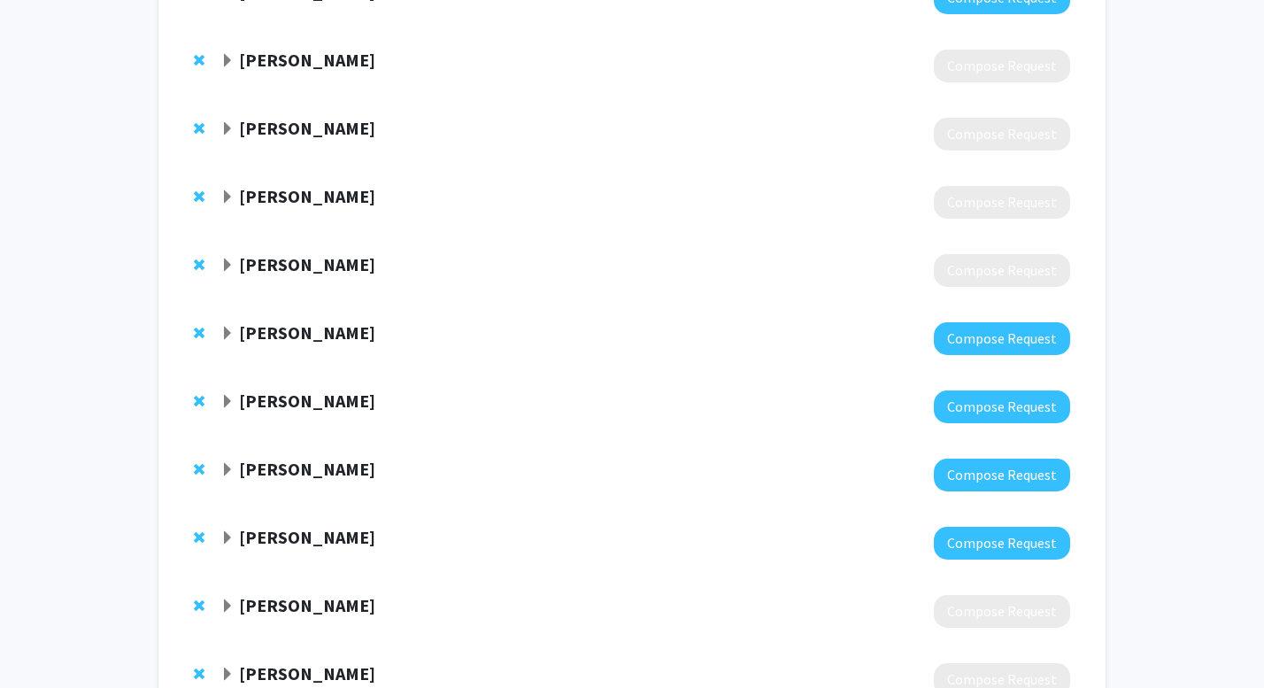
click at [230, 263] on span "Expand Brandi MacDonald Bookmark" at bounding box center [227, 265] width 14 height 14
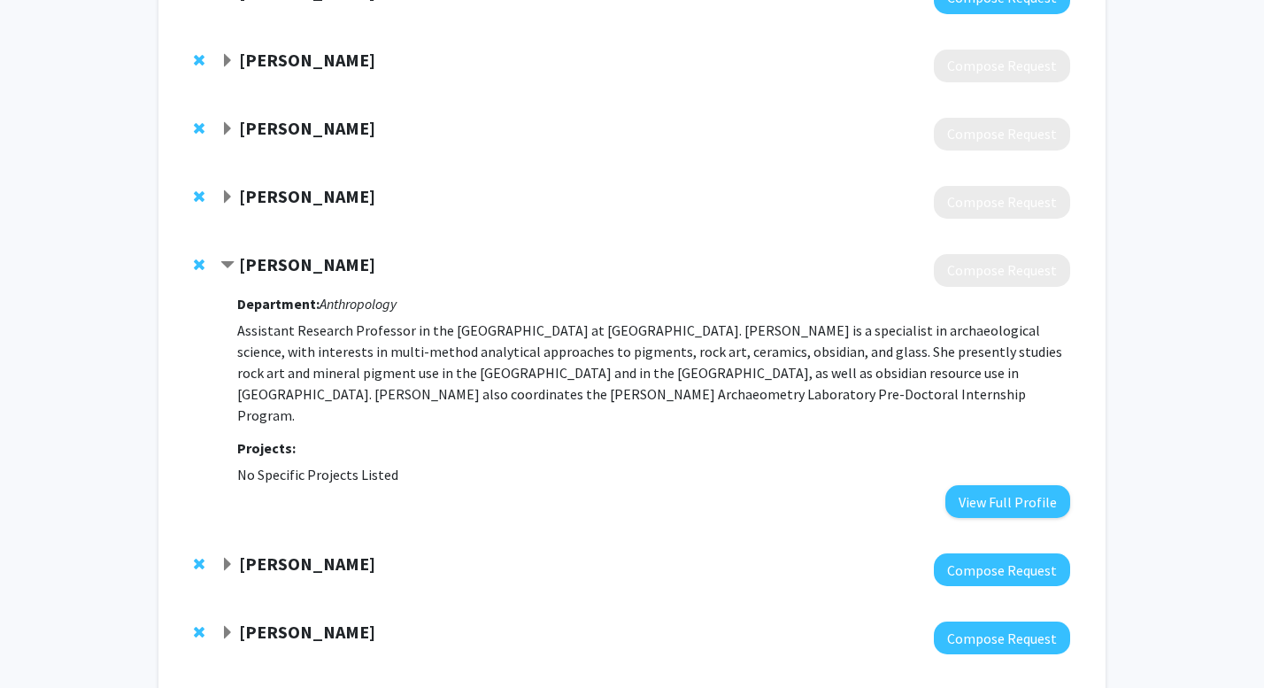
click at [230, 263] on span "Contract Brandi MacDonald Bookmark" at bounding box center [227, 265] width 14 height 14
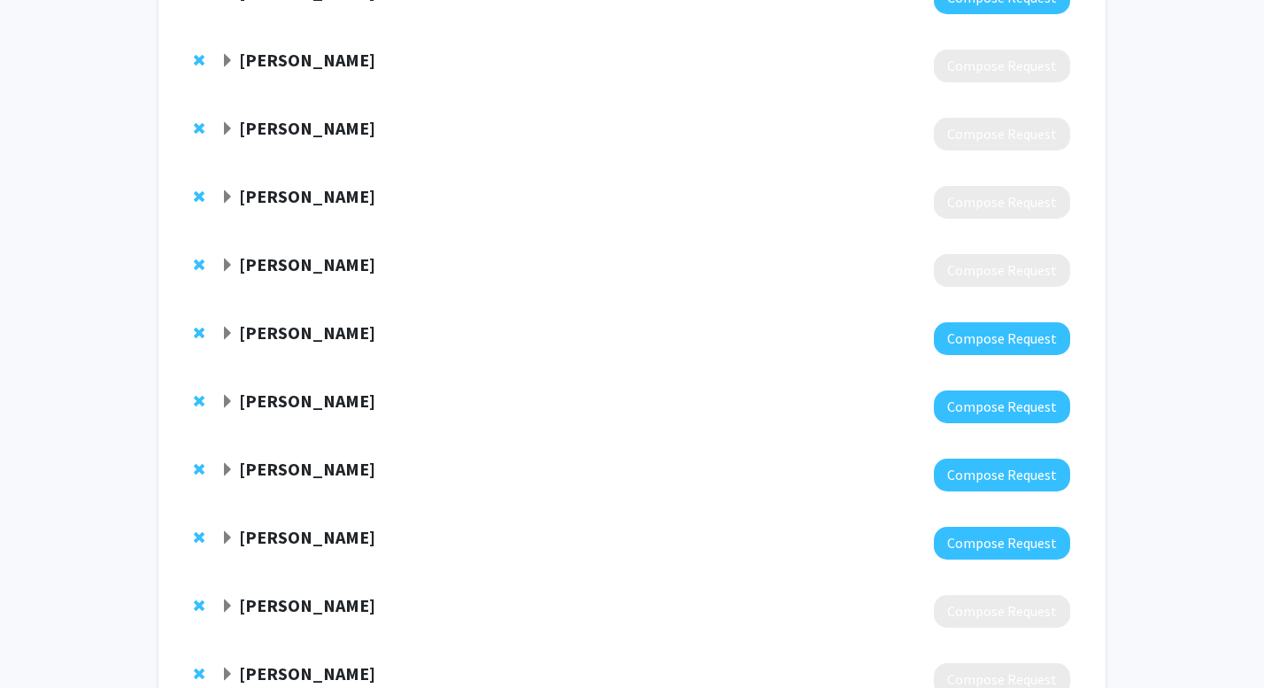
click at [220, 336] on span "Expand Marcello Mogetta Bookmark" at bounding box center [227, 334] width 14 height 14
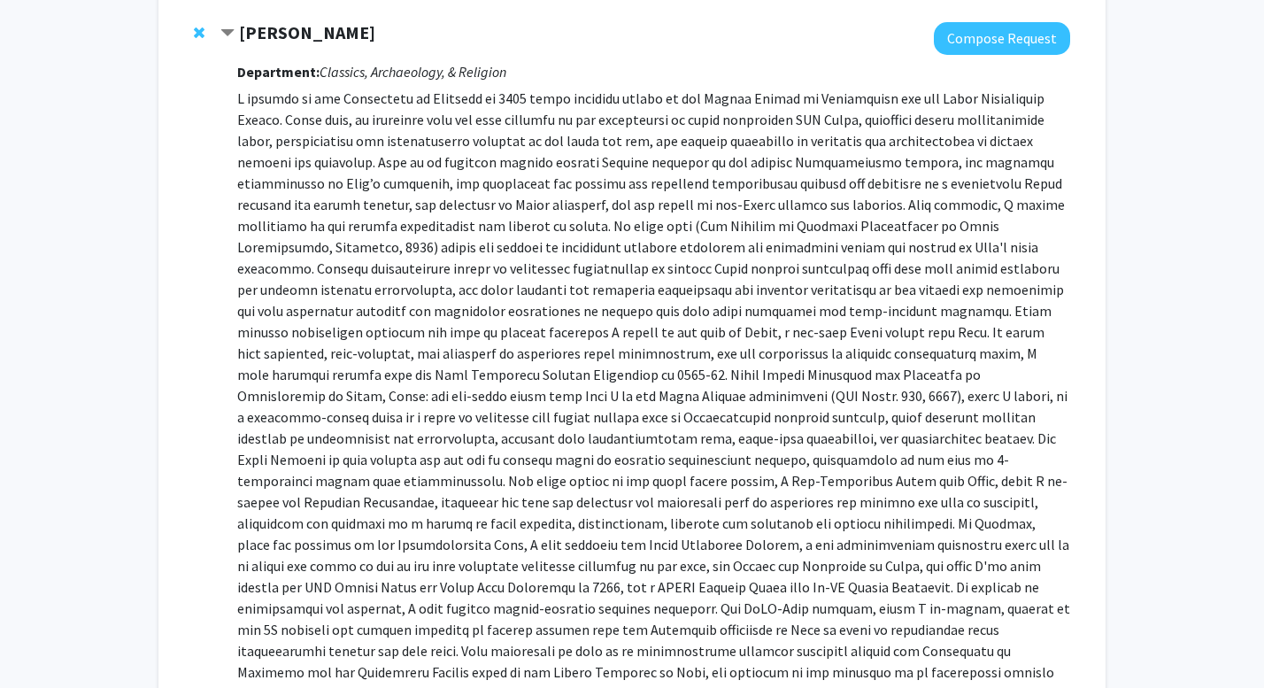
scroll to position [937, 0]
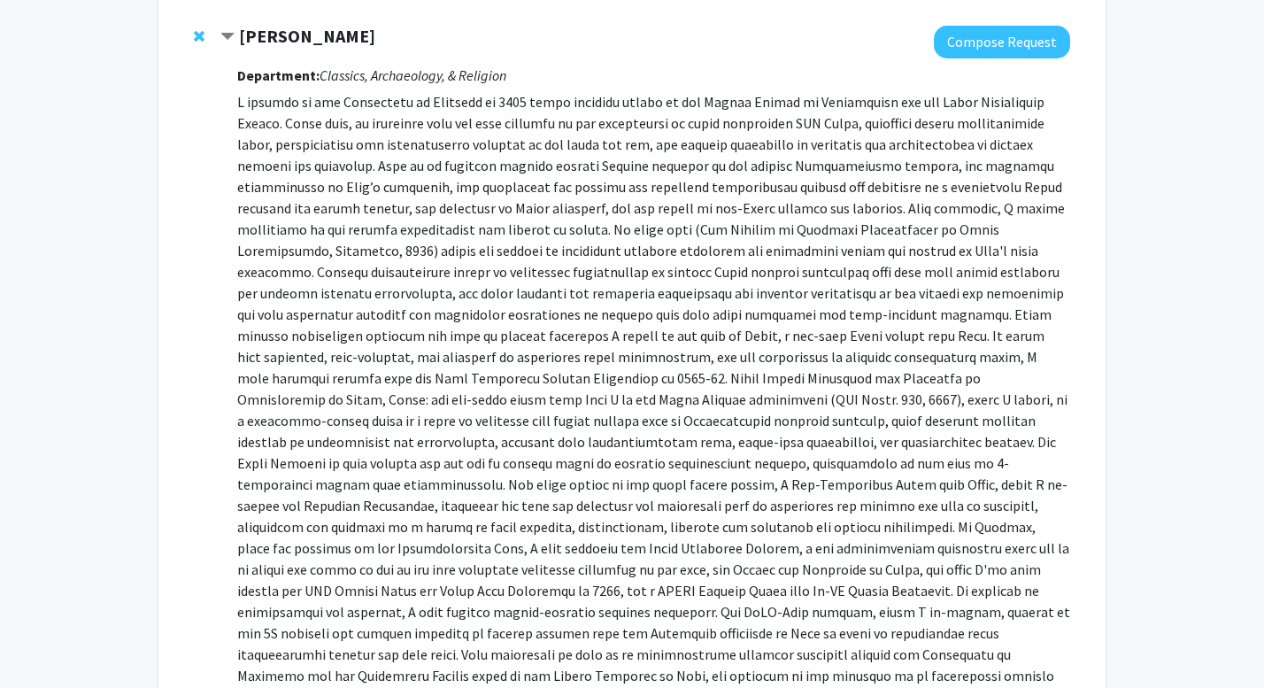
click at [201, 30] on span "Remove Marcello Mogetta from bookmarks" at bounding box center [199, 36] width 11 height 14
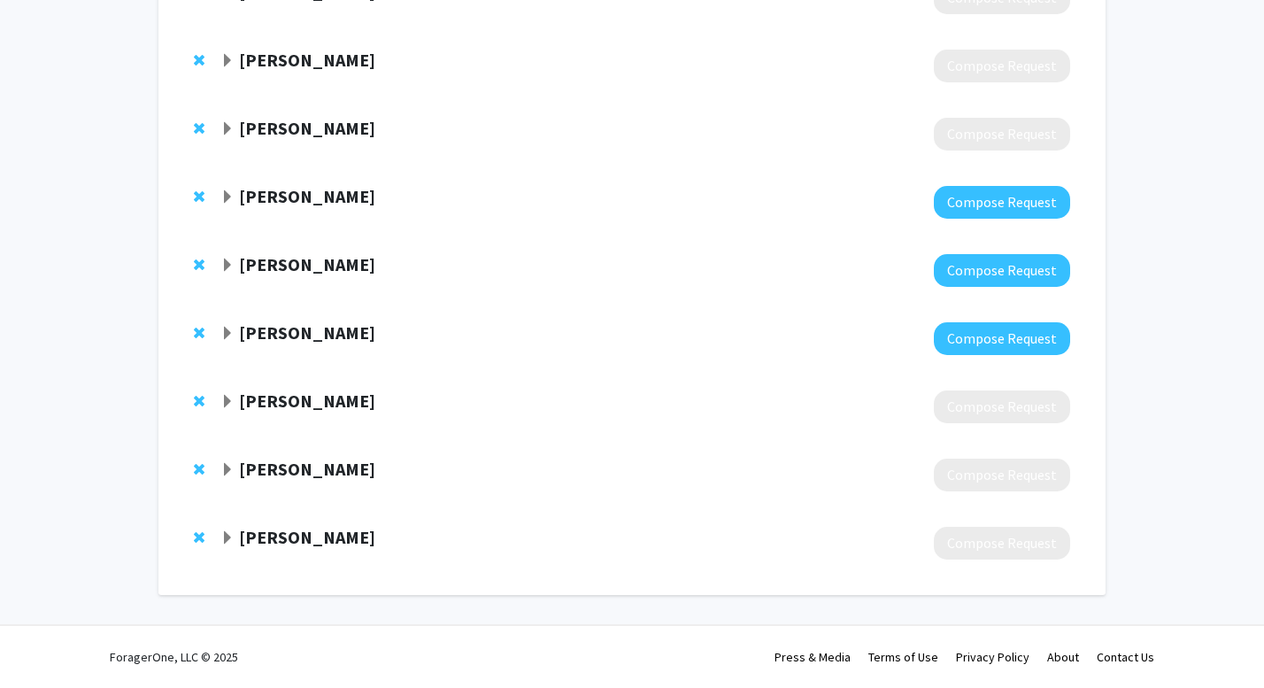
click at [281, 122] on strong "[PERSON_NAME]" at bounding box center [307, 128] width 136 height 22
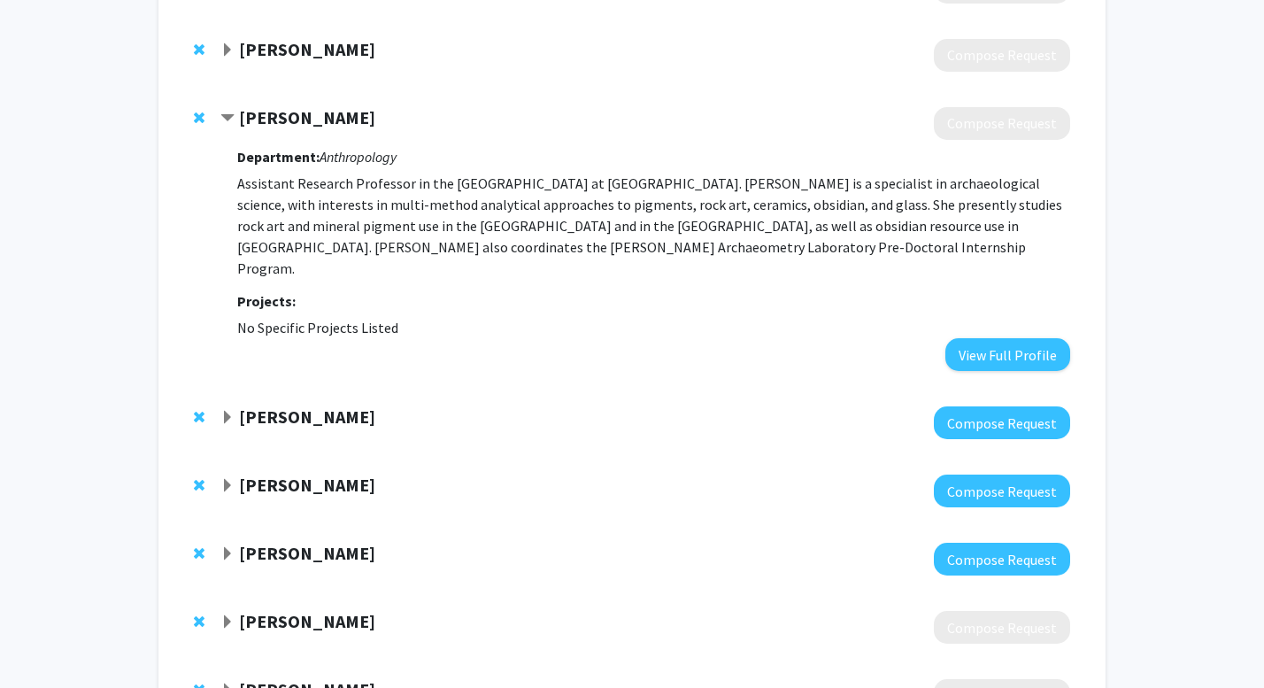
click at [244, 115] on strong "[PERSON_NAME]" at bounding box center [307, 117] width 136 height 22
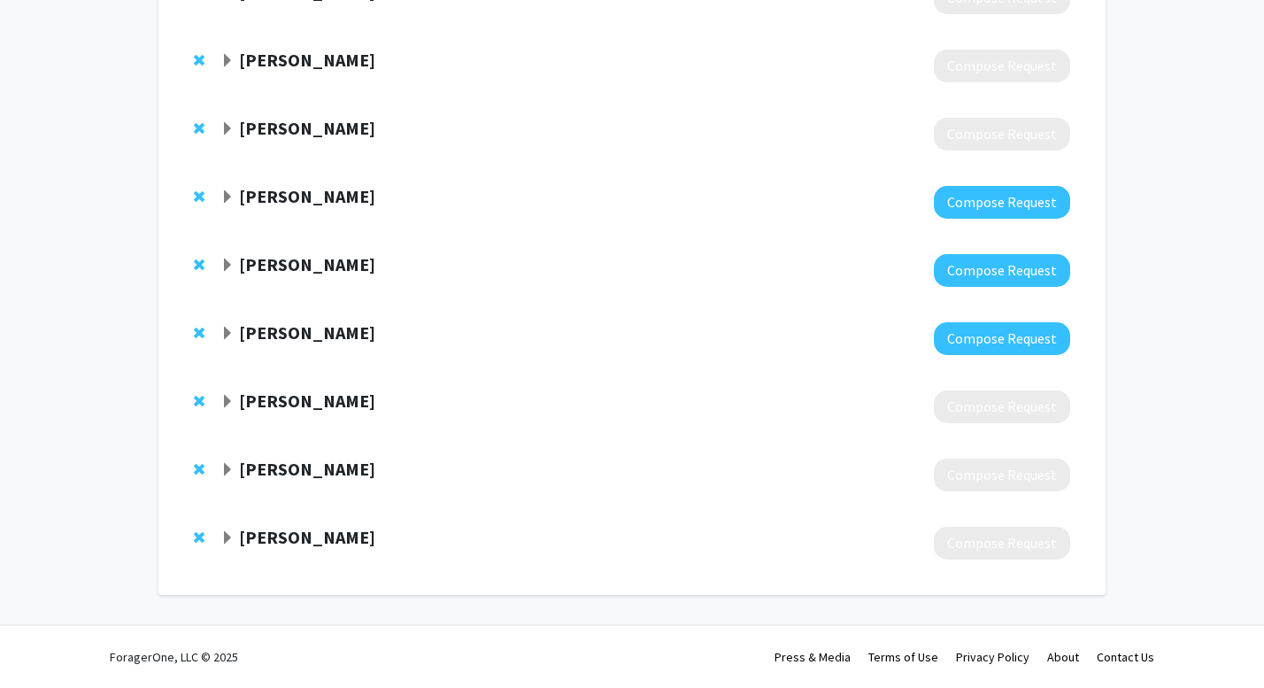
click at [262, 195] on strong "[PERSON_NAME]" at bounding box center [307, 196] width 136 height 22
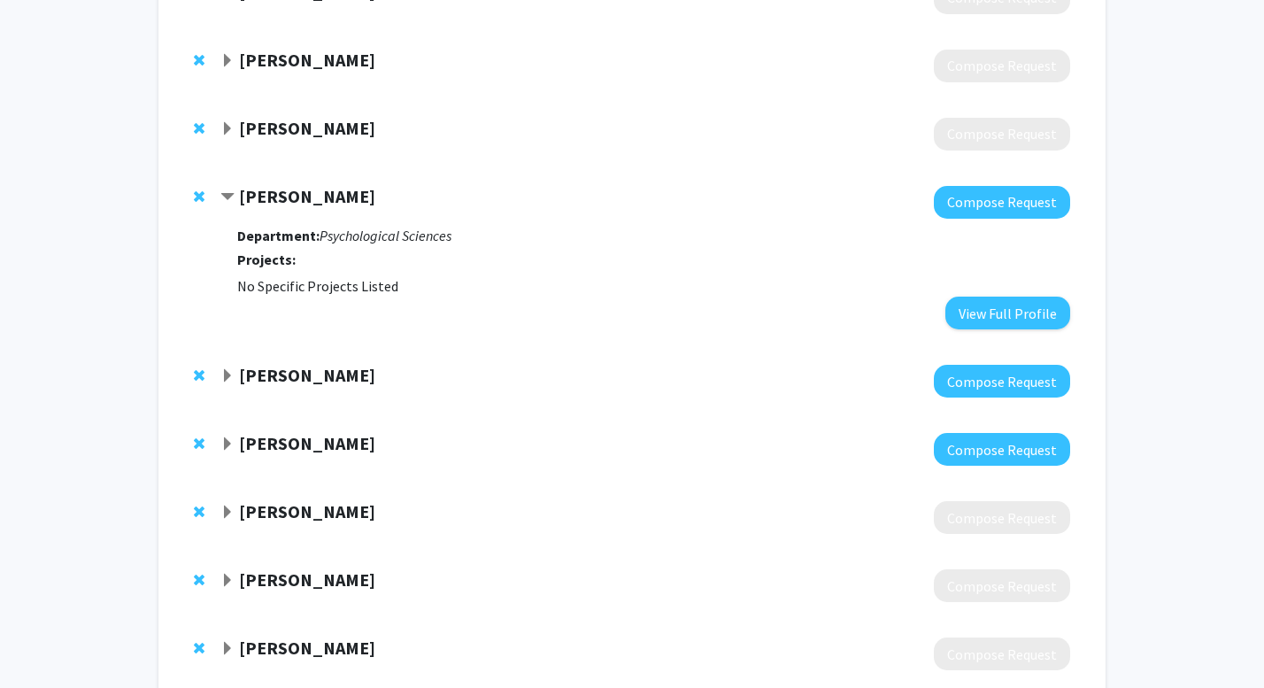
scroll to position [788, 0]
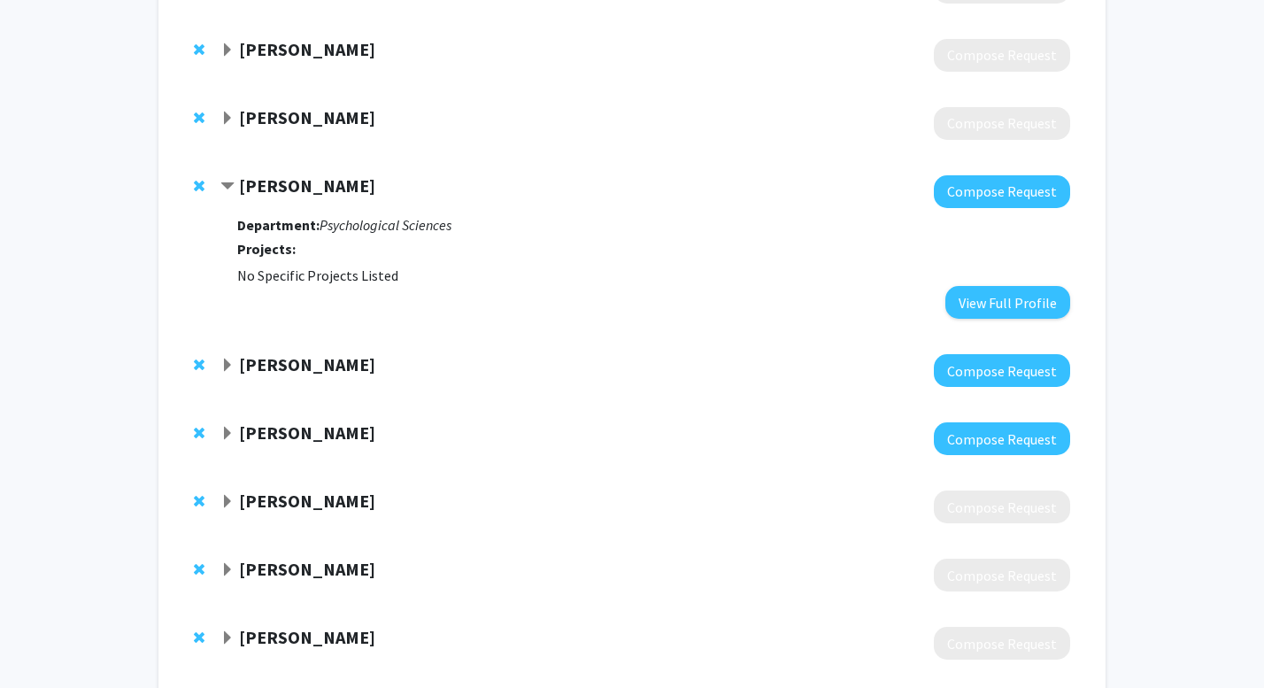
click at [262, 182] on strong "[PERSON_NAME]" at bounding box center [307, 185] width 136 height 22
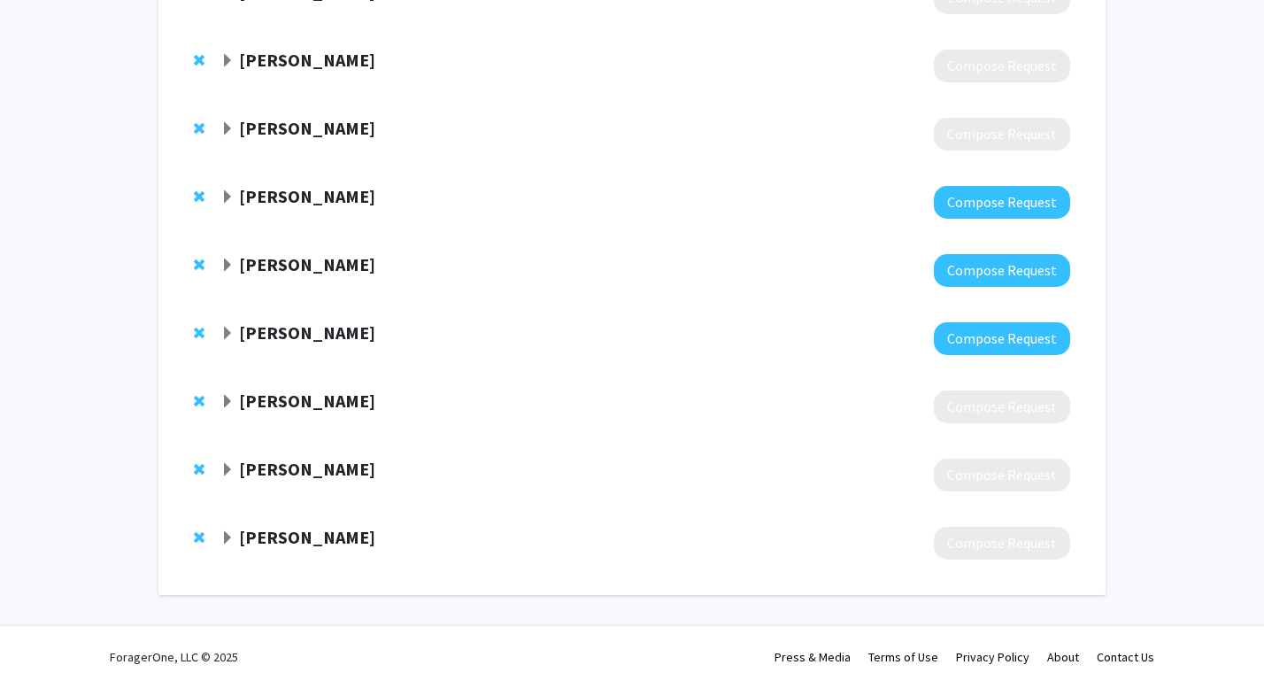
click at [203, 197] on span "Remove Roberto Ulises Cofresí-Bonilla from bookmarks" at bounding box center [199, 196] width 11 height 14
click at [248, 264] on strong "[PERSON_NAME]" at bounding box center [307, 264] width 136 height 22
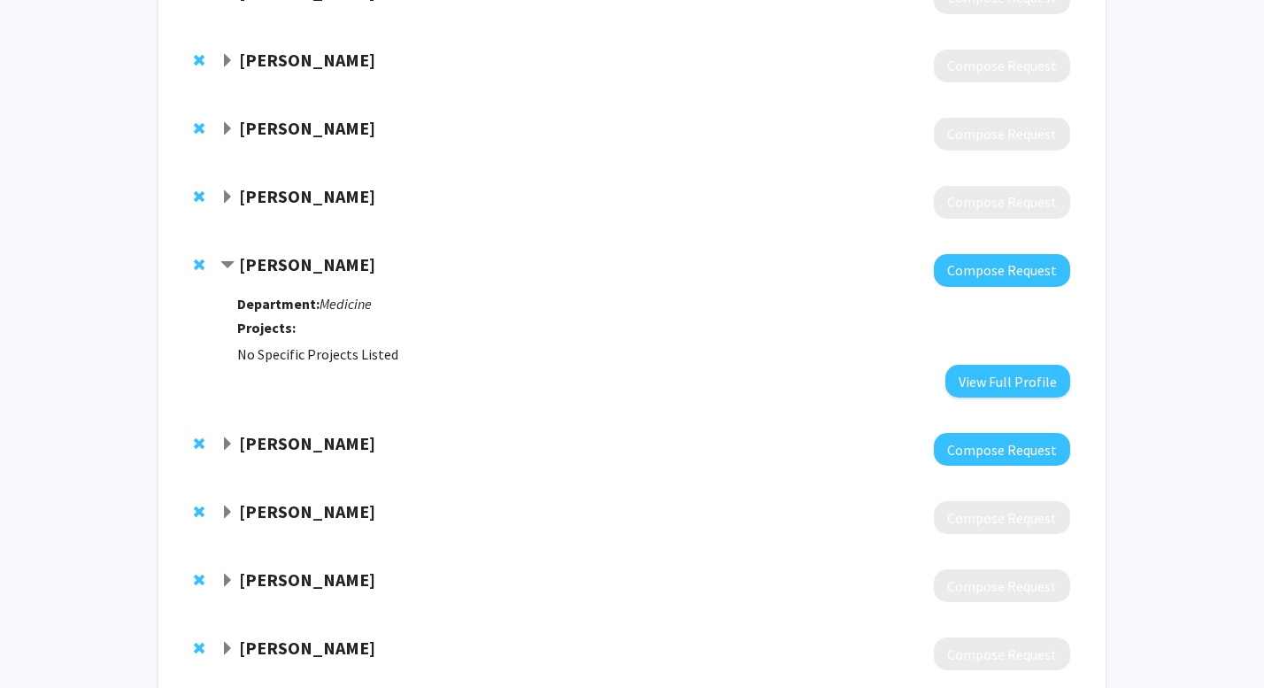
scroll to position [777, 0]
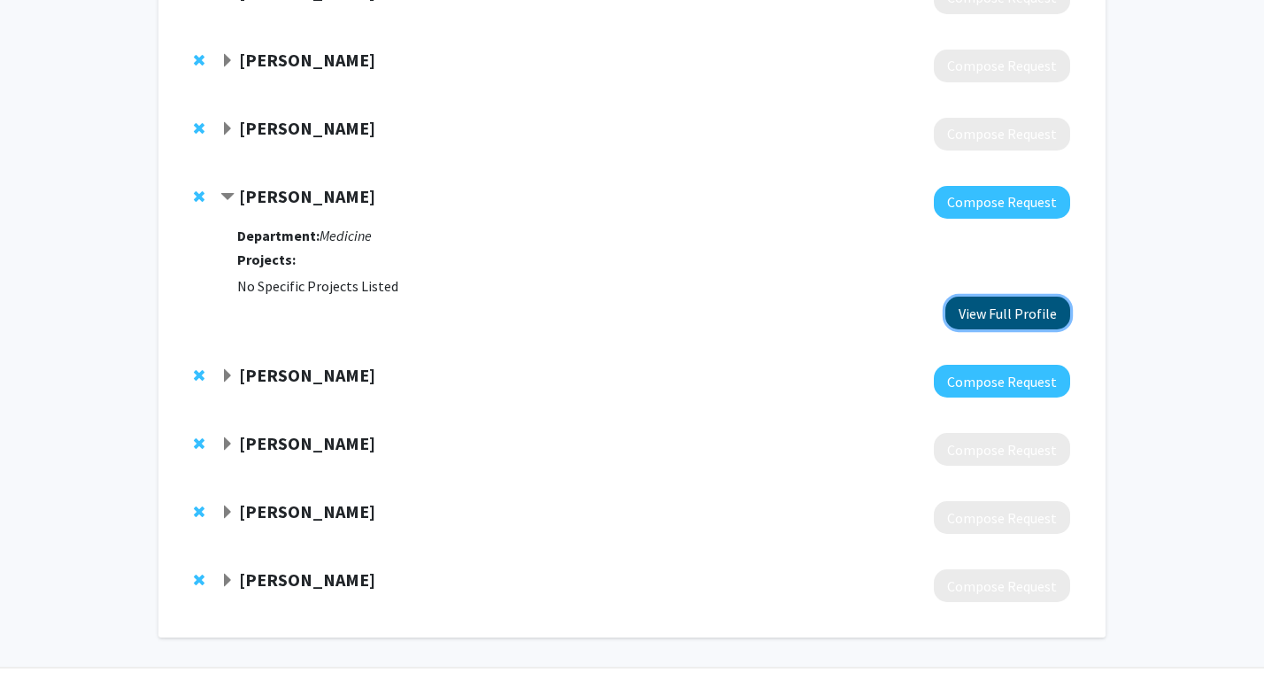
click at [971, 314] on button "View Full Profile" at bounding box center [1007, 312] width 125 height 33
click at [237, 376] on div "[PERSON_NAME]" at bounding box center [411, 376] width 382 height 22
click at [226, 369] on span "Expand David Kline Bookmark" at bounding box center [227, 376] width 14 height 14
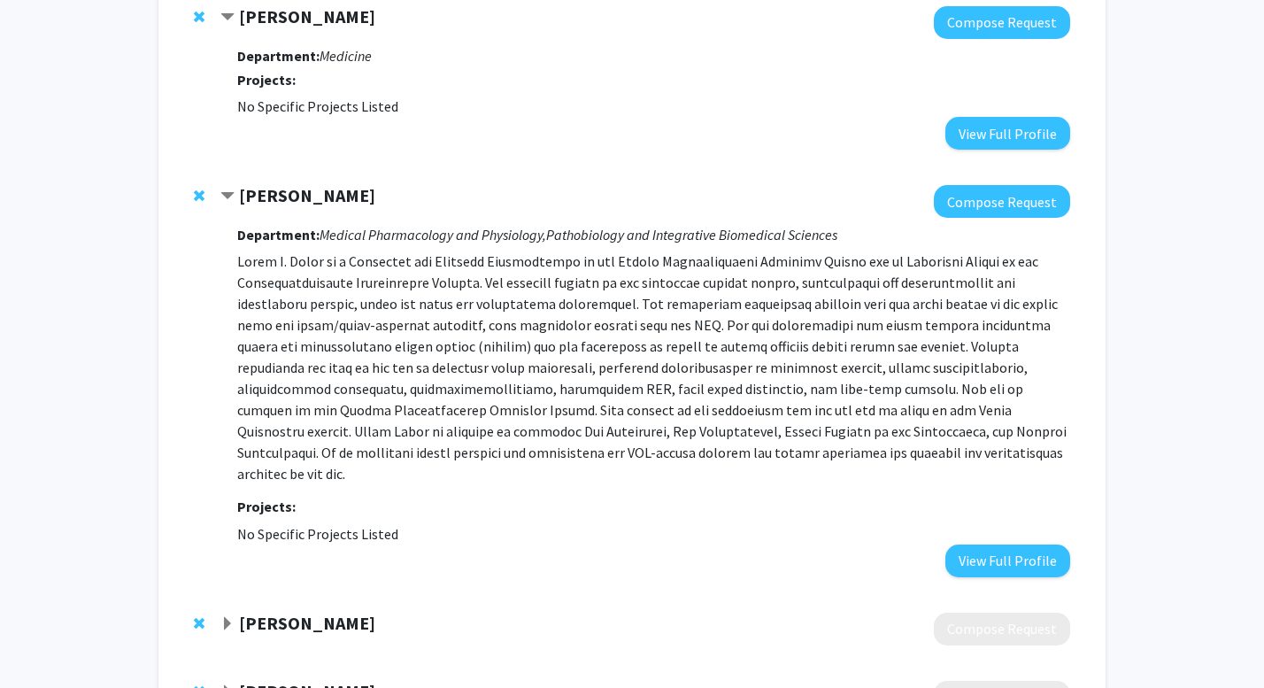
scroll to position [957, 0]
click at [230, 188] on span "Contract David Kline Bookmark" at bounding box center [227, 195] width 14 height 14
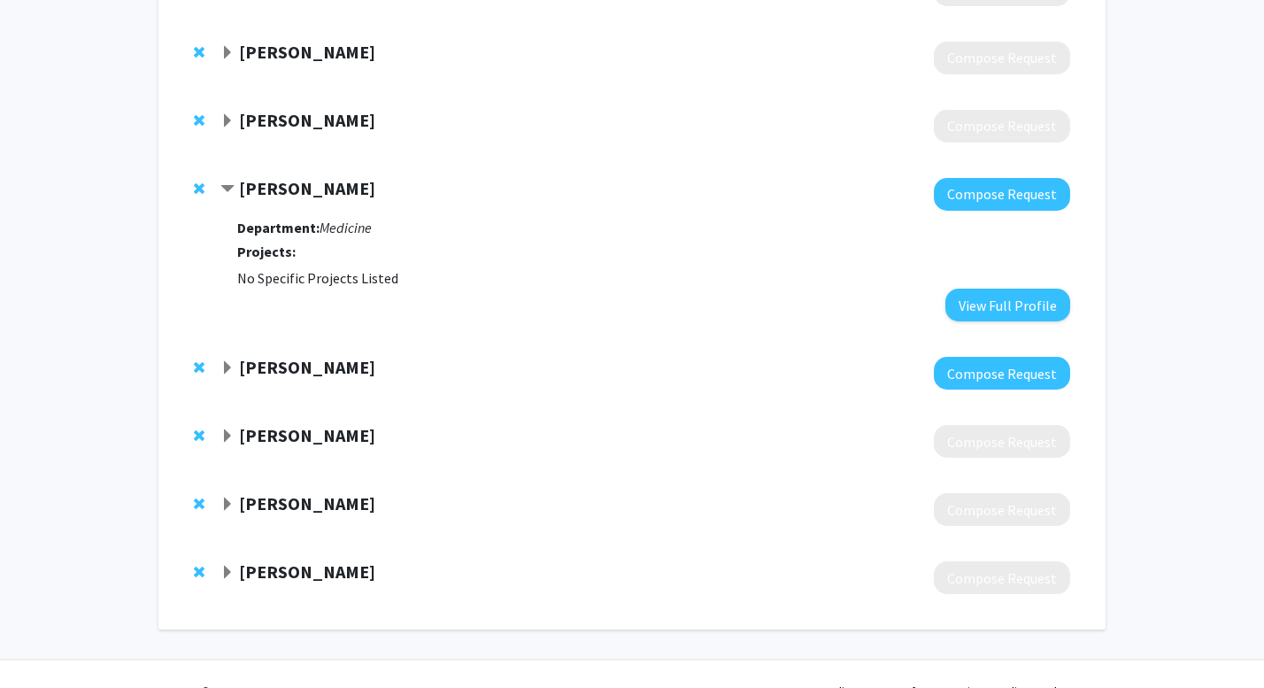
click at [231, 187] on span "Contract Ravi Nistala Bookmark" at bounding box center [227, 189] width 14 height 14
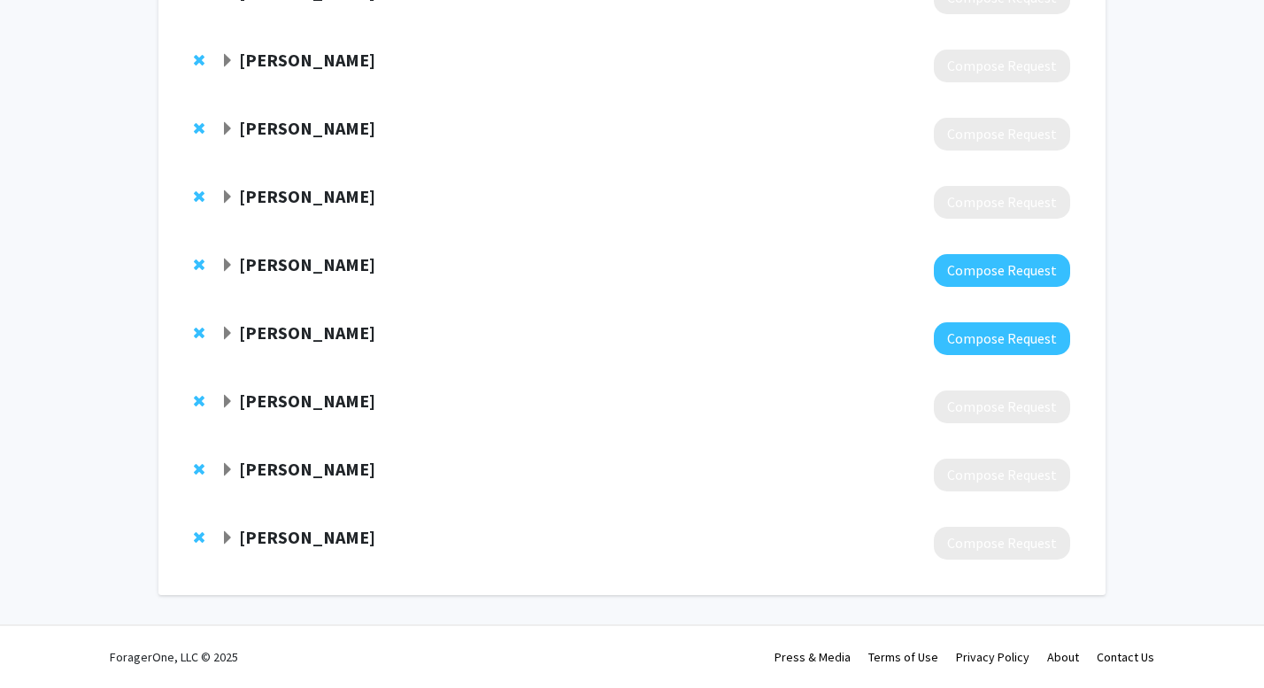
scroll to position [709, 0]
click at [250, 400] on strong "[PERSON_NAME]" at bounding box center [307, 400] width 136 height 22
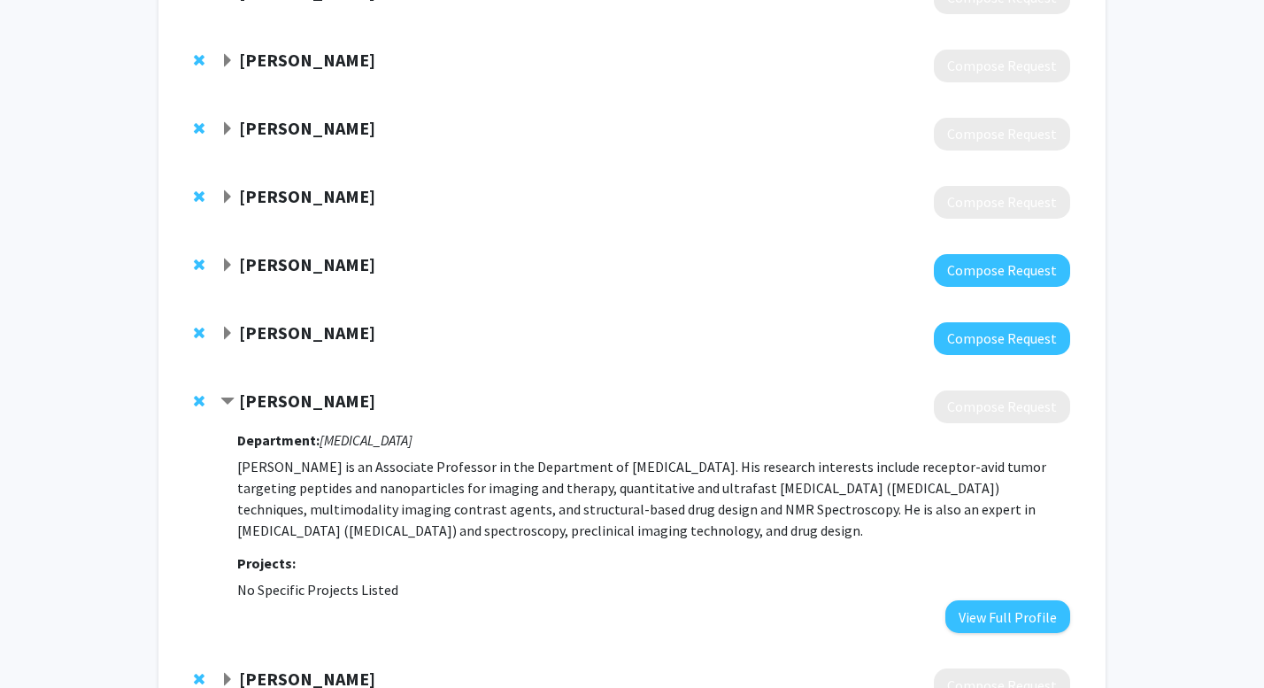
click at [243, 397] on strong "[PERSON_NAME]" at bounding box center [307, 400] width 136 height 22
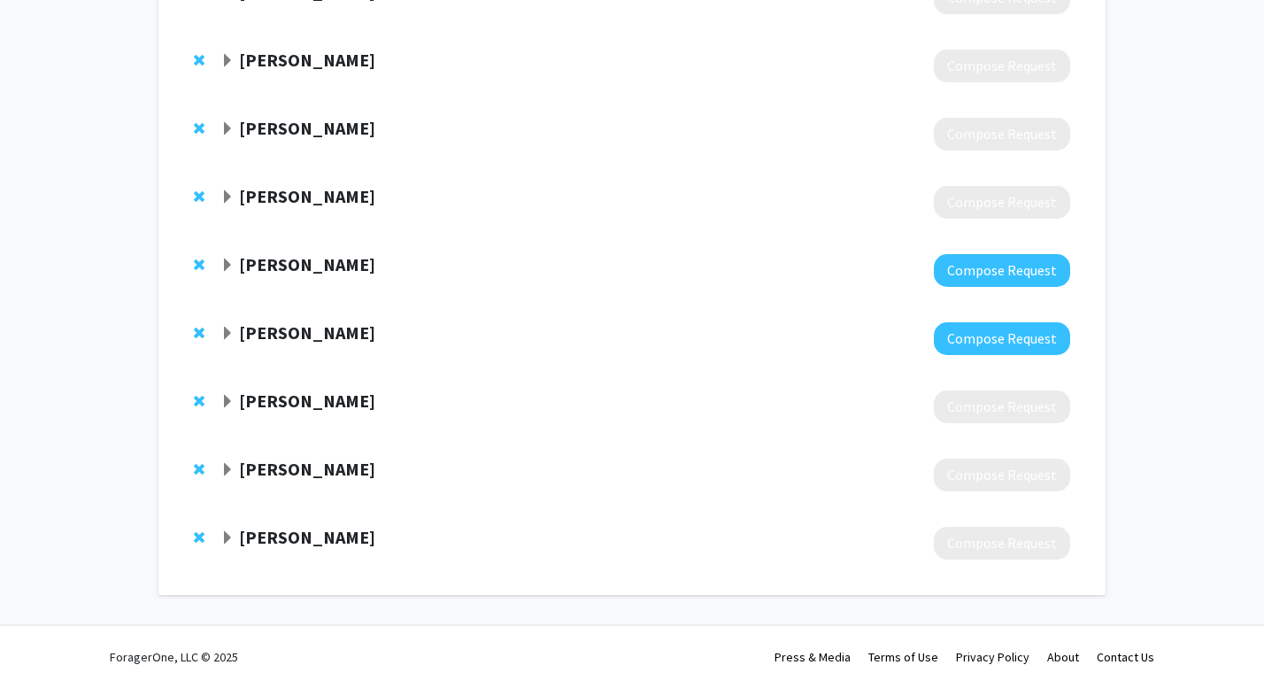
click at [227, 473] on span "Expand Kamlendra Singh Bookmark" at bounding box center [227, 470] width 14 height 14
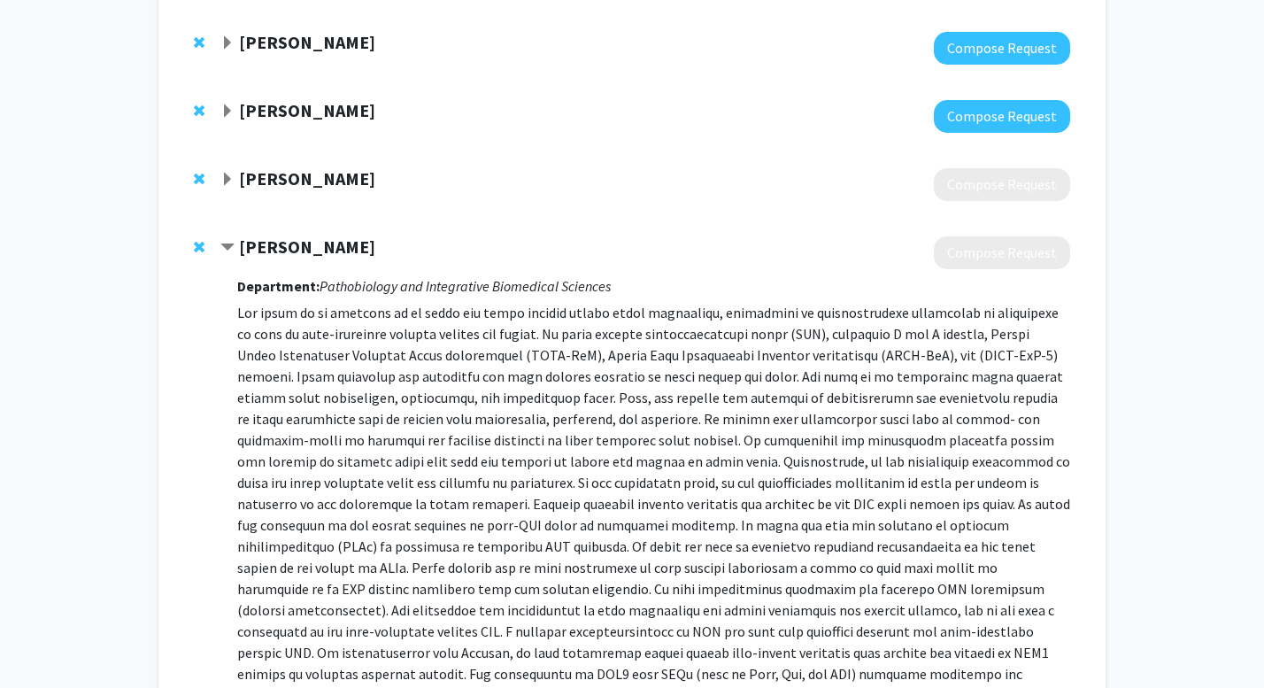
scroll to position [934, 0]
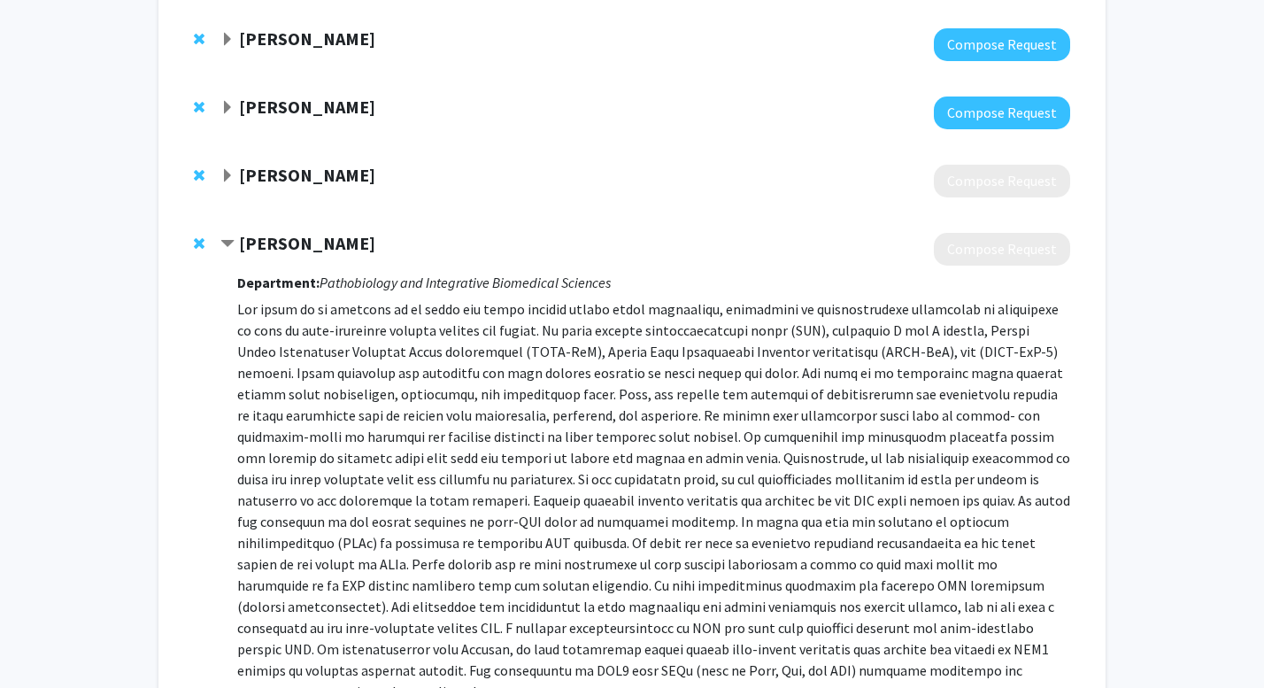
click at [242, 237] on strong "[PERSON_NAME]" at bounding box center [307, 243] width 136 height 22
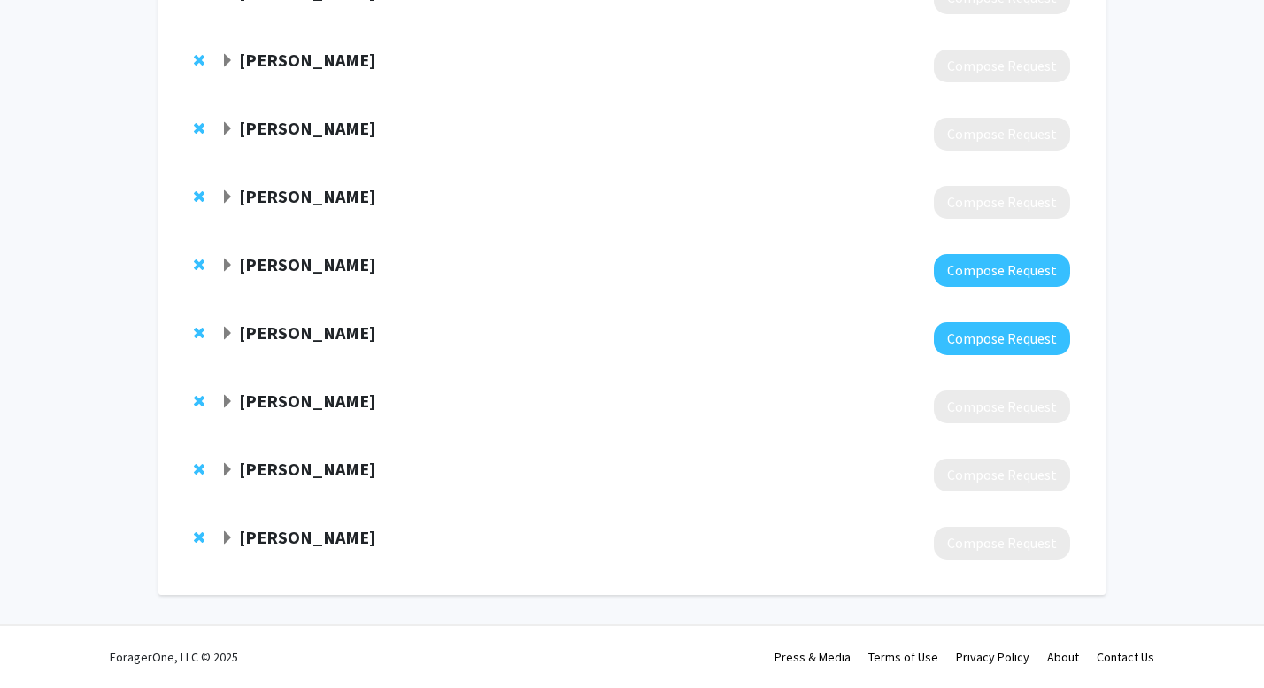
click at [227, 538] on span "Expand George Kracke Bookmark" at bounding box center [227, 538] width 14 height 14
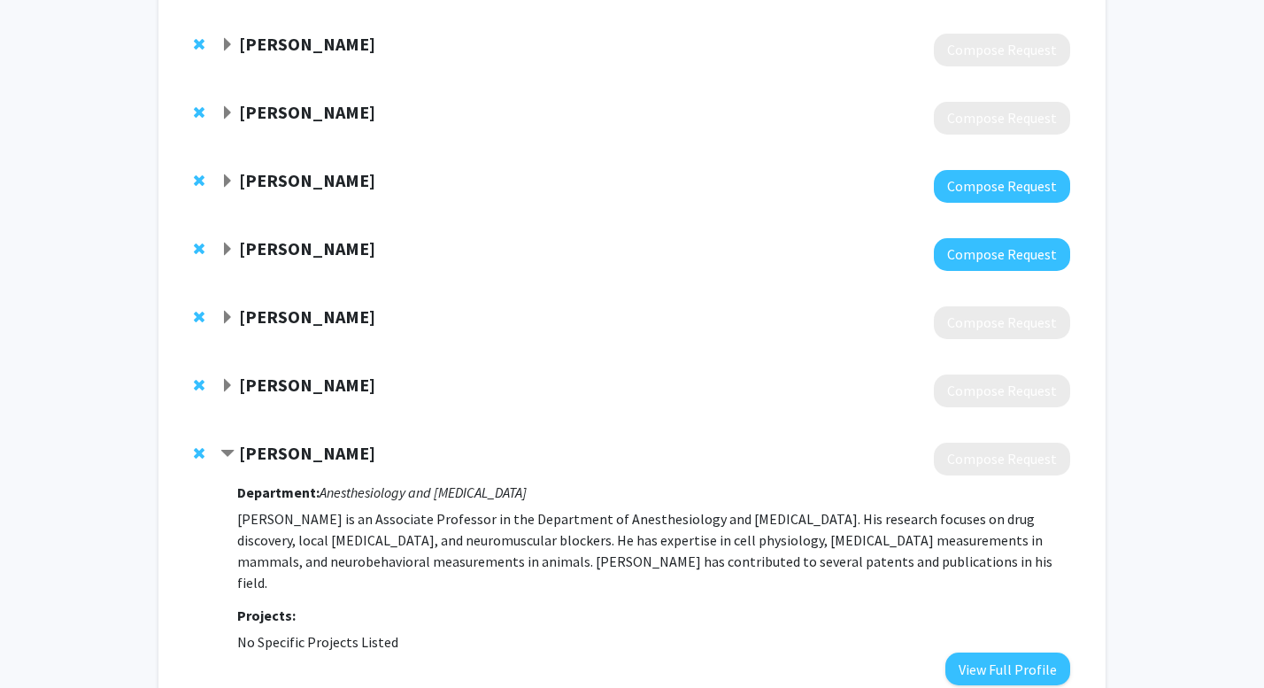
scroll to position [796, 0]
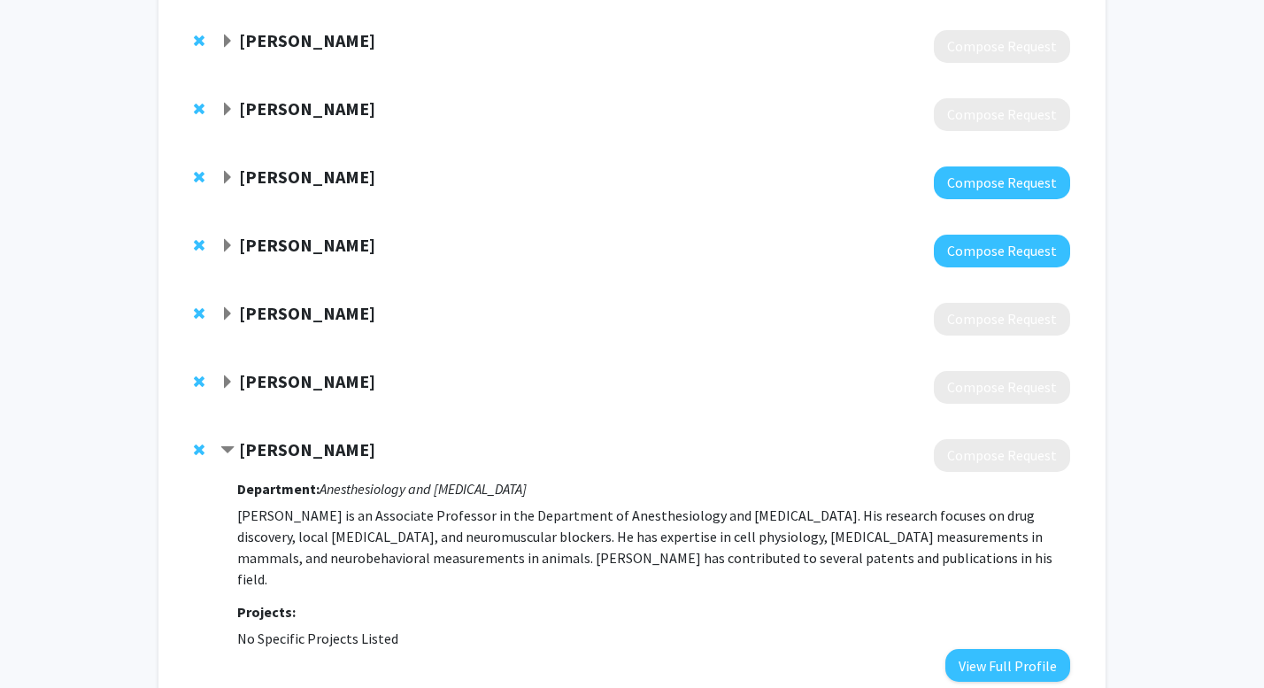
click at [200, 444] on span "Remove George Kracke from bookmarks" at bounding box center [199, 449] width 11 height 14
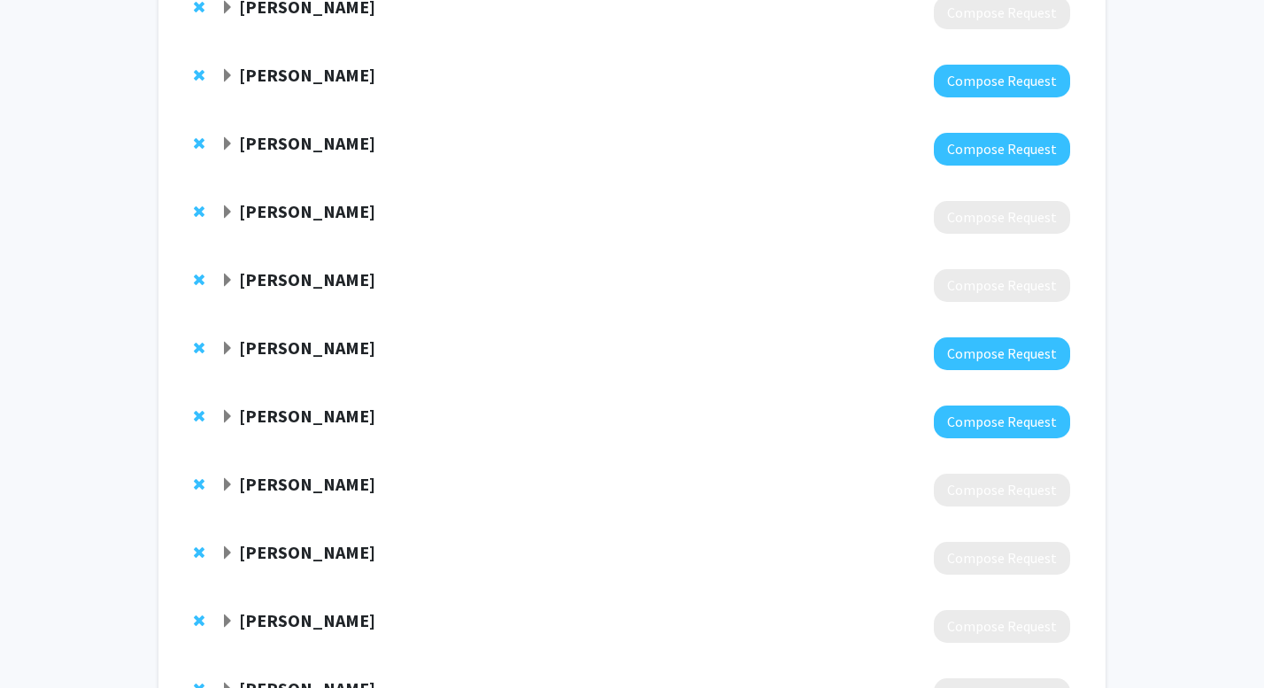
scroll to position [0, 0]
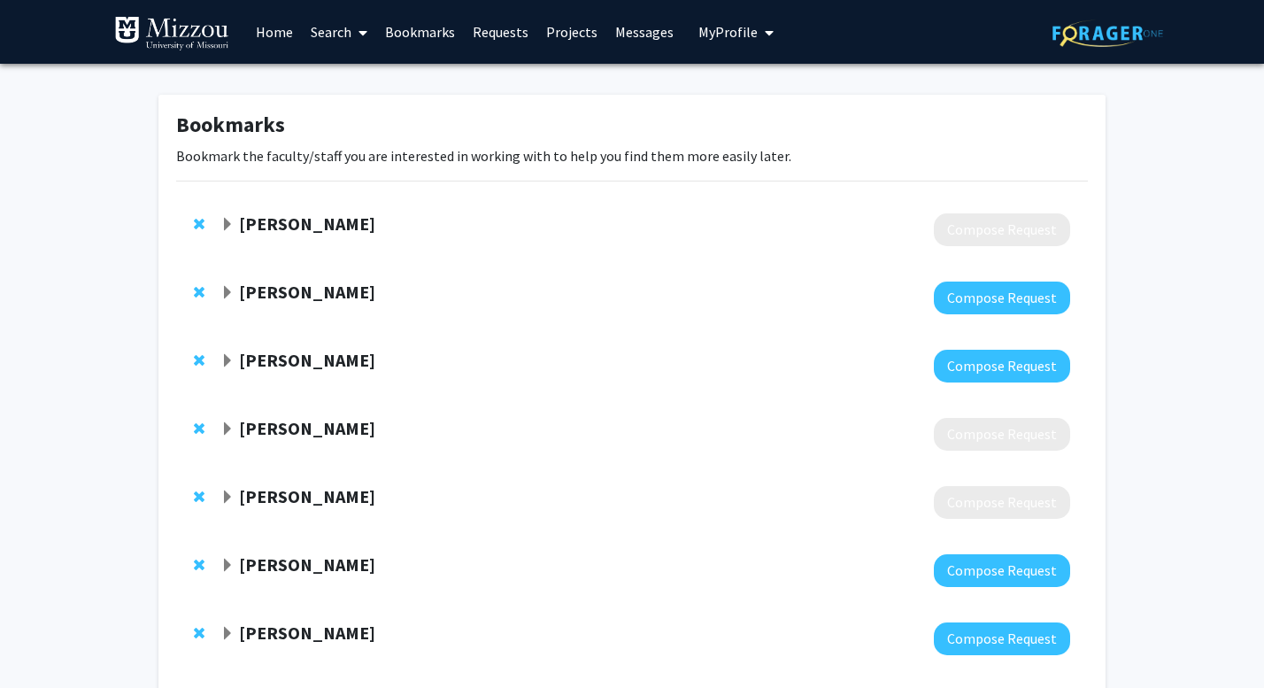
click at [265, 435] on strong "[PERSON_NAME]" at bounding box center [307, 428] width 136 height 22
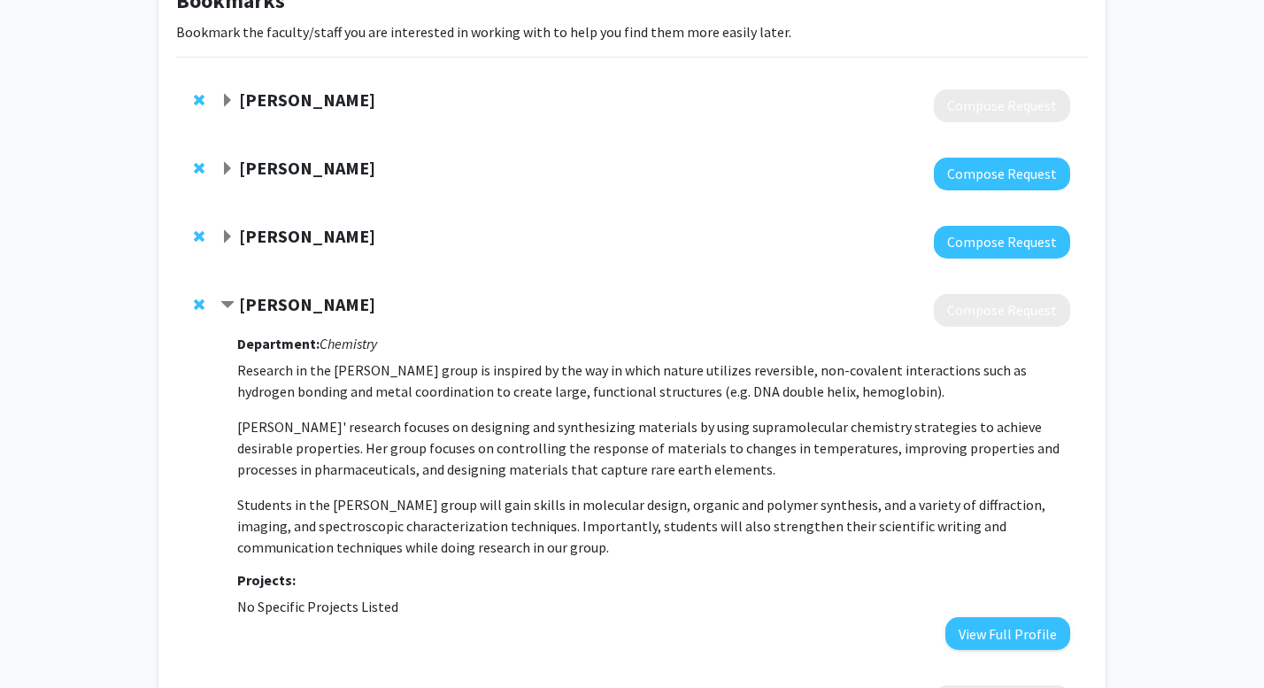
scroll to position [122, 0]
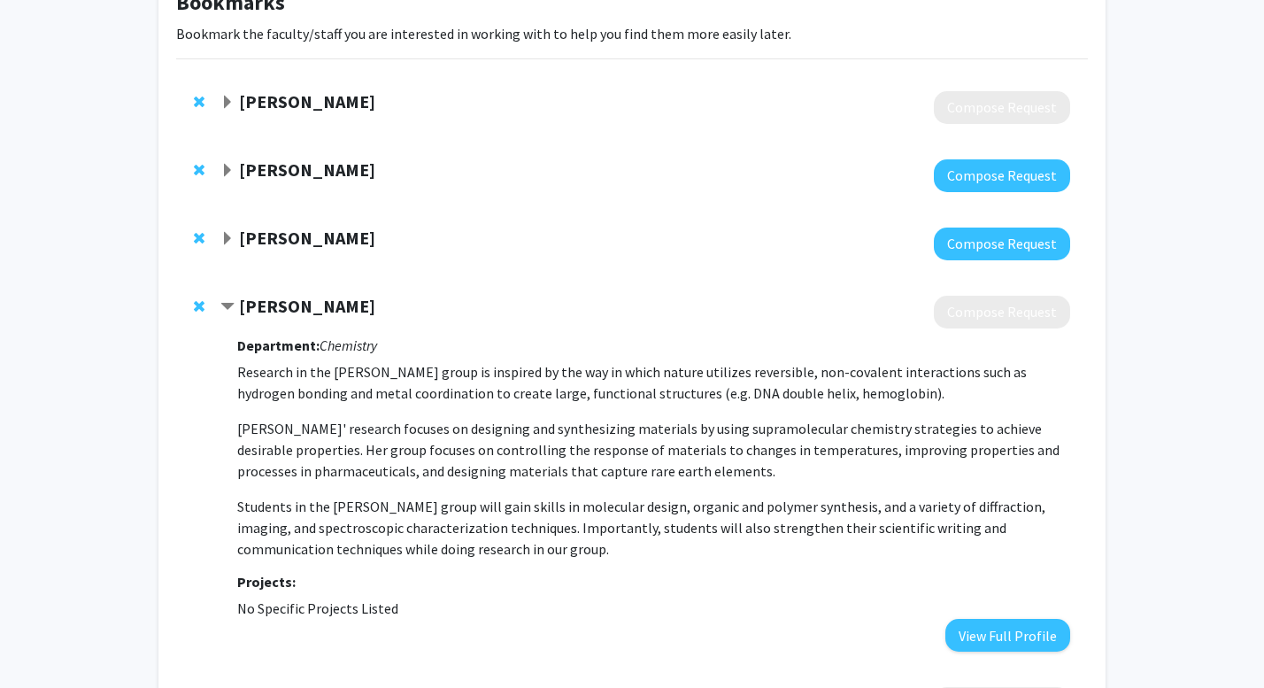
click at [236, 304] on div "[PERSON_NAME]" at bounding box center [411, 307] width 382 height 22
click at [225, 303] on span "Contract Kristin Hutchins Bookmark" at bounding box center [227, 307] width 14 height 14
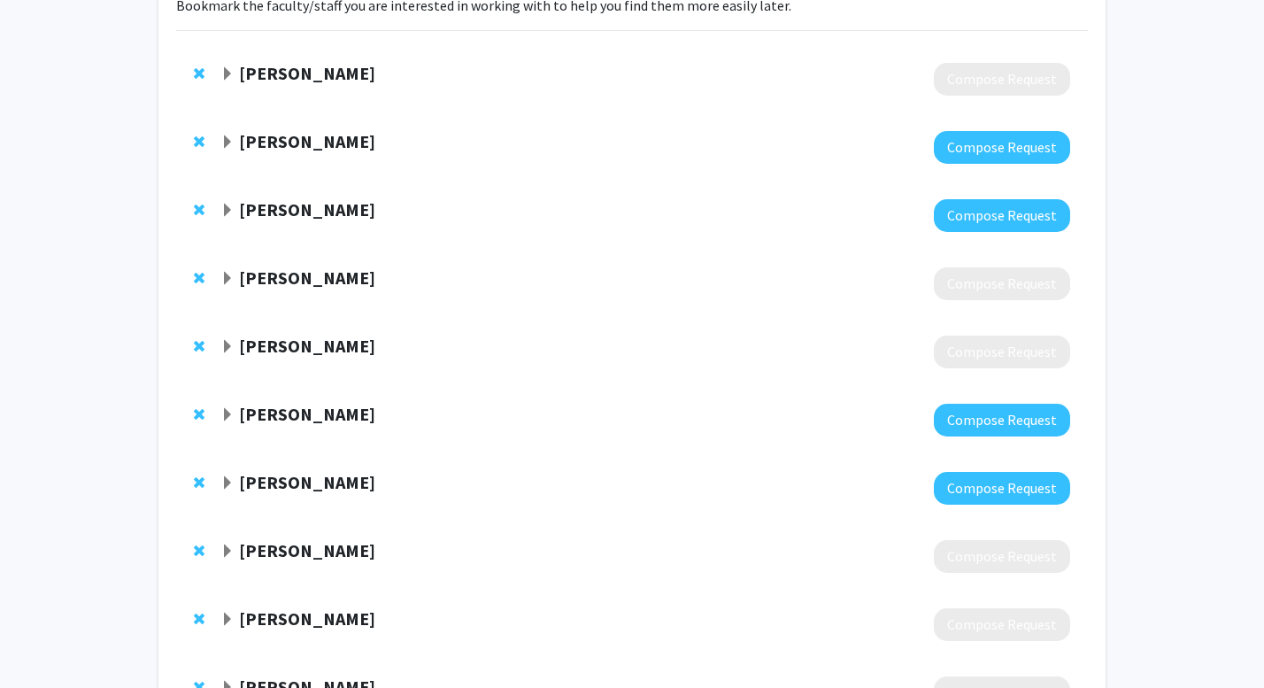
scroll to position [0, 0]
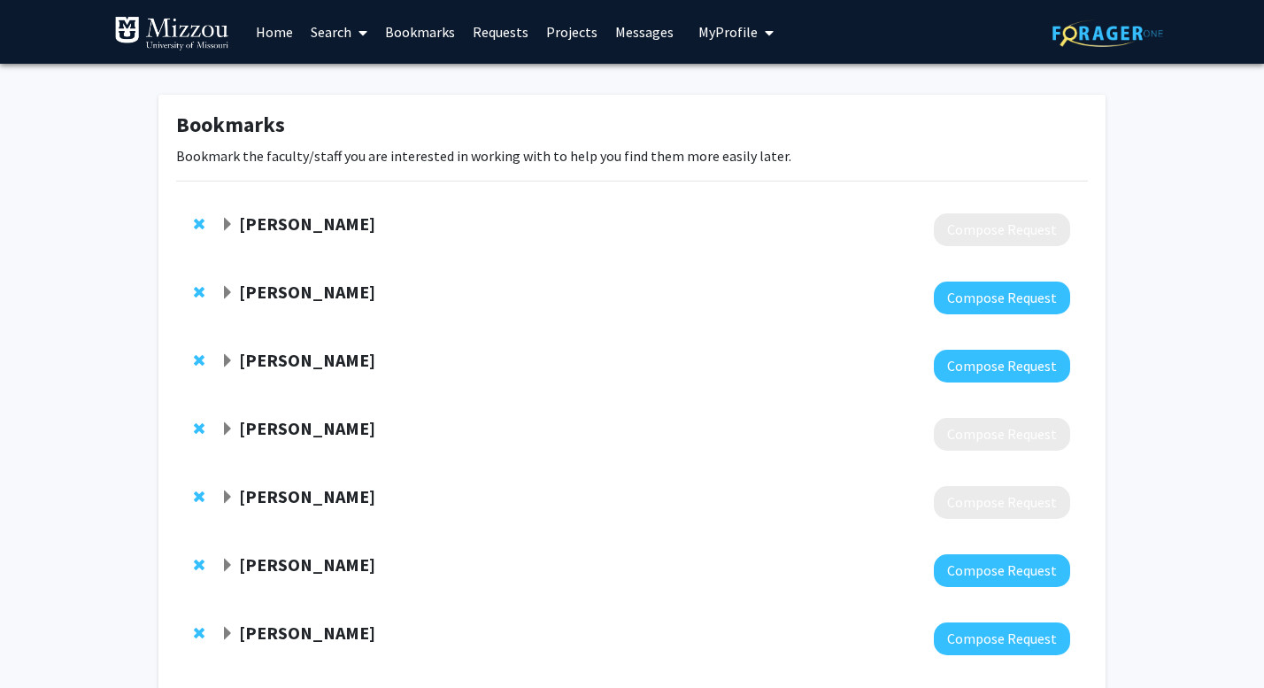
click at [355, 34] on span at bounding box center [359, 33] width 16 height 62
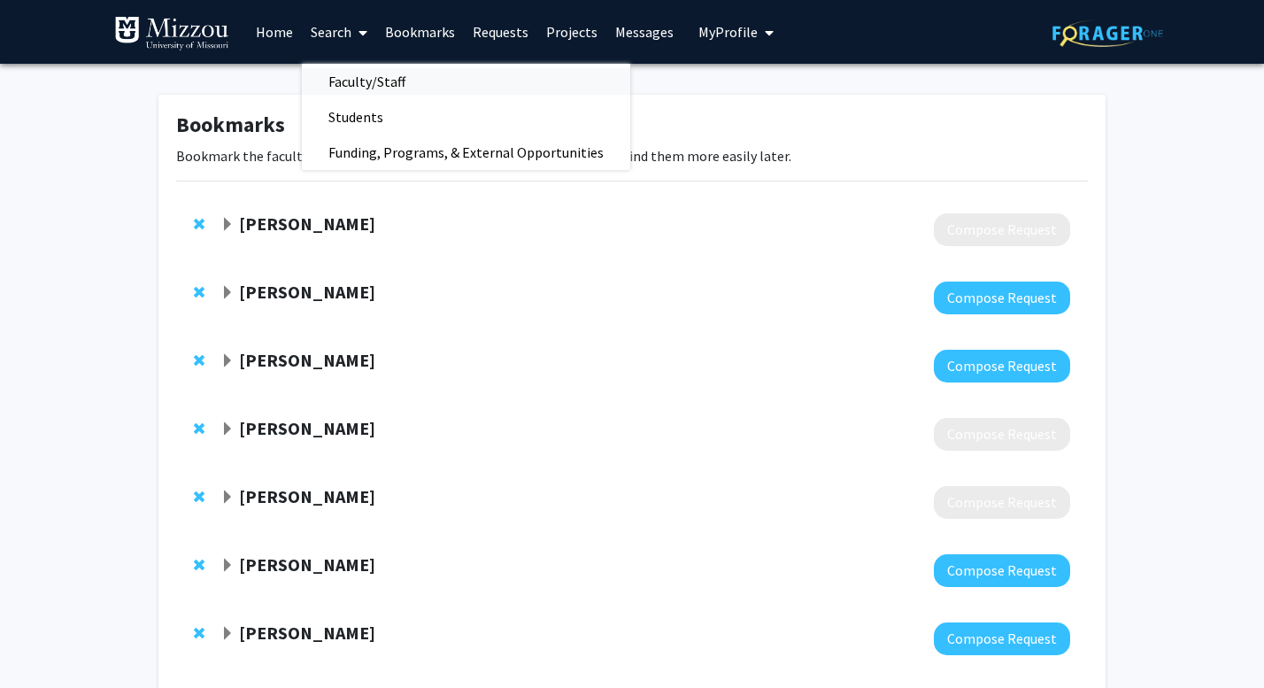
click at [371, 83] on span "Faculty/Staff" at bounding box center [367, 81] width 130 height 35
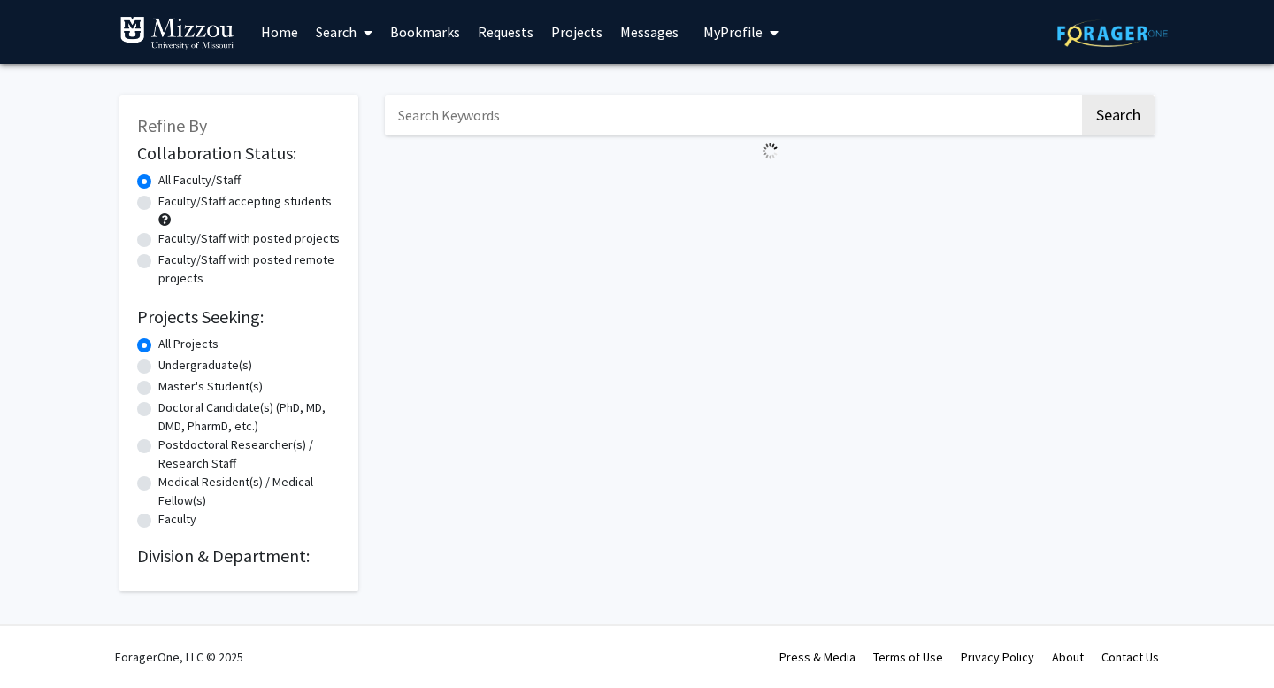
click at [466, 120] on input "Search Keywords" at bounding box center [732, 115] width 695 height 41
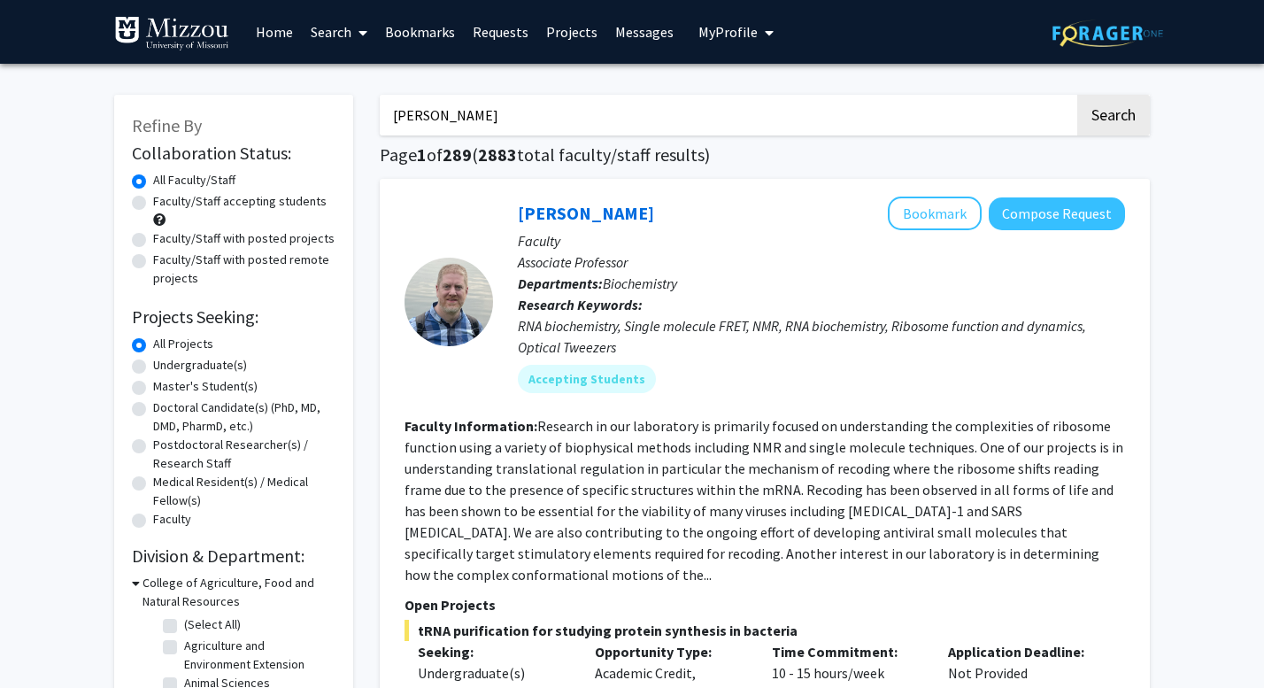
type input "[PERSON_NAME]"
click at [1077, 95] on button "Search" at bounding box center [1113, 115] width 73 height 41
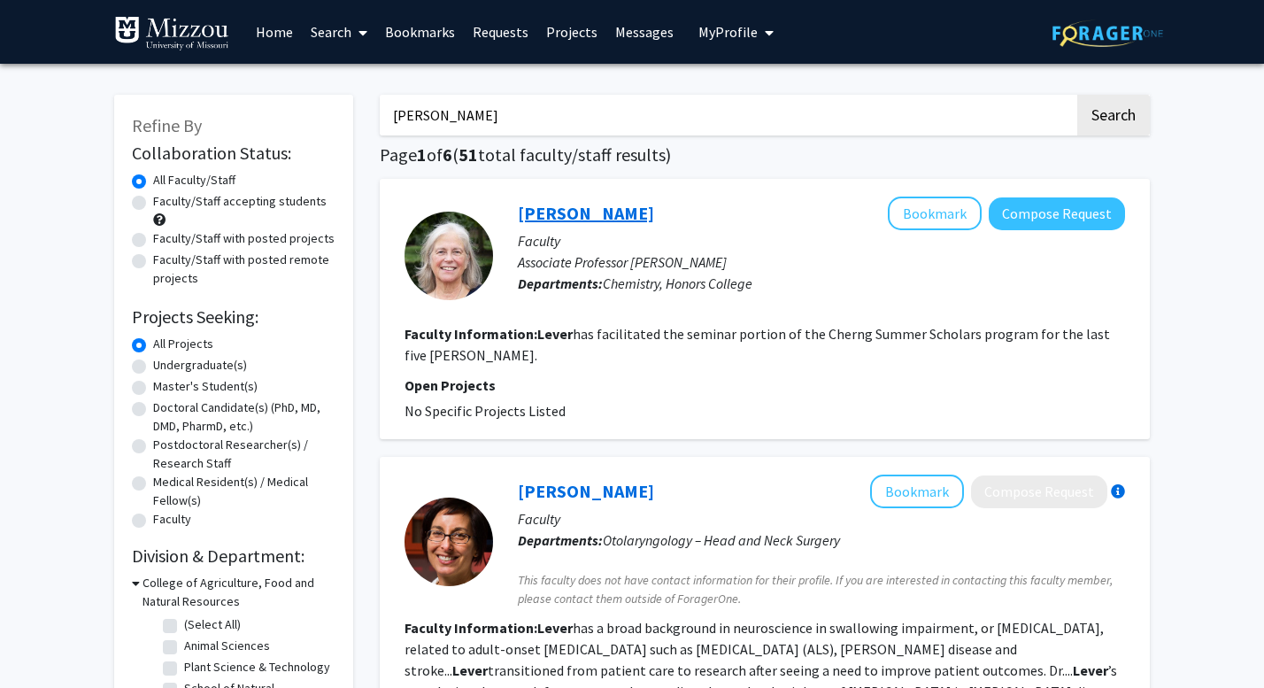
click at [580, 214] on link "[PERSON_NAME]" at bounding box center [586, 213] width 136 height 22
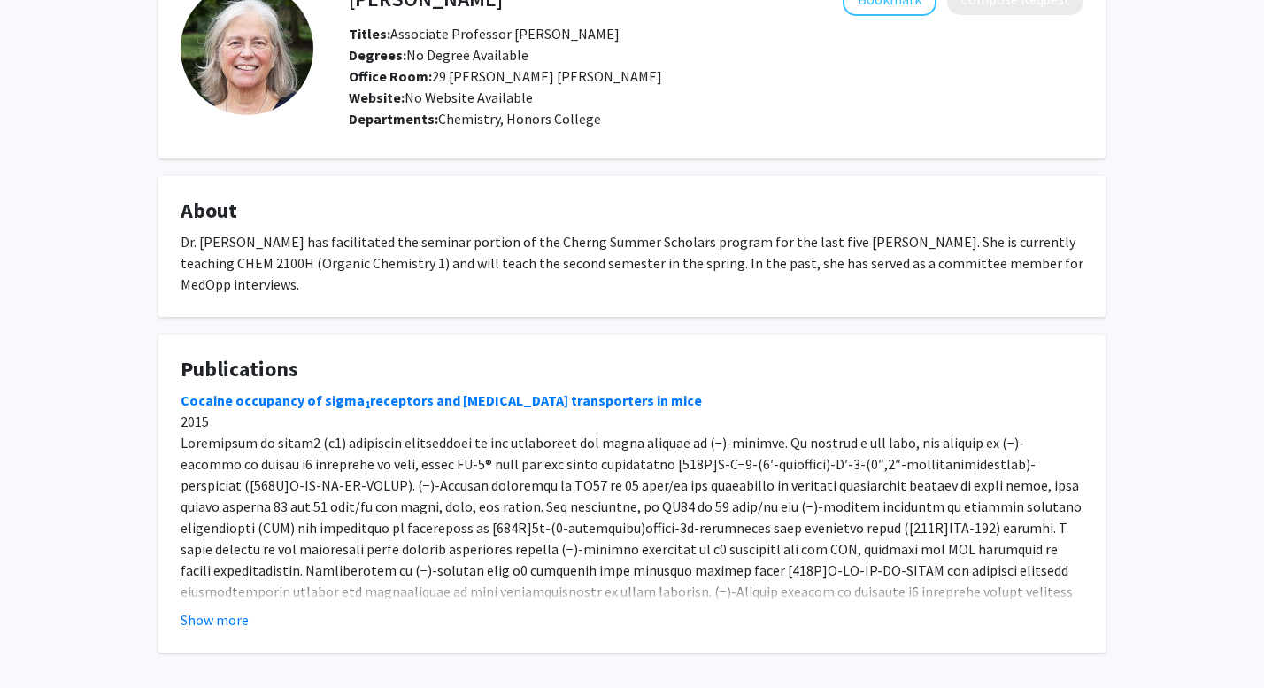
scroll to position [118, 0]
drag, startPoint x: 335, startPoint y: 259, endPoint x: 383, endPoint y: 263, distance: 47.9
click at [383, 263] on div "Dr. [PERSON_NAME] has facilitated the seminar portion of the Cherng Summer Scho…" at bounding box center [632, 262] width 903 height 64
drag, startPoint x: 383, startPoint y: 263, endPoint x: 339, endPoint y: 271, distance: 45.0
click at [339, 271] on div "Dr. [PERSON_NAME] has facilitated the seminar portion of the Cherng Summer Scho…" at bounding box center [632, 262] width 903 height 64
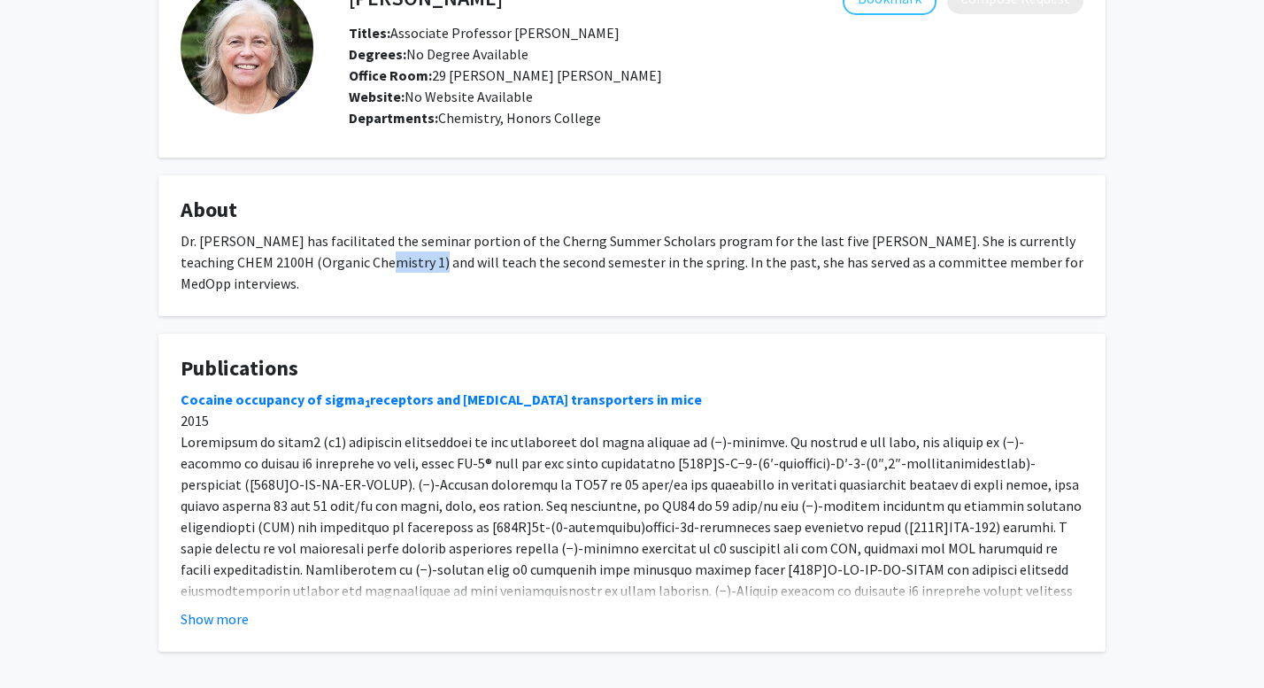
scroll to position [0, 0]
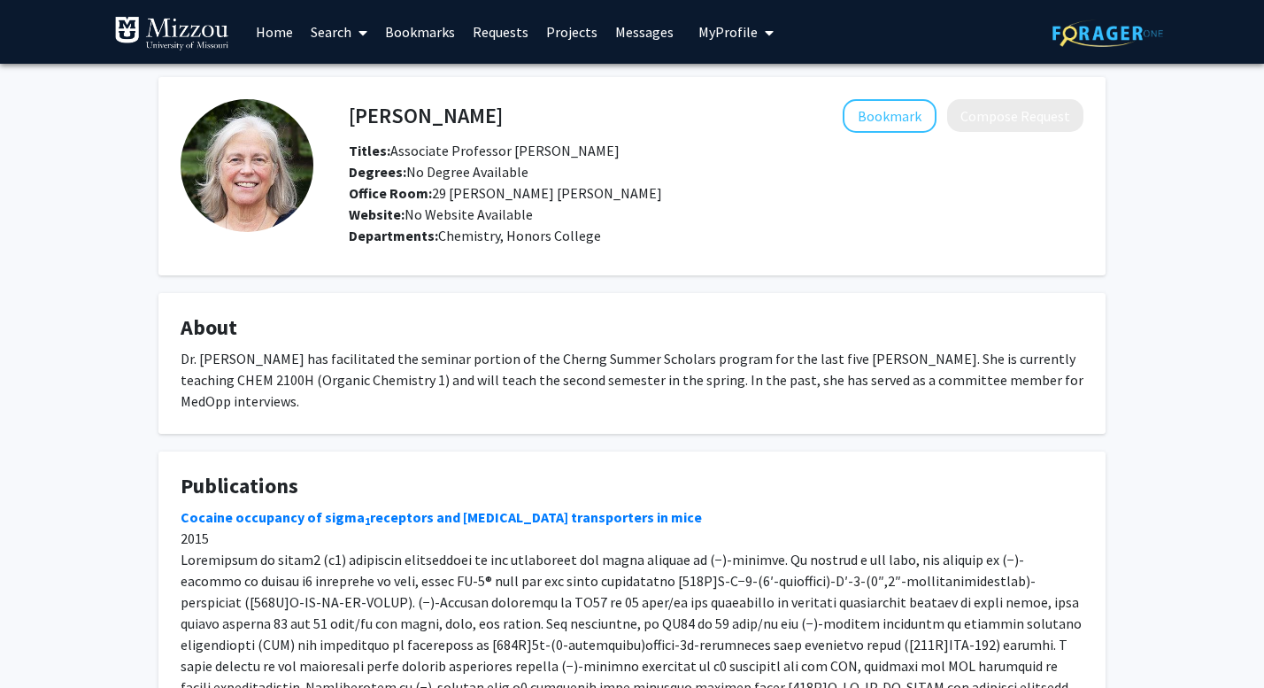
click at [301, 327] on h4 "About" at bounding box center [632, 328] width 903 height 26
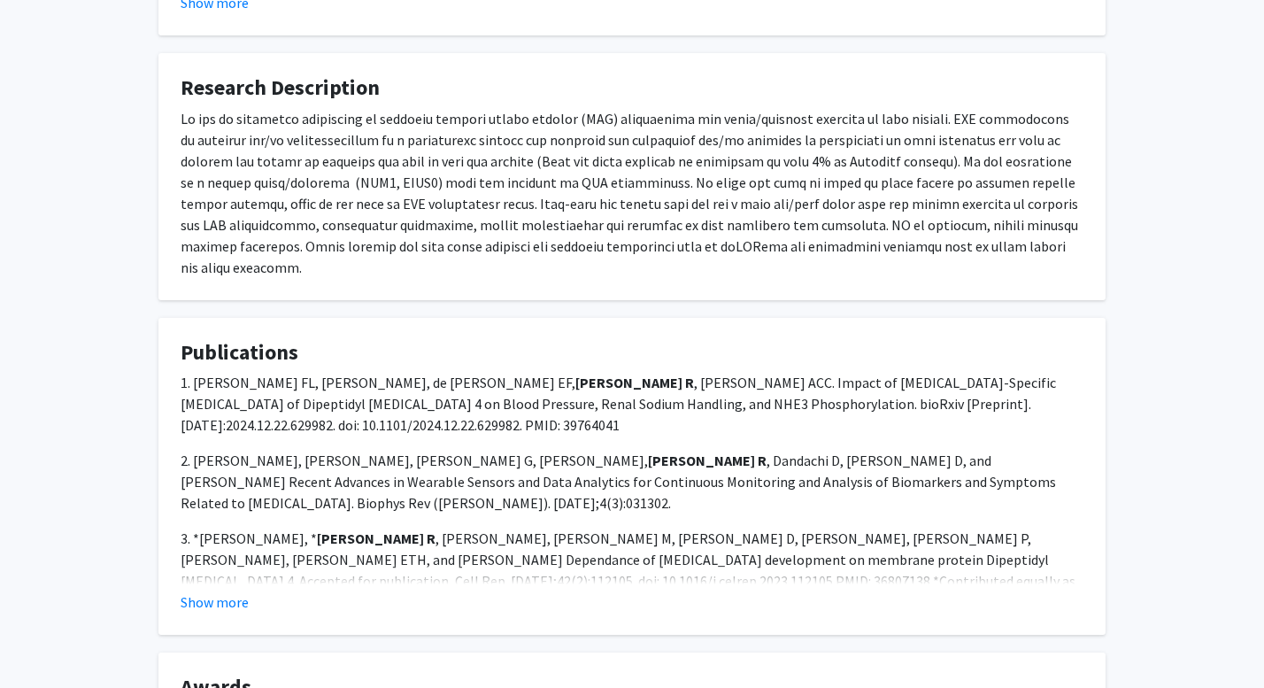
scroll to position [605, 0]
